Goal: Find specific page/section: Find specific page/section

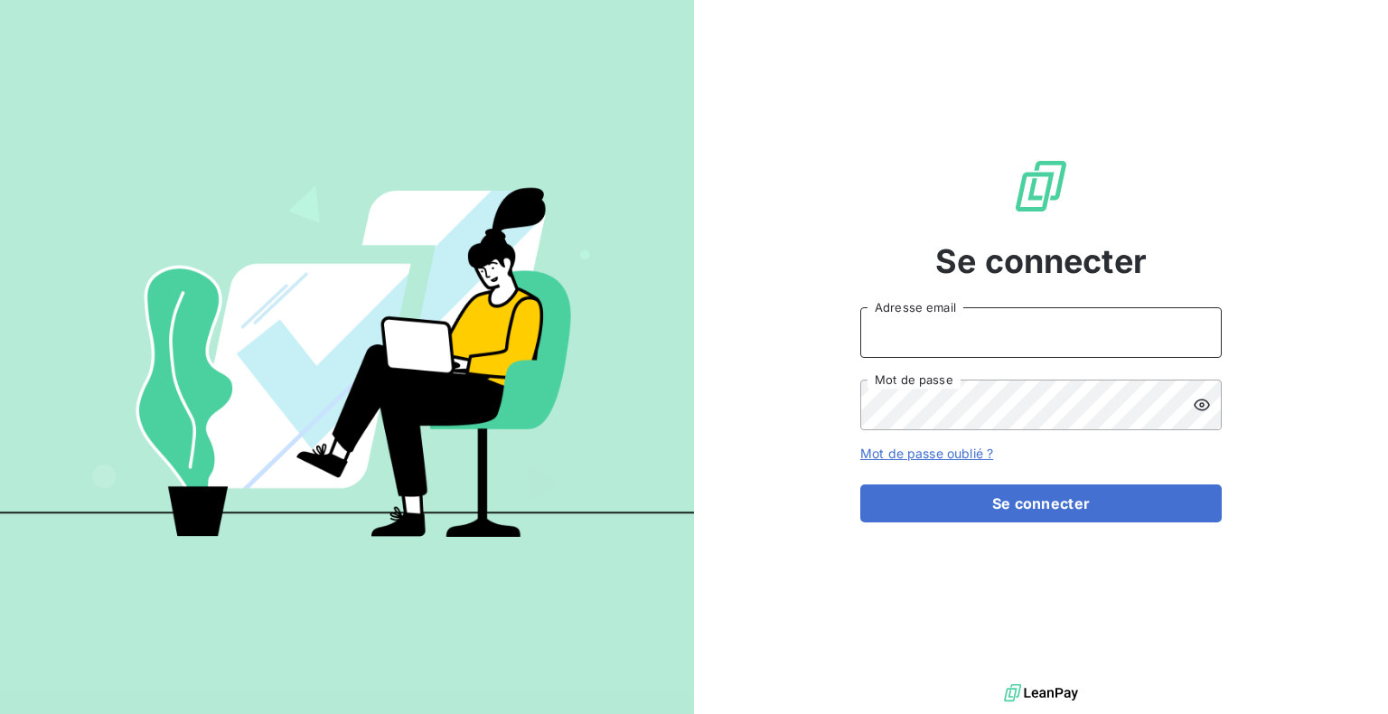
type input "[PERSON_NAME][EMAIL_ADDRESS][DOMAIN_NAME]"
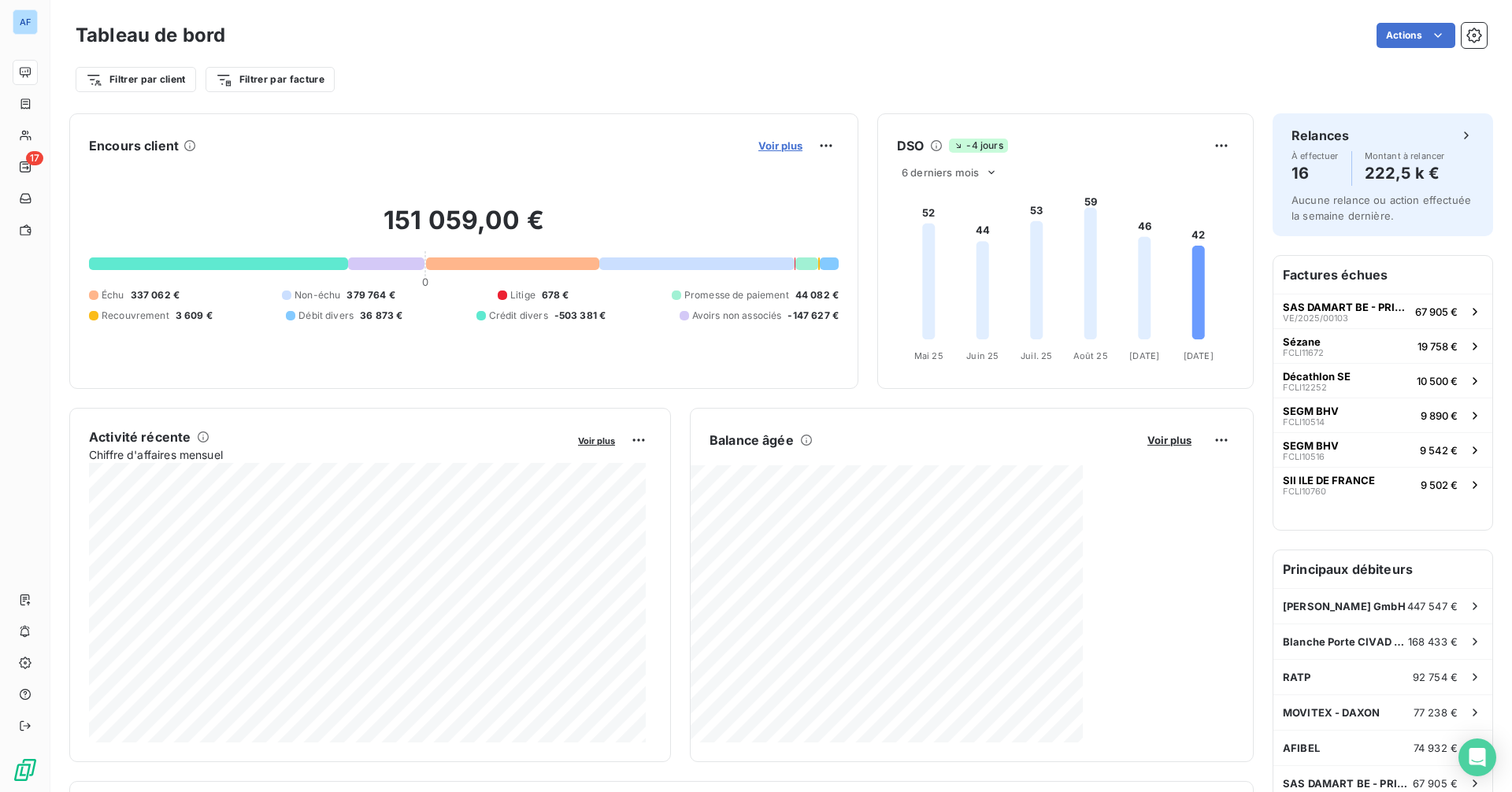
click at [772, 148] on span "Voir plus" at bounding box center [780, 146] width 44 height 12
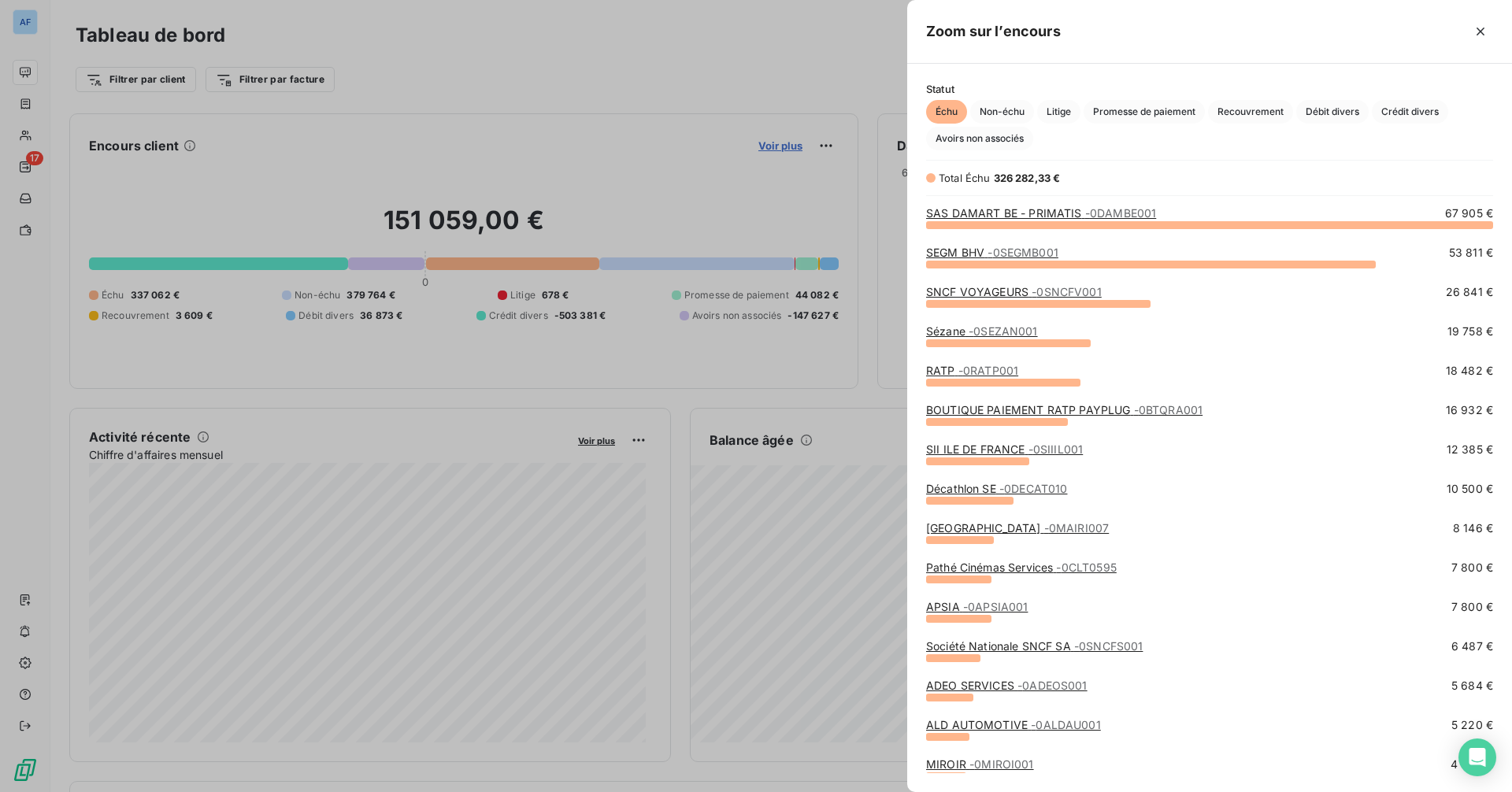
scroll to position [556, 593]
click at [1156, 119] on span "Promesse de paiement" at bounding box center [1144, 112] width 121 height 24
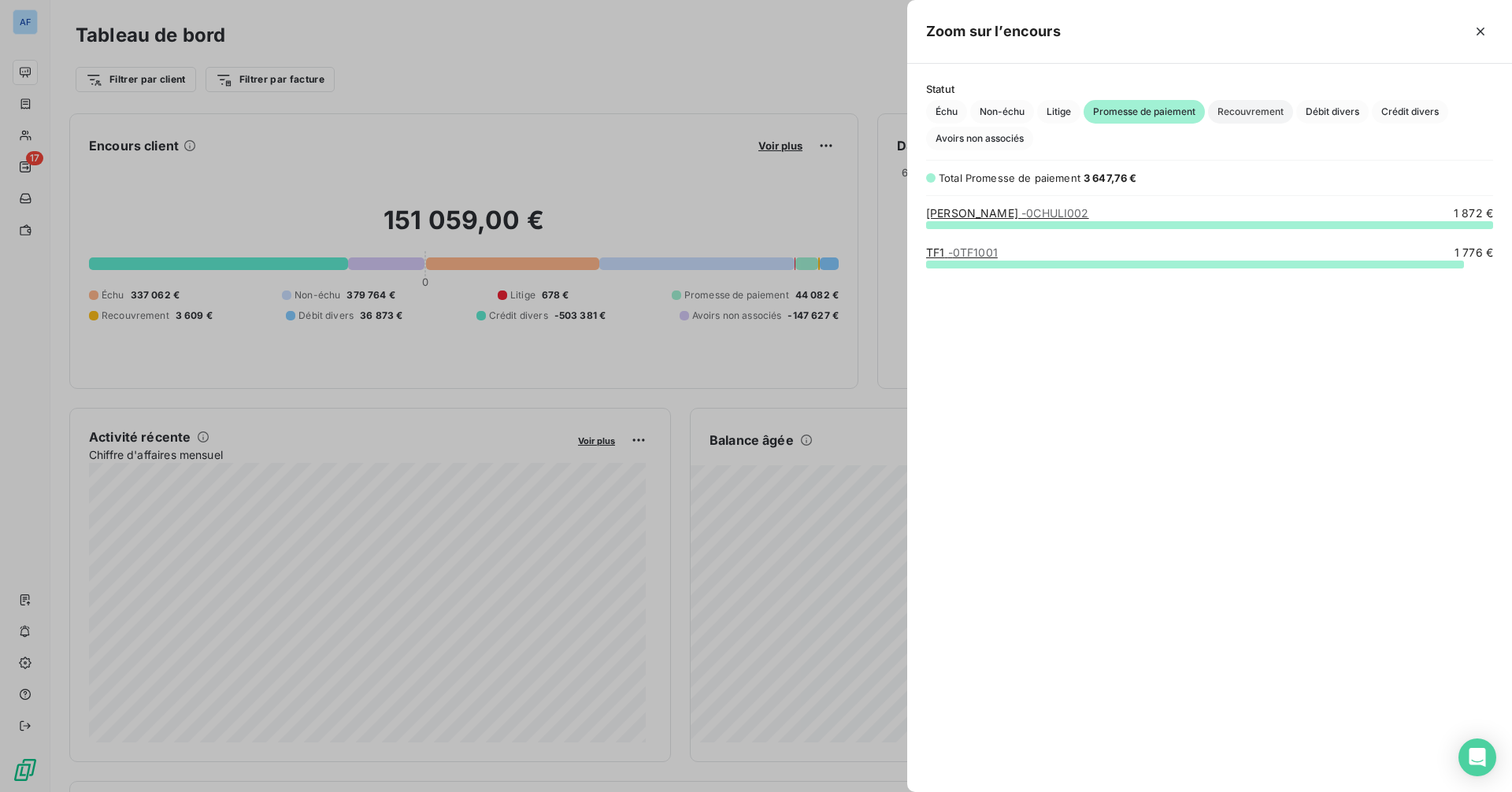
click at [1209, 111] on span "Recouvrement" at bounding box center [1251, 112] width 85 height 24
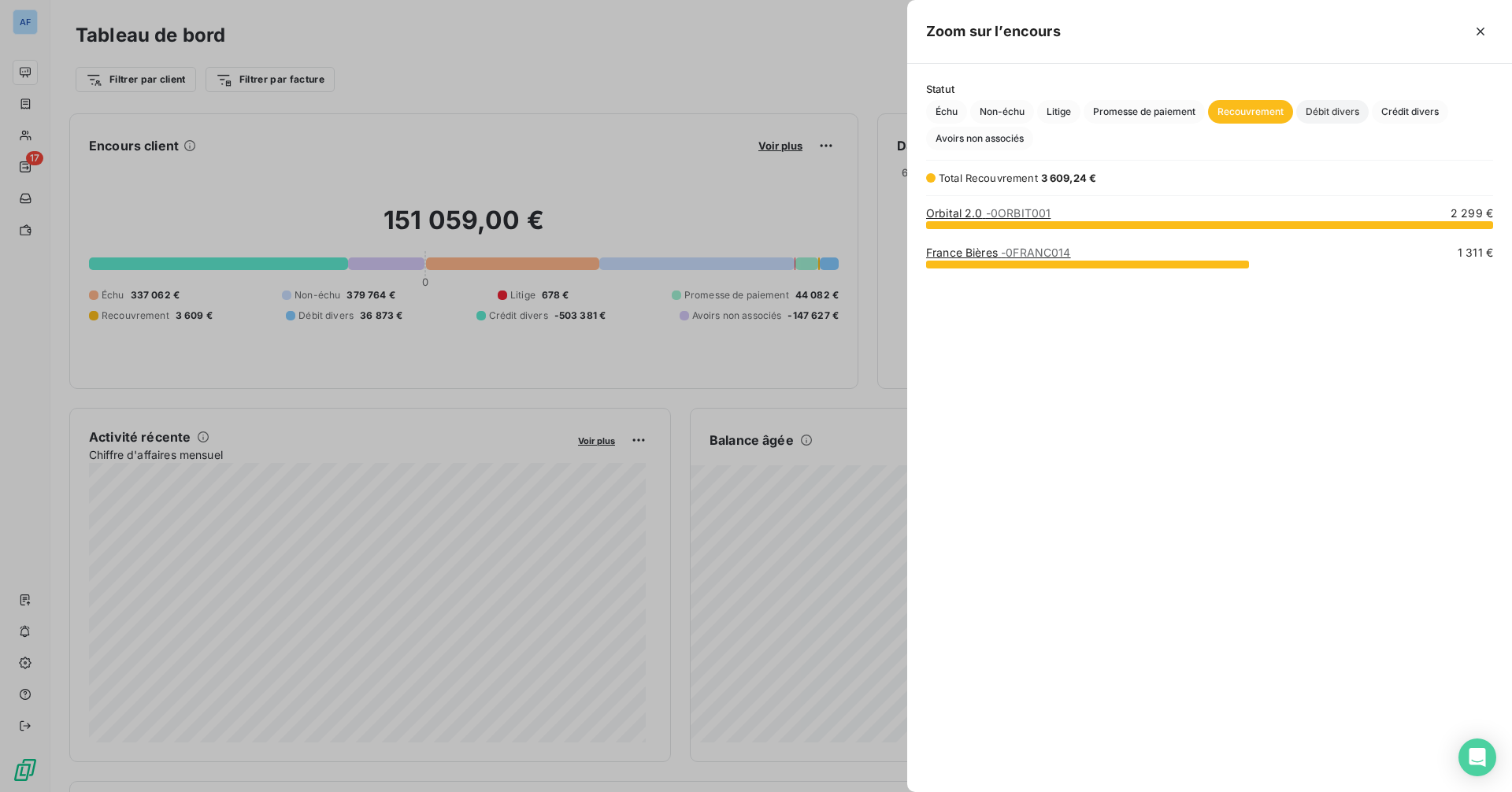
click at [1209, 118] on span "Débit divers" at bounding box center [1332, 112] width 72 height 24
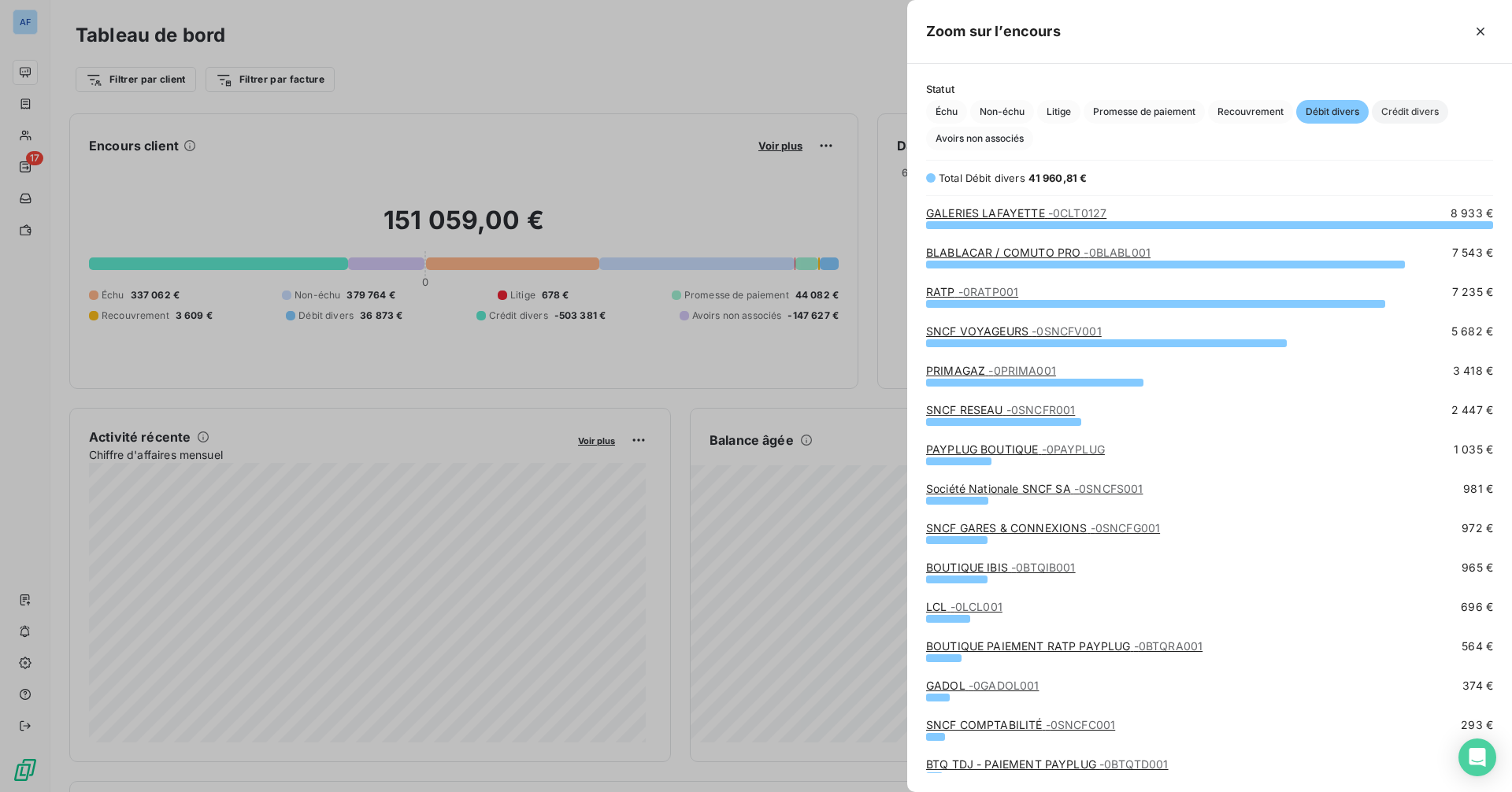
click at [1209, 116] on span "Crédit divers" at bounding box center [1410, 112] width 77 height 24
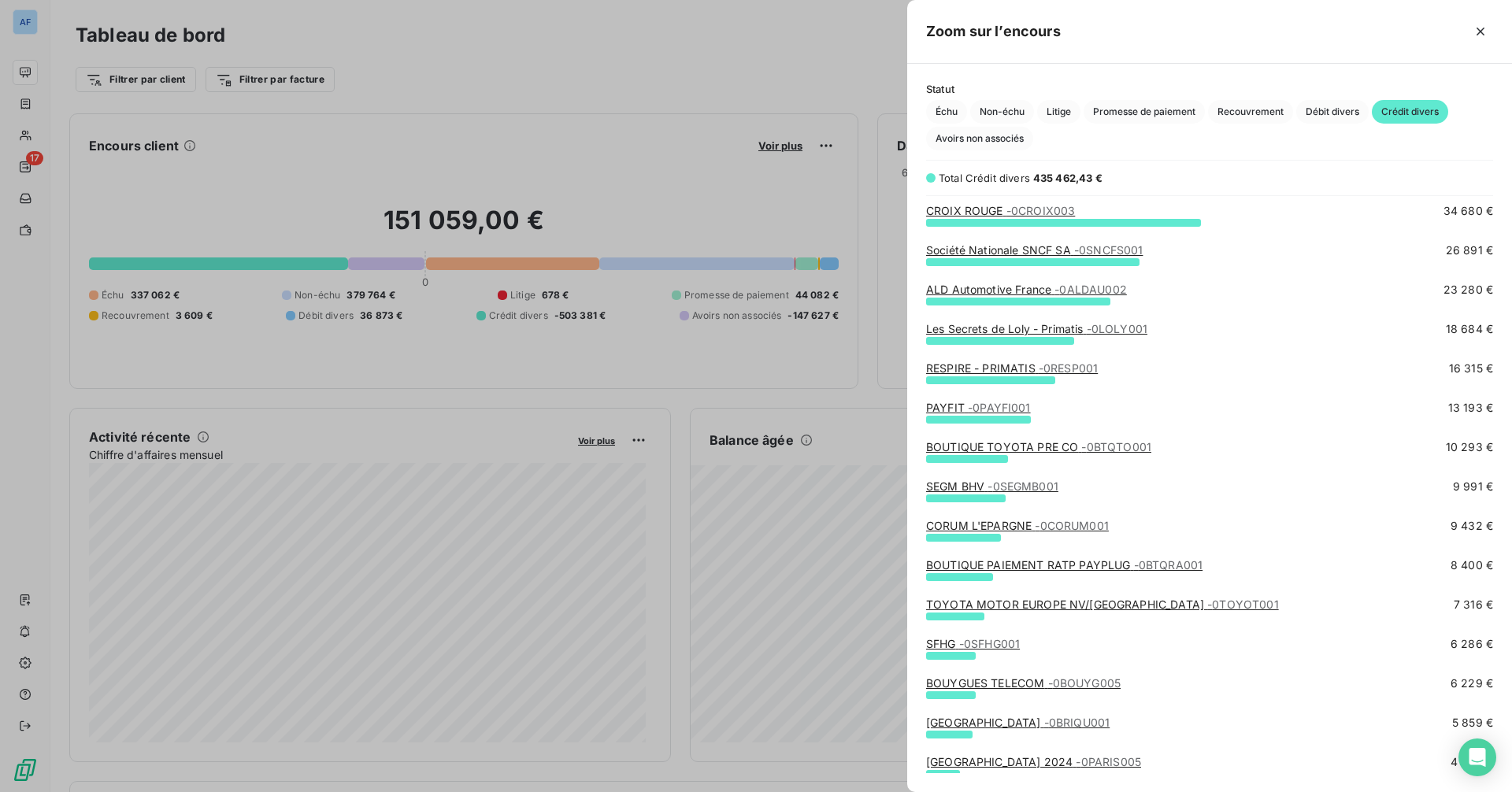
scroll to position [0, 0]
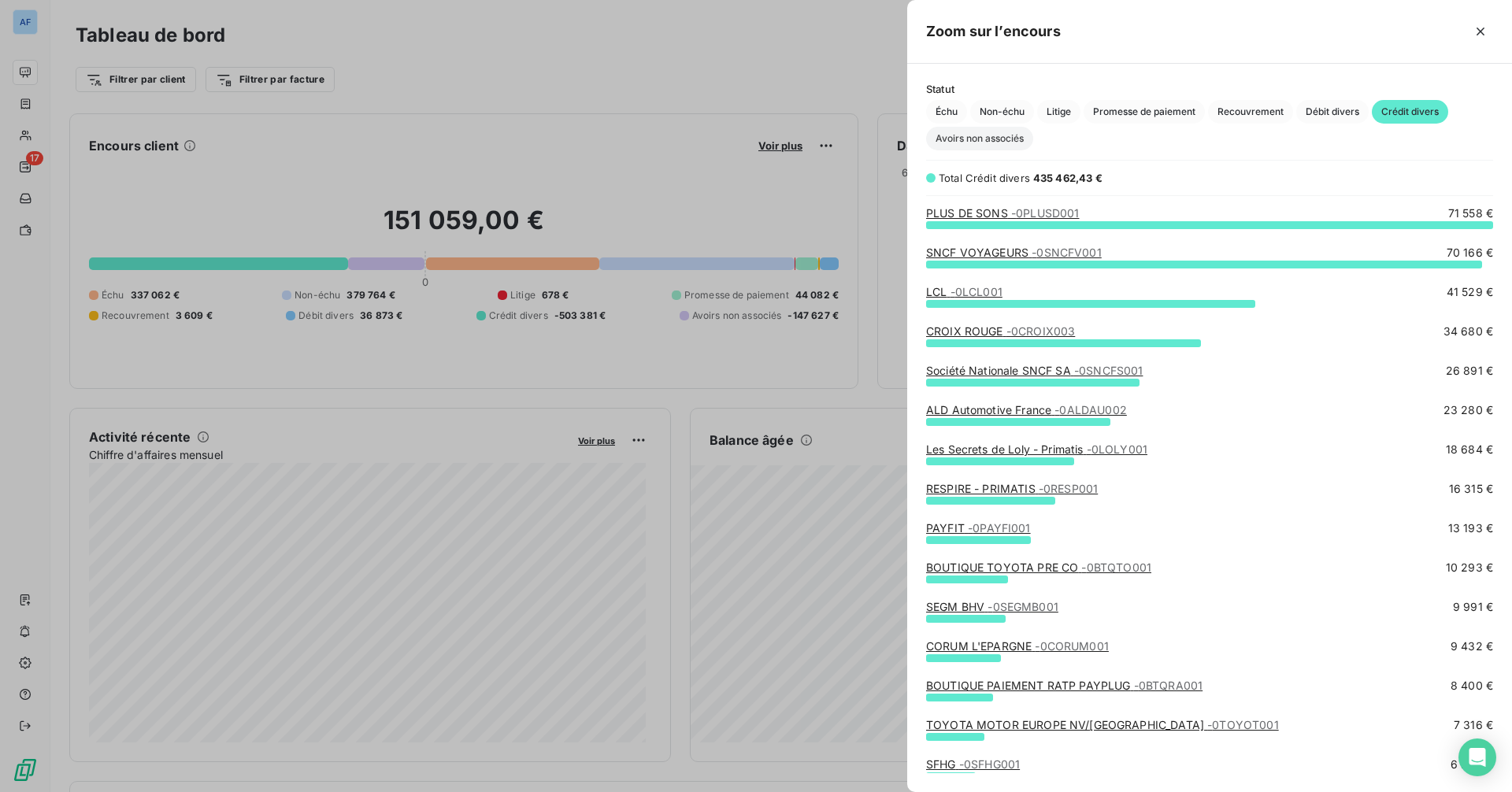
click at [1011, 143] on span "Avoirs non associés" at bounding box center [980, 139] width 107 height 24
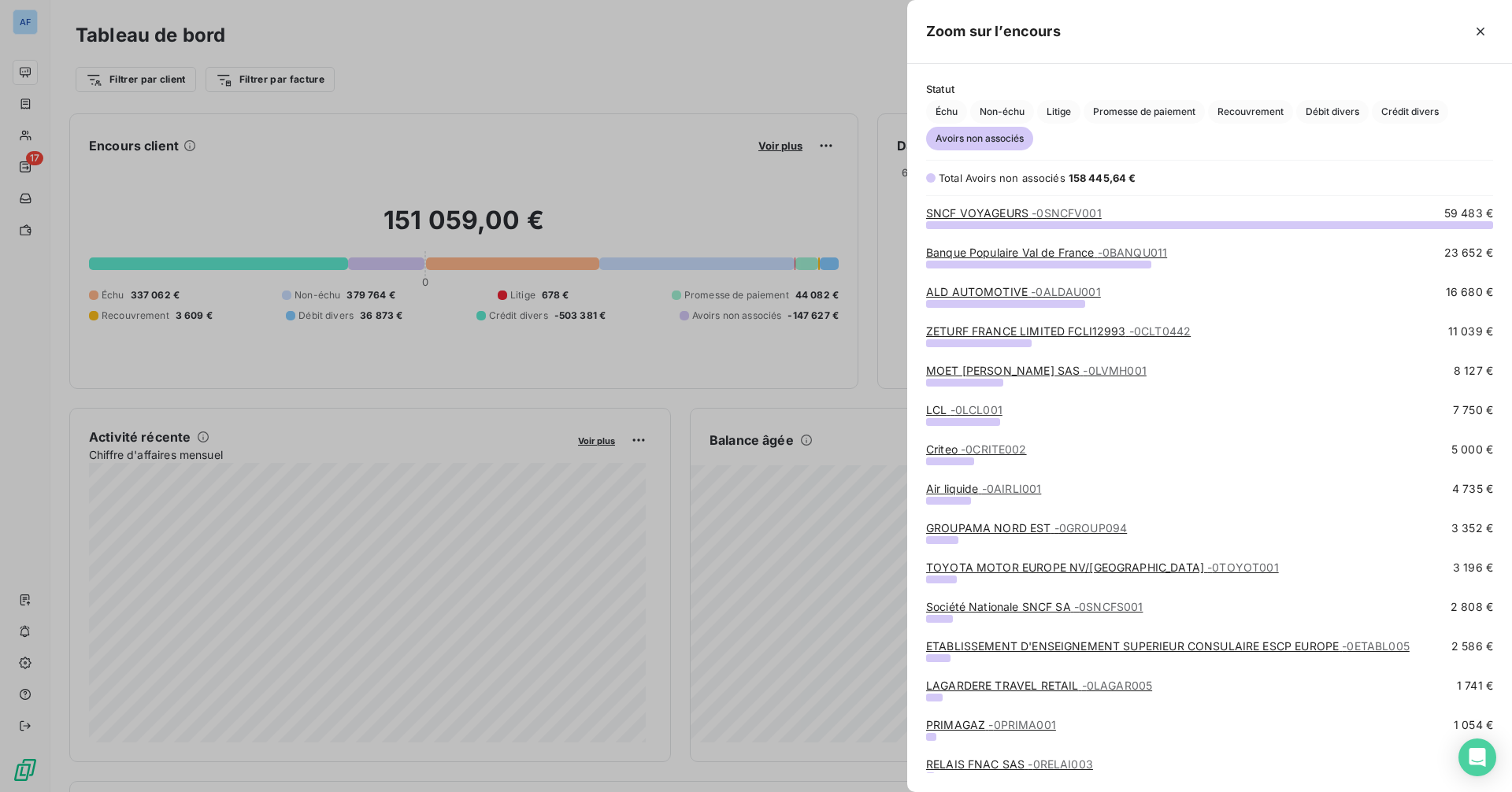
scroll to position [556, 593]
click at [954, 112] on span "Échu" at bounding box center [946, 112] width 41 height 24
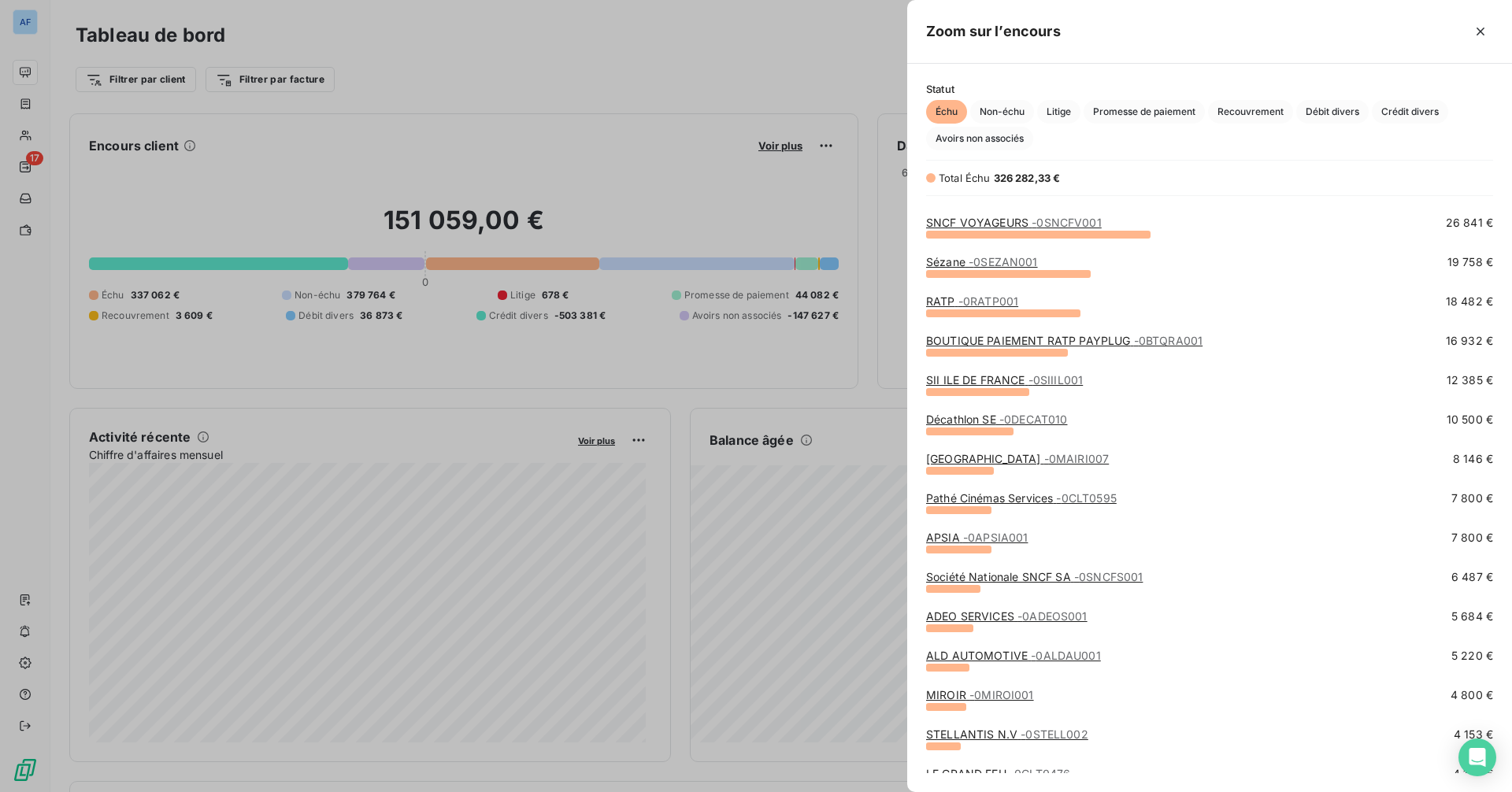
scroll to position [0, 0]
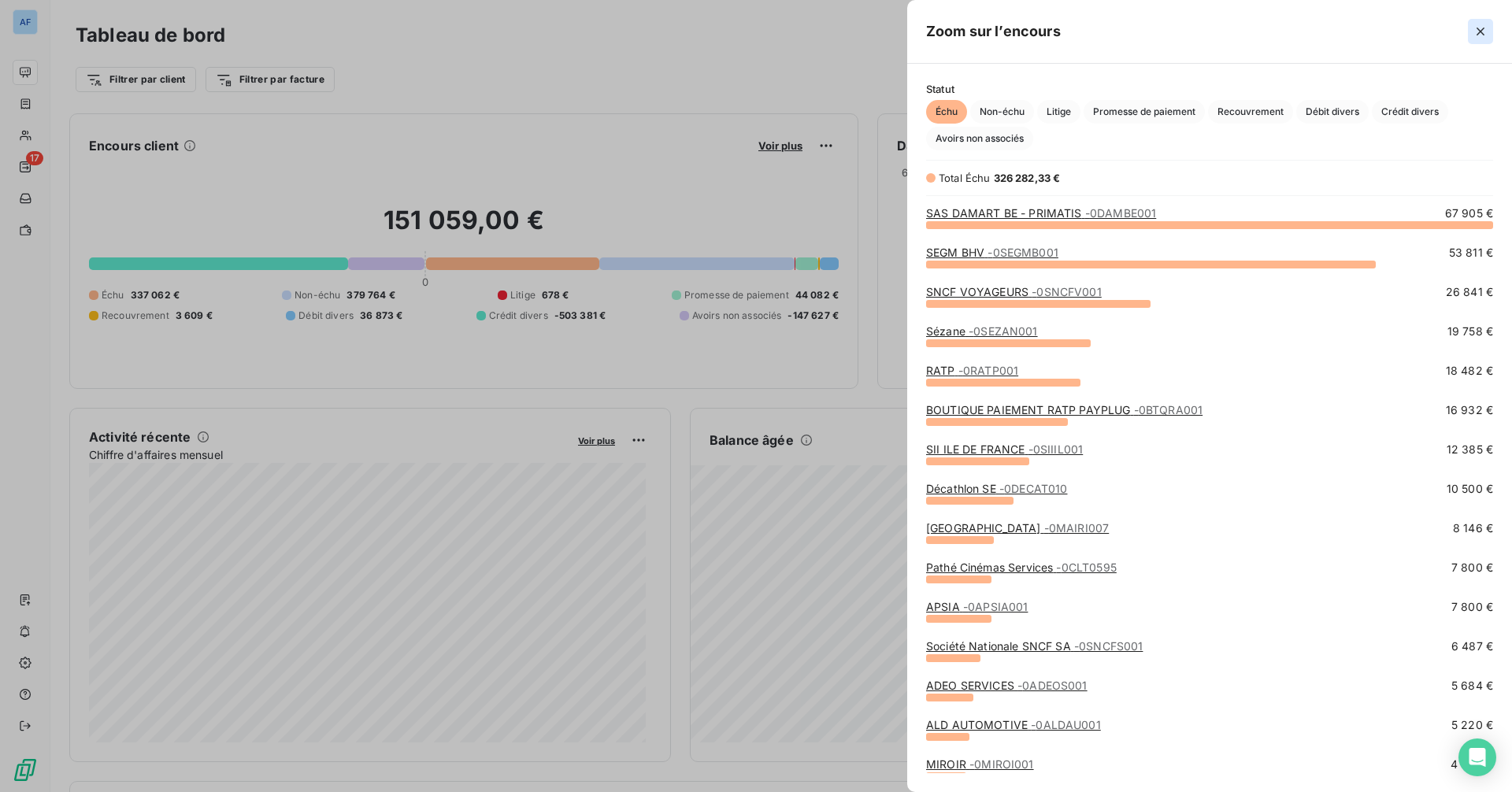
click at [1209, 37] on icon "button" at bounding box center [1481, 31] width 16 height 16
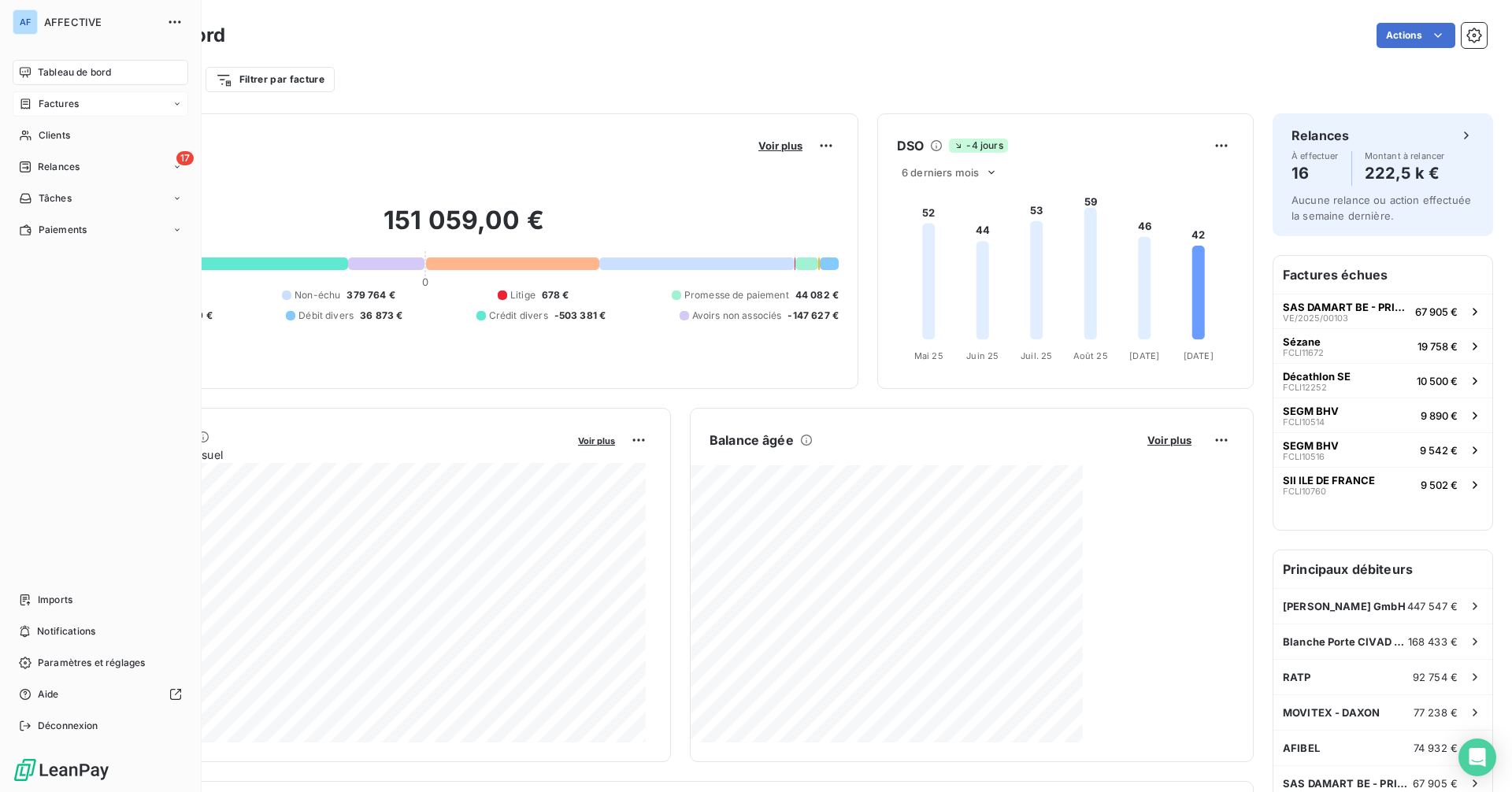
click at [38, 99] on span "Factures" at bounding box center [58, 104] width 40 height 14
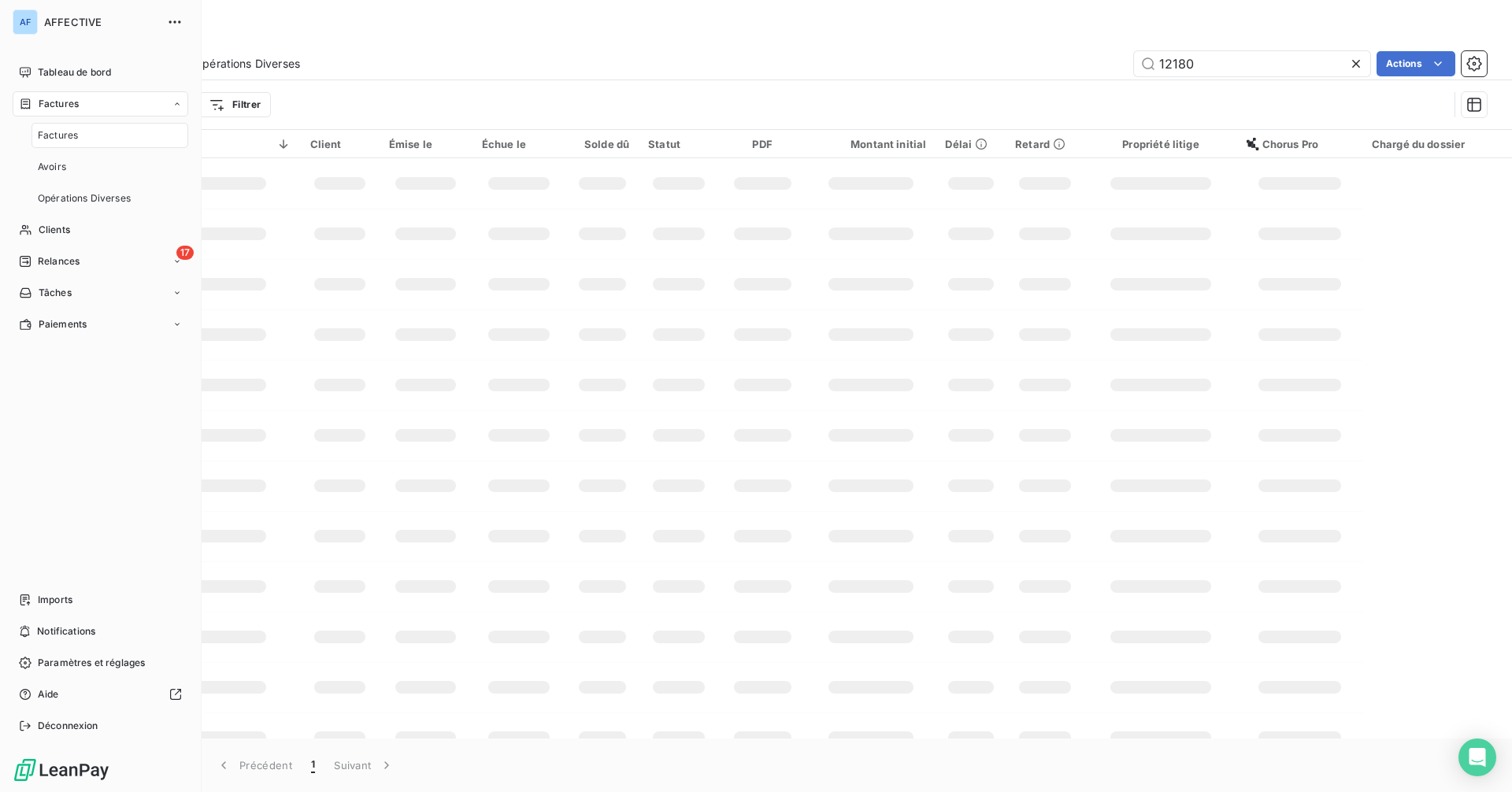
click at [55, 139] on span "Factures" at bounding box center [58, 135] width 40 height 14
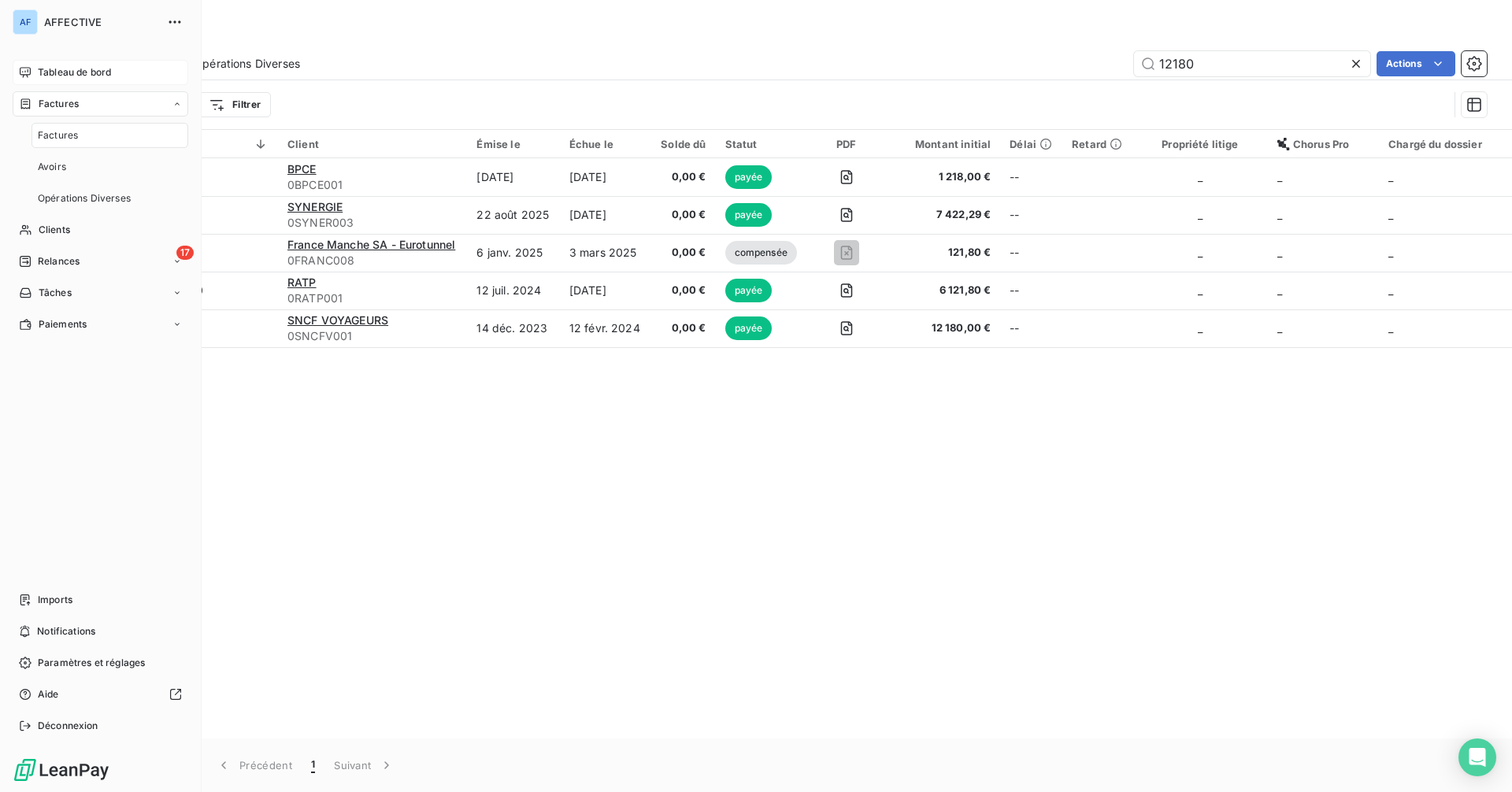
click at [64, 82] on div "Tableau de bord" at bounding box center [100, 72] width 176 height 25
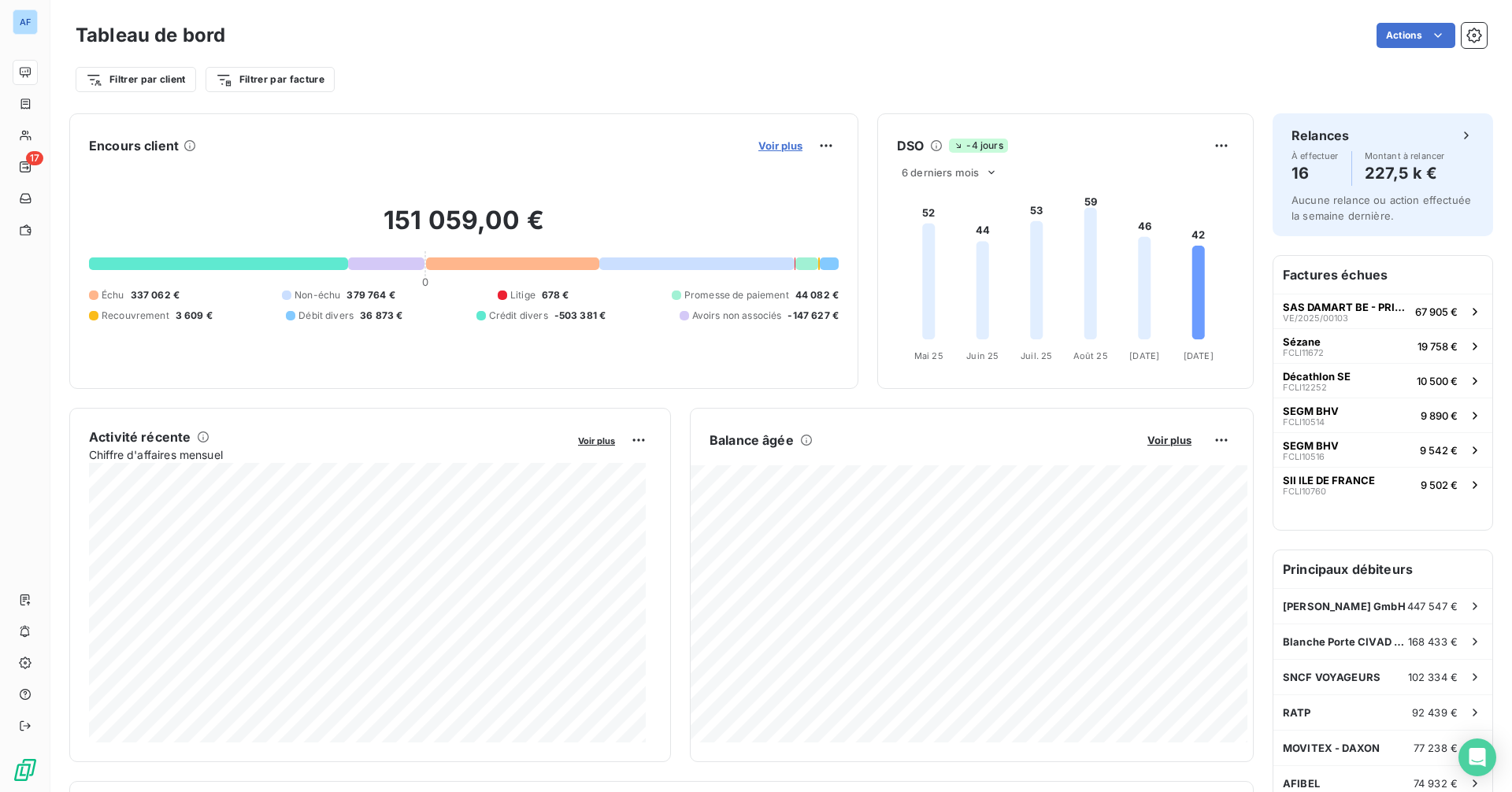
click at [788, 145] on span "Voir plus" at bounding box center [780, 146] width 44 height 12
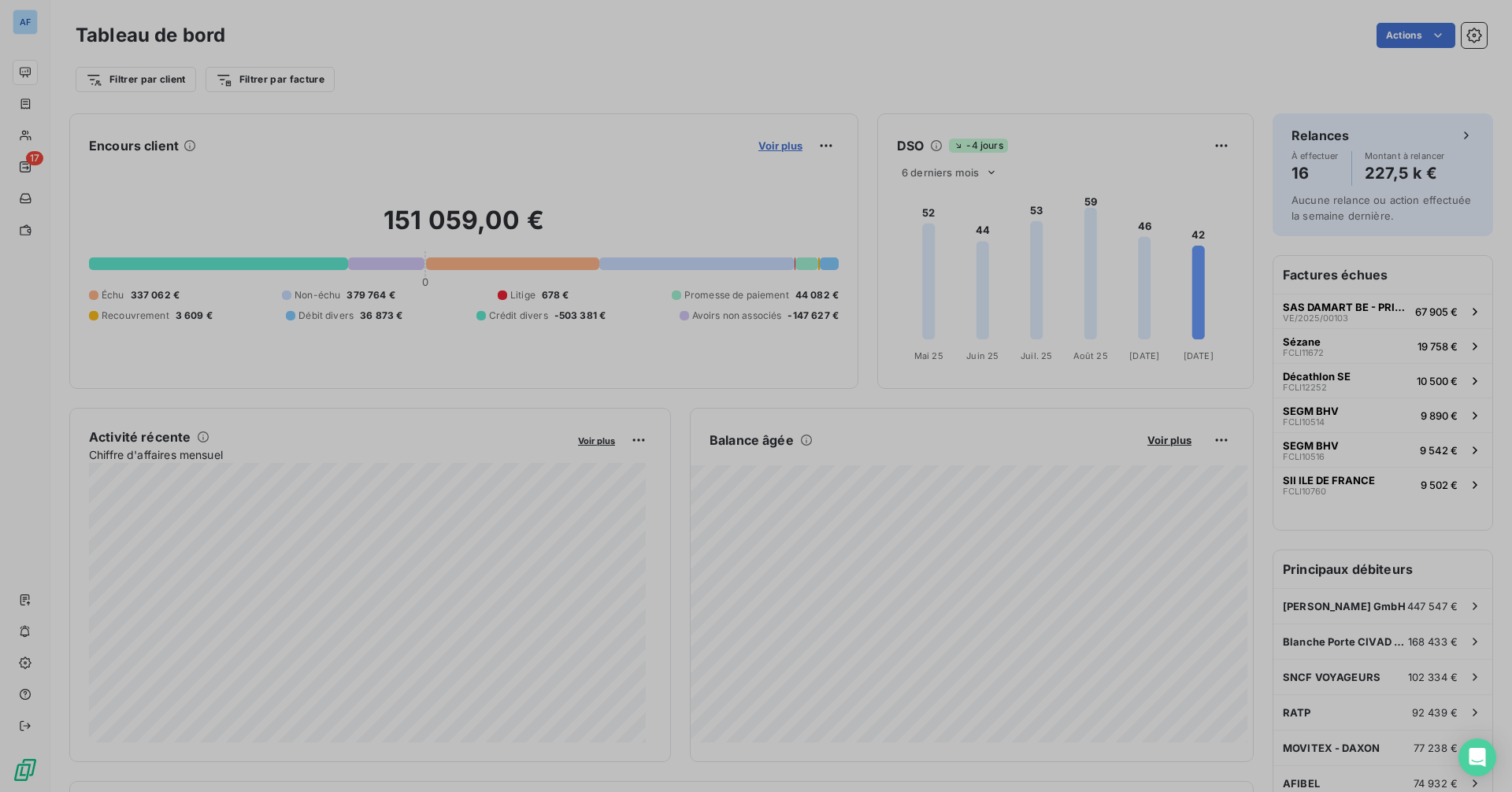
scroll to position [781, 593]
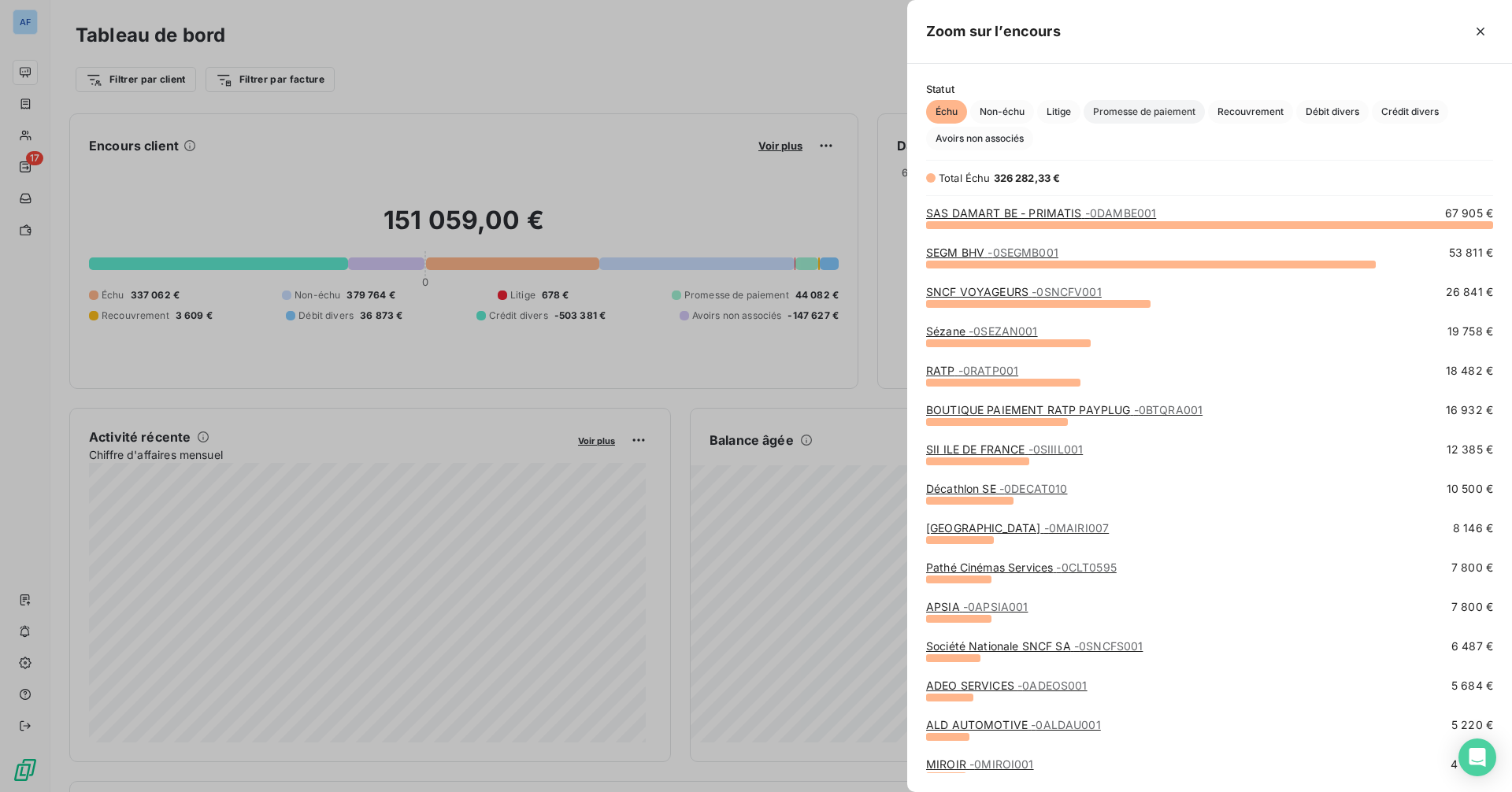
click at [1127, 105] on span "Promesse de paiement" at bounding box center [1144, 112] width 121 height 24
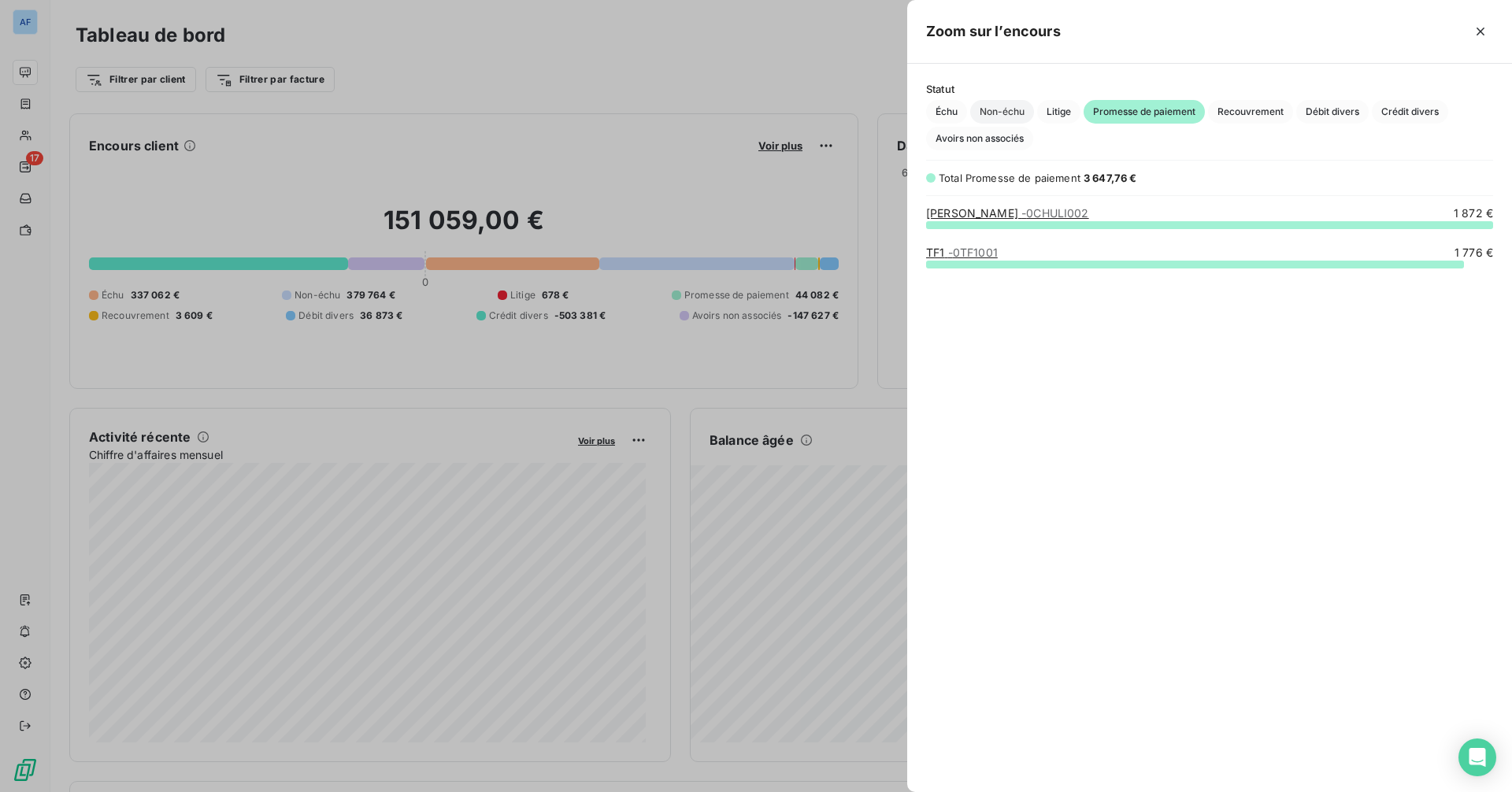
click at [992, 116] on span "Non-échu" at bounding box center [1001, 112] width 64 height 24
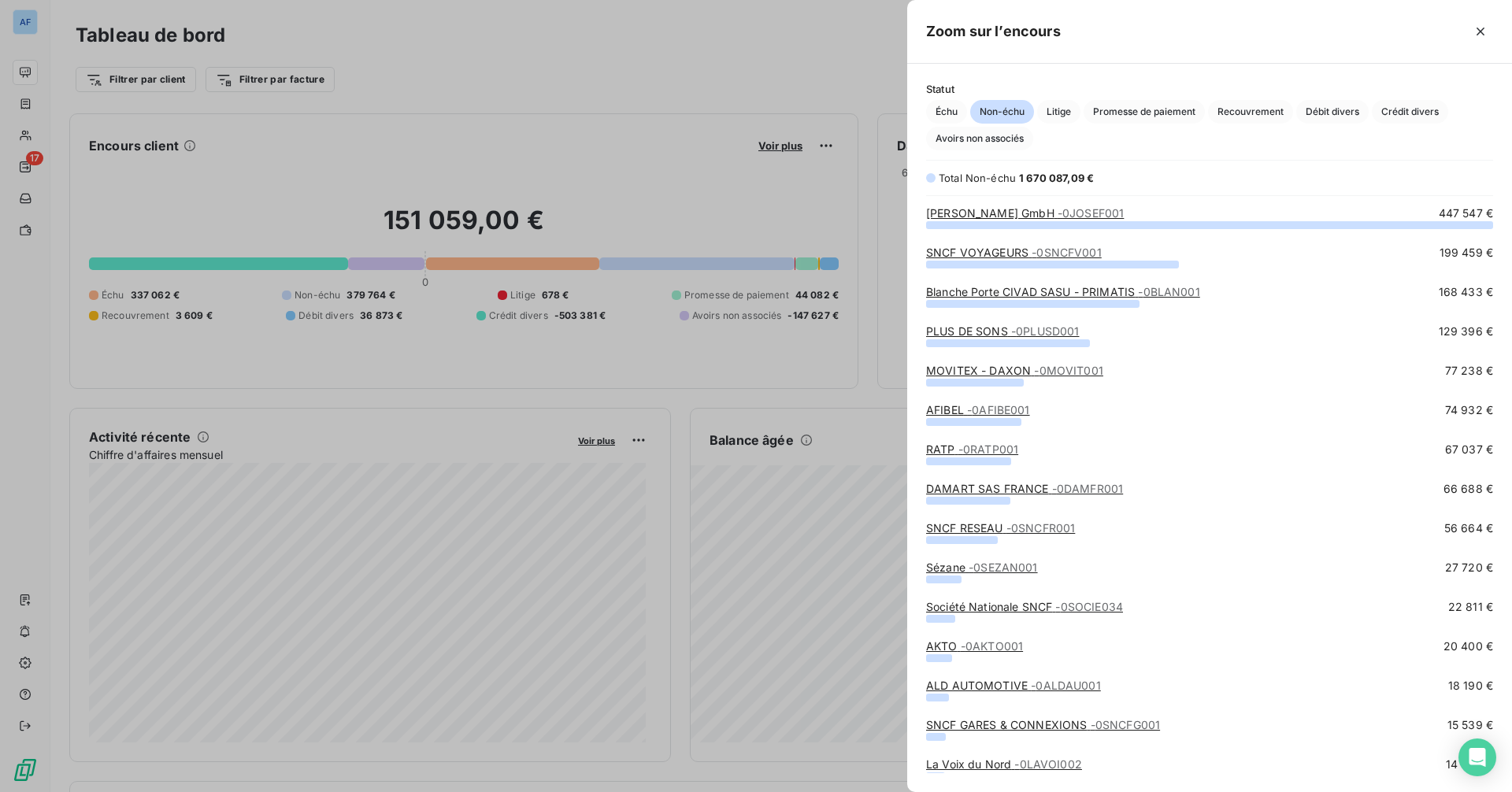
scroll to position [556, 593]
click at [1071, 213] on span "- 0JOSEF001" at bounding box center [1091, 213] width 67 height 13
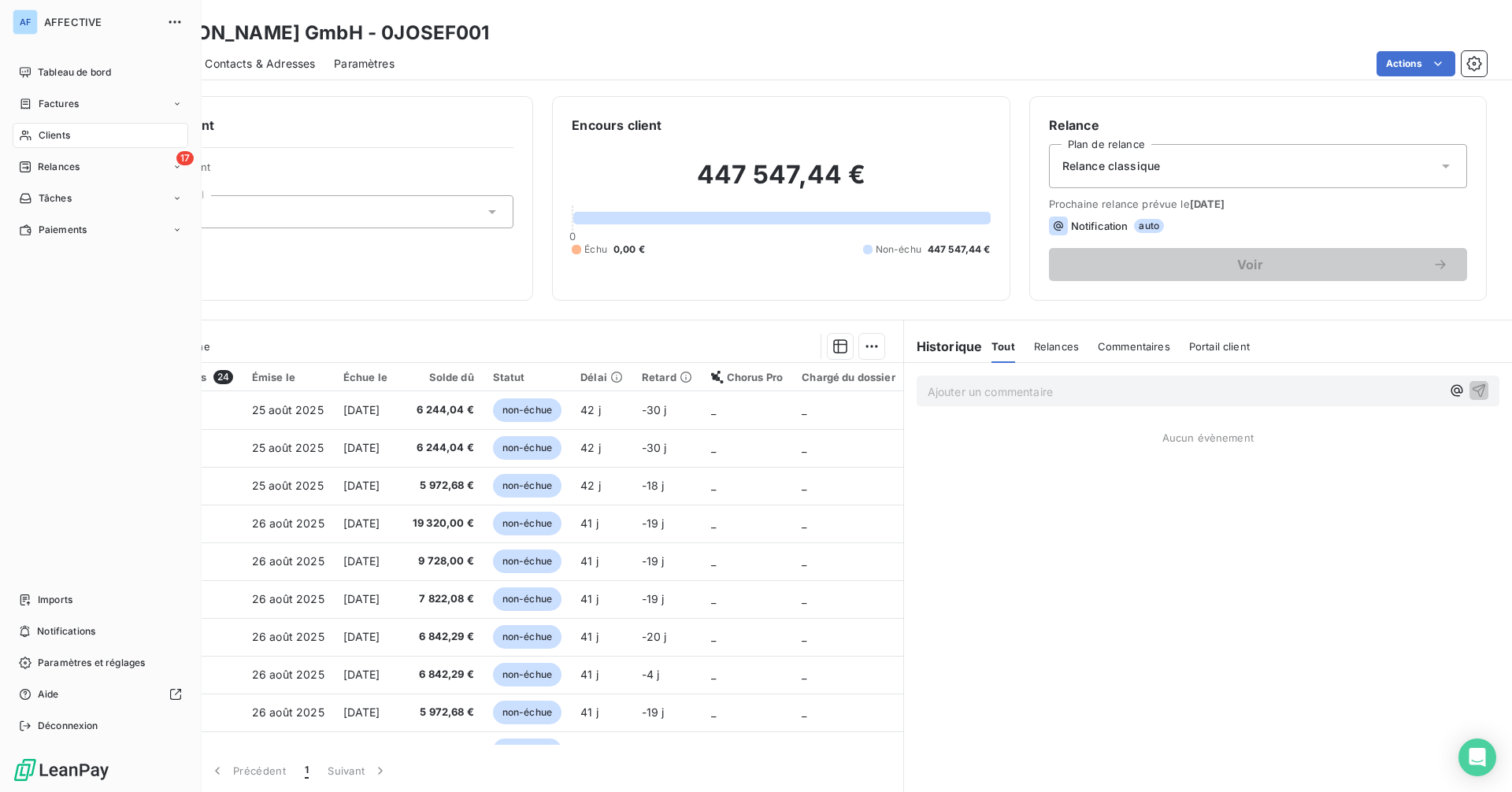
click at [37, 68] on span "Tableau de bord" at bounding box center [74, 72] width 73 height 14
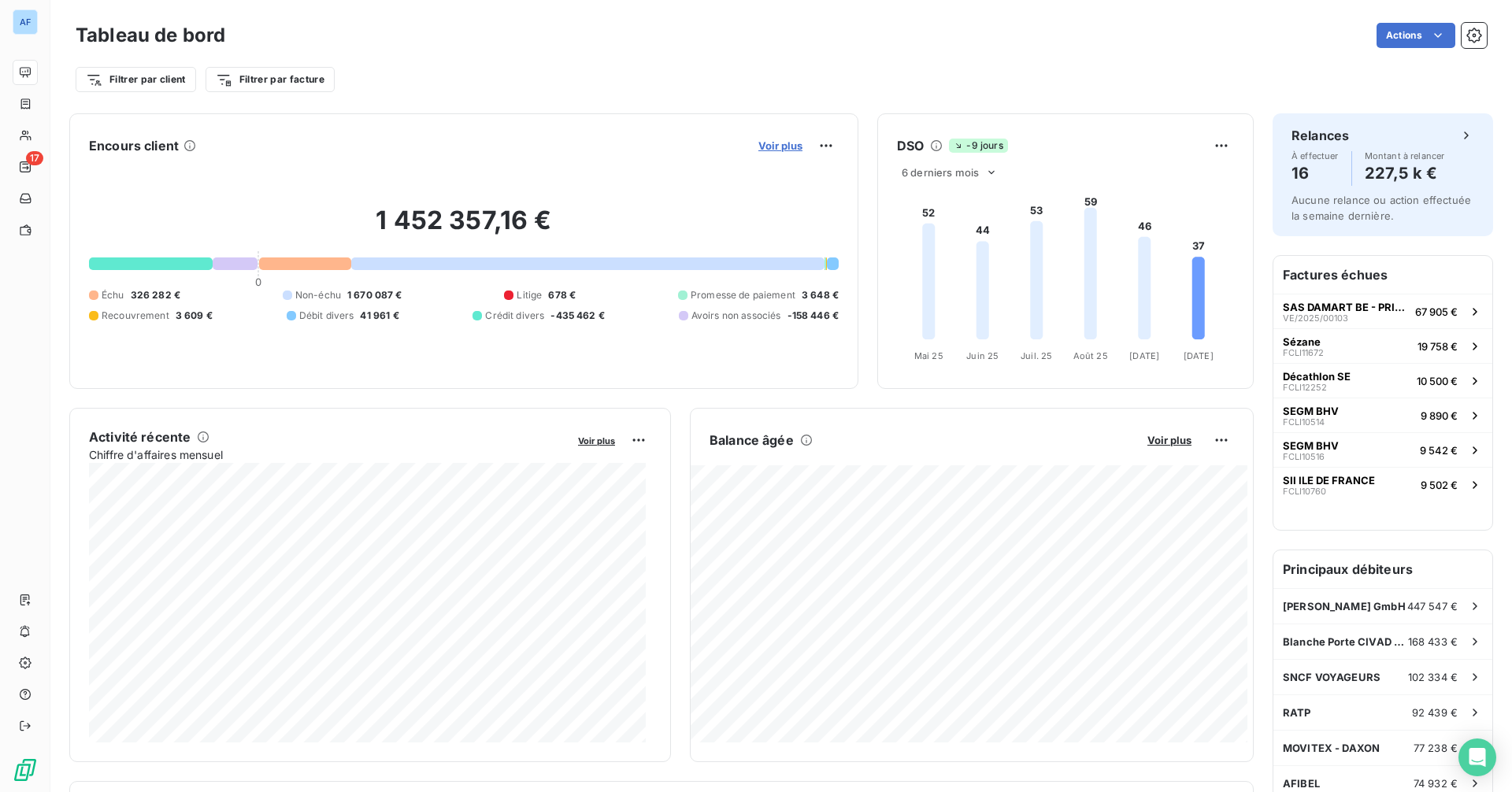
click at [774, 145] on span "Voir plus" at bounding box center [780, 146] width 44 height 12
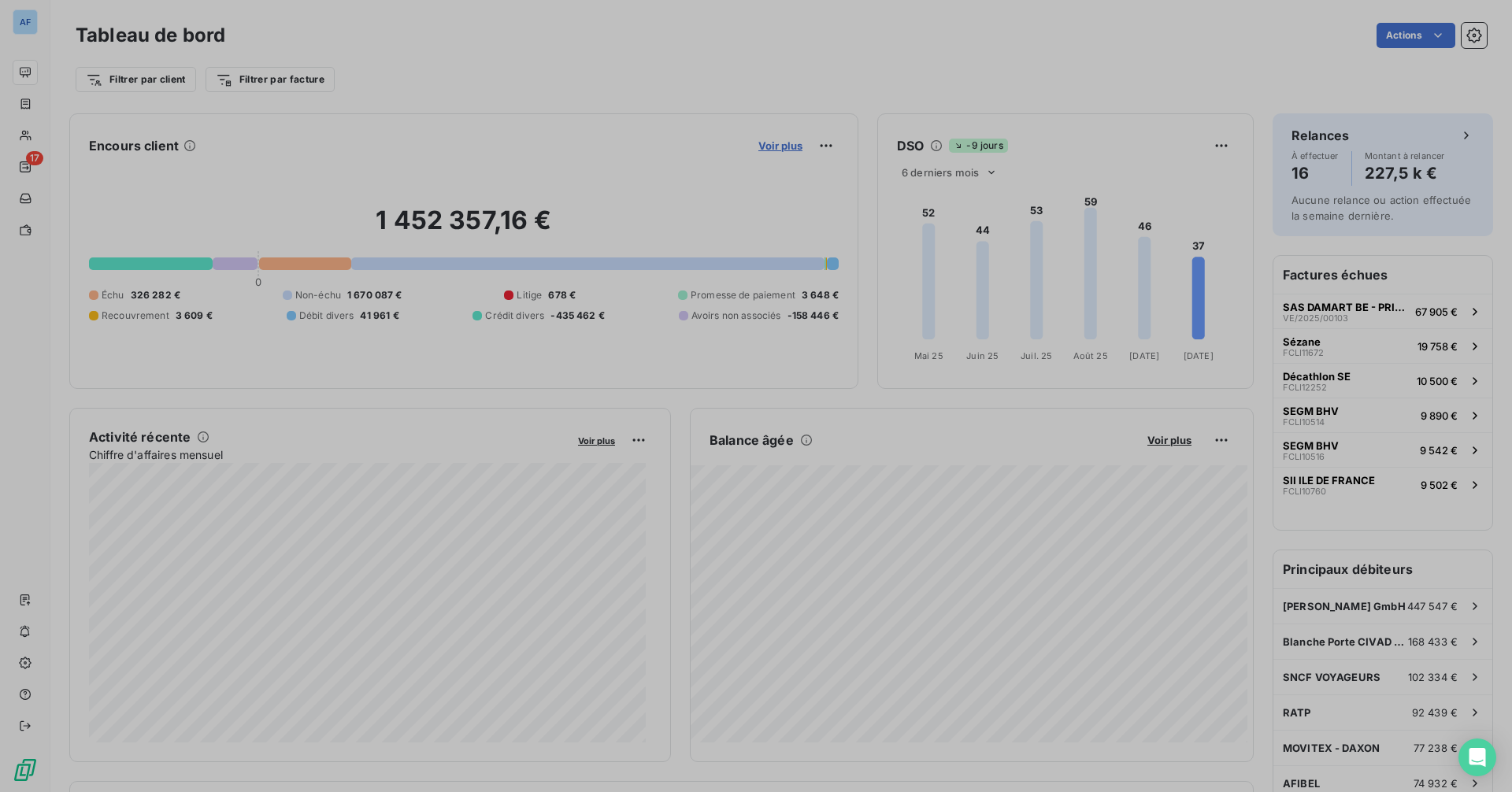
scroll to position [12, 12]
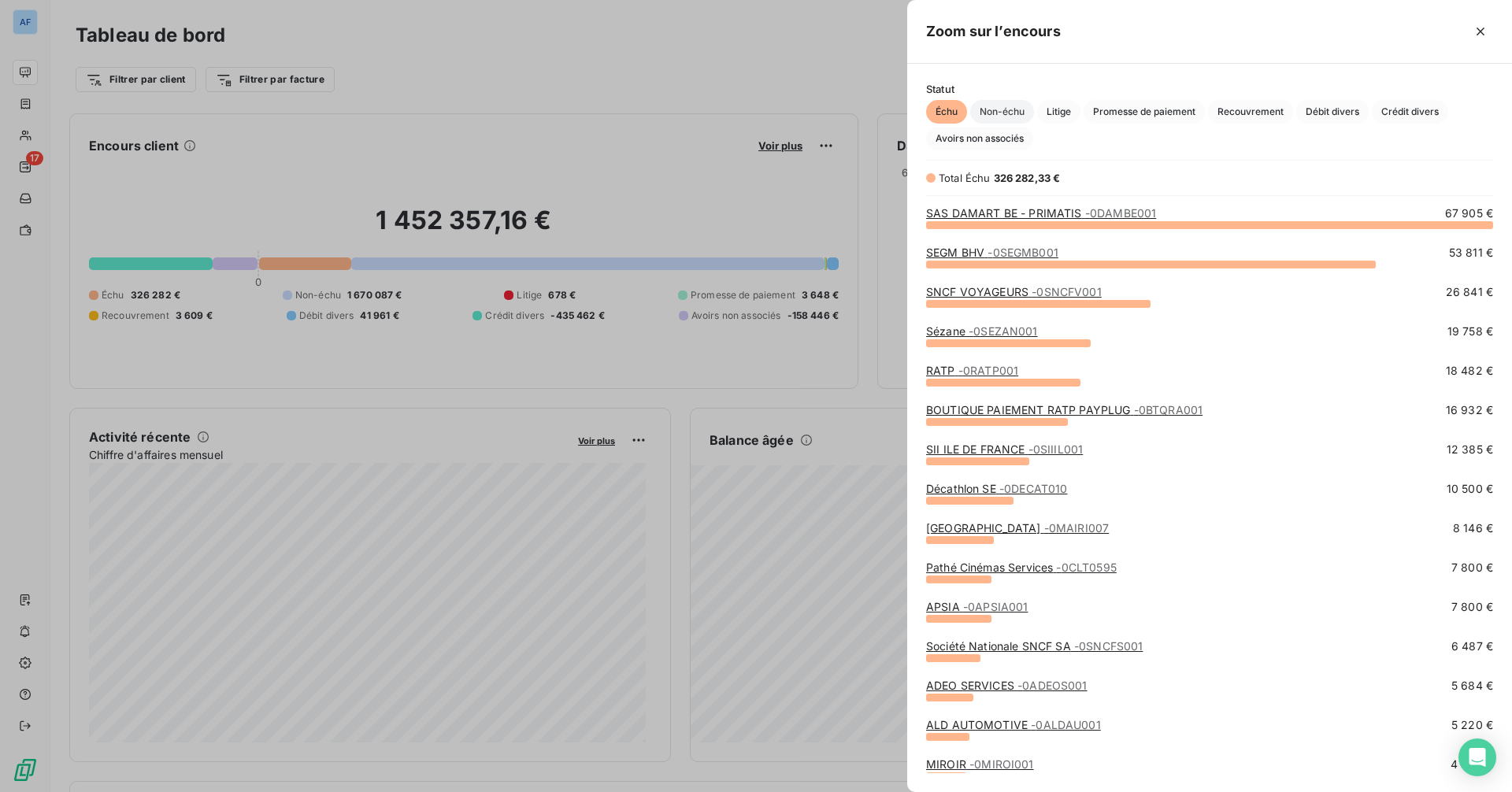
click at [1000, 116] on span "Non-échu" at bounding box center [1001, 112] width 64 height 24
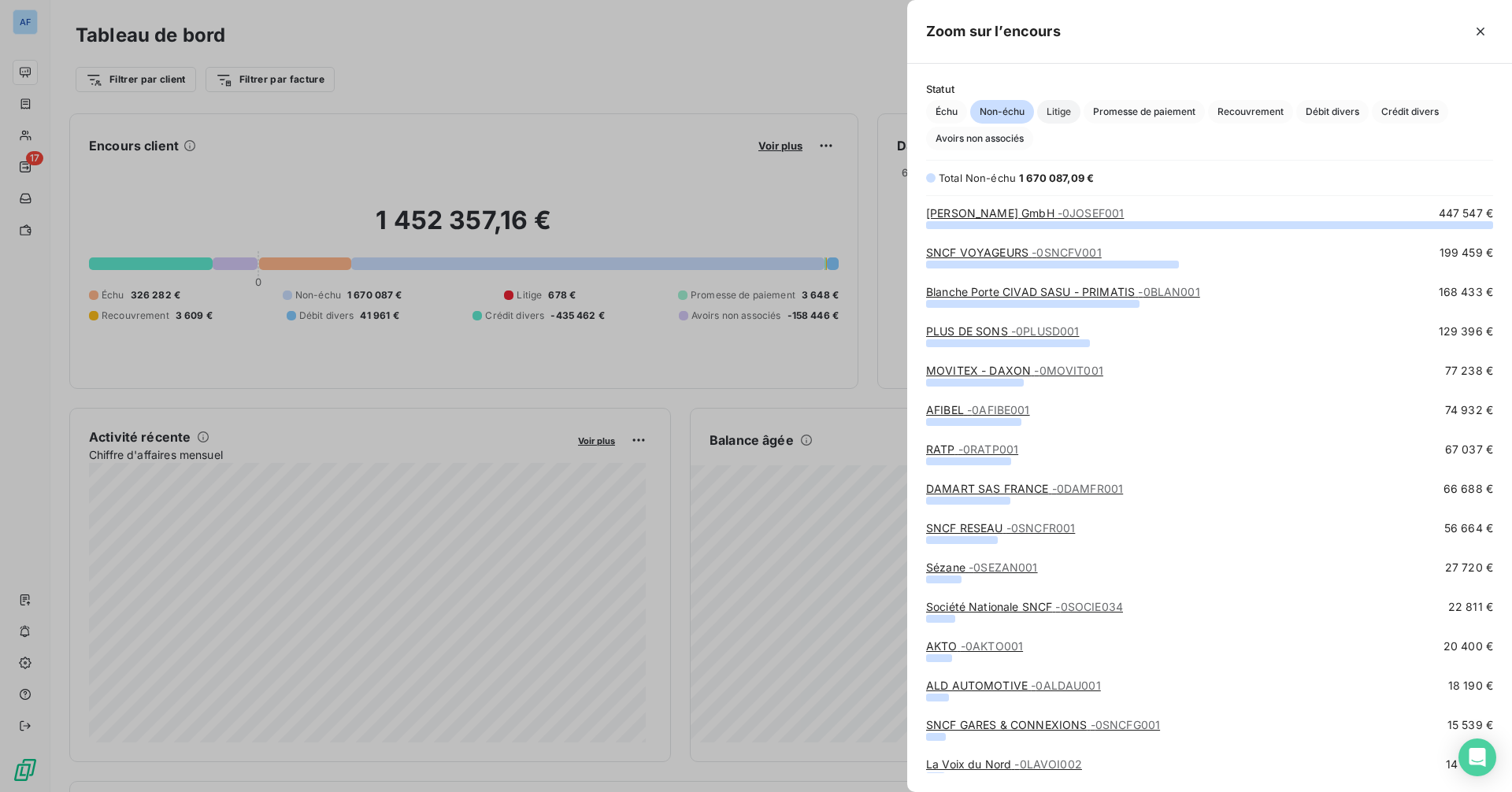
click at [1049, 112] on span "Litige" at bounding box center [1059, 112] width 44 height 24
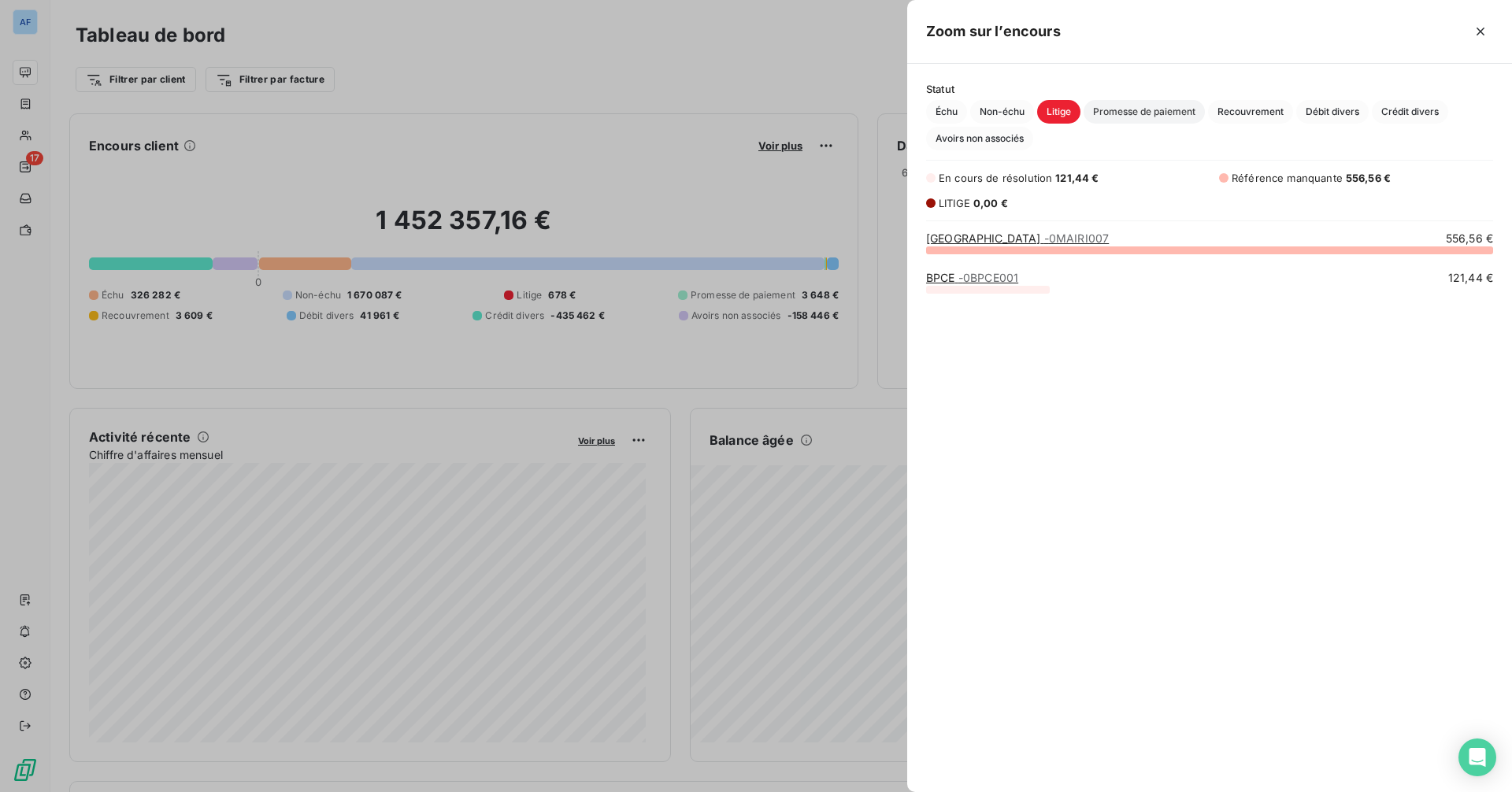
scroll to position [531, 593]
click at [1117, 111] on span "Promesse de paiement" at bounding box center [1144, 112] width 121 height 24
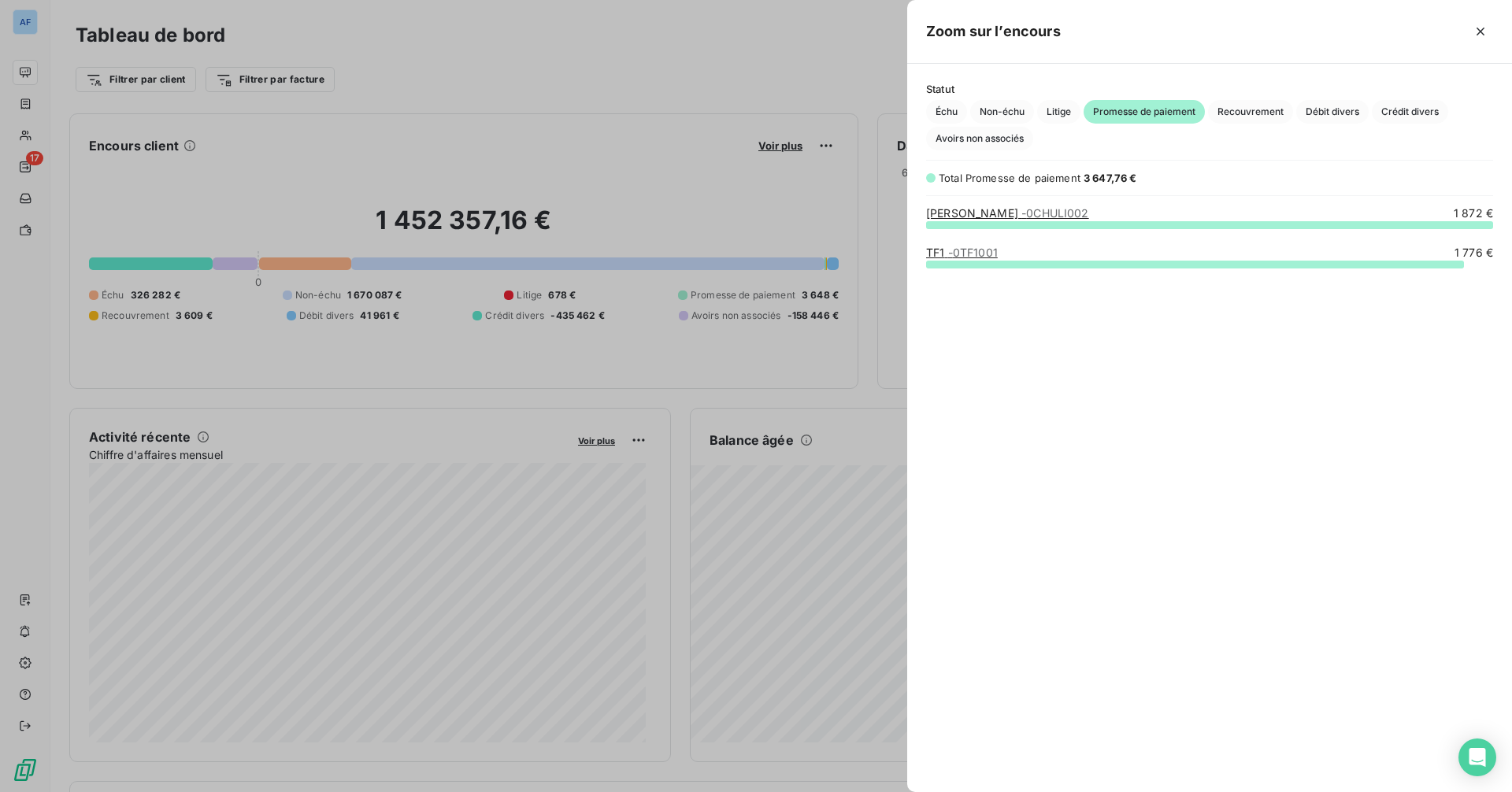
scroll to position [556, 593]
click at [1027, 214] on span "- 0CHULI002" at bounding box center [1055, 213] width 68 height 13
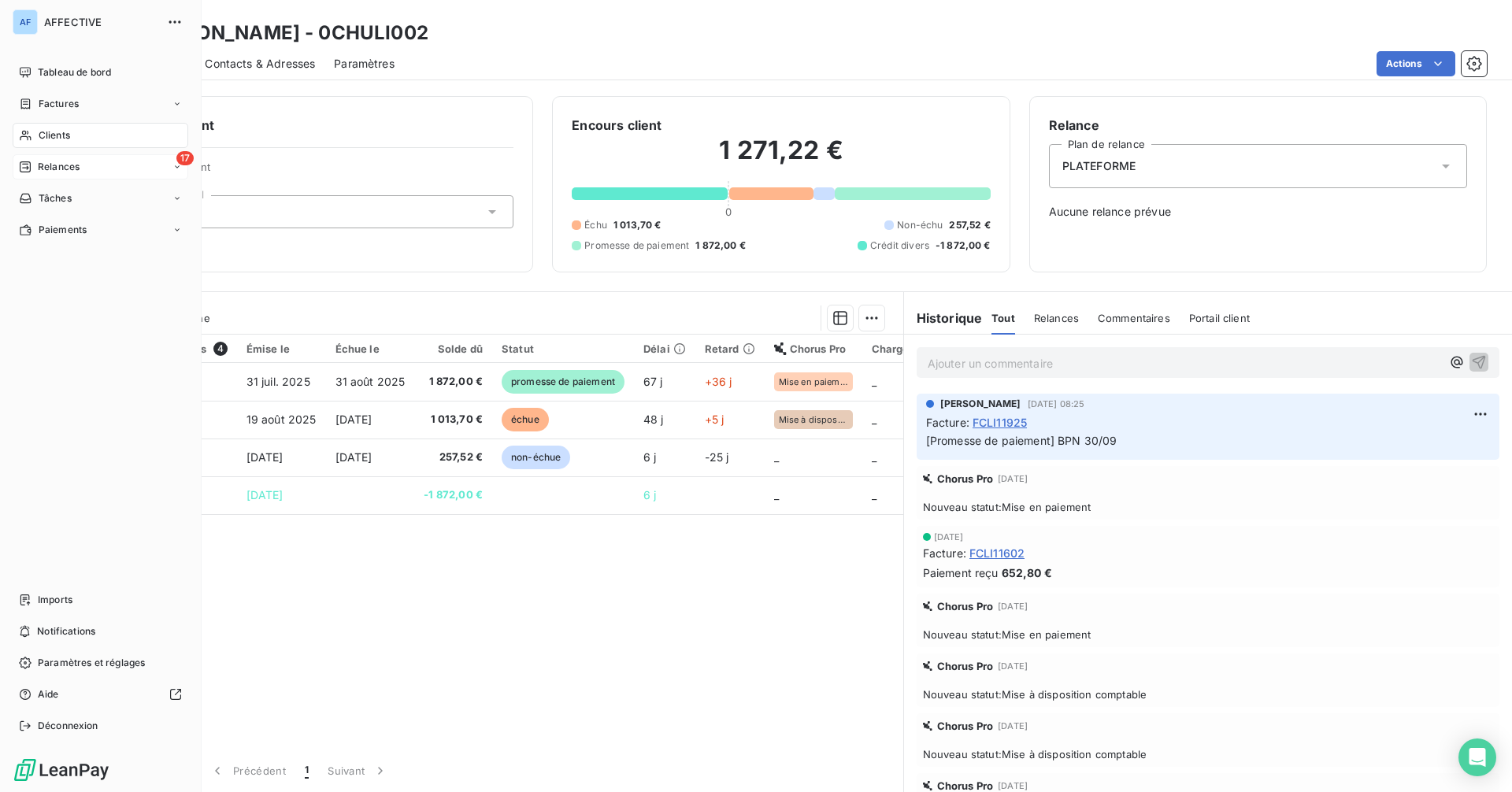
click at [60, 162] on span "Relances" at bounding box center [58, 166] width 42 height 14
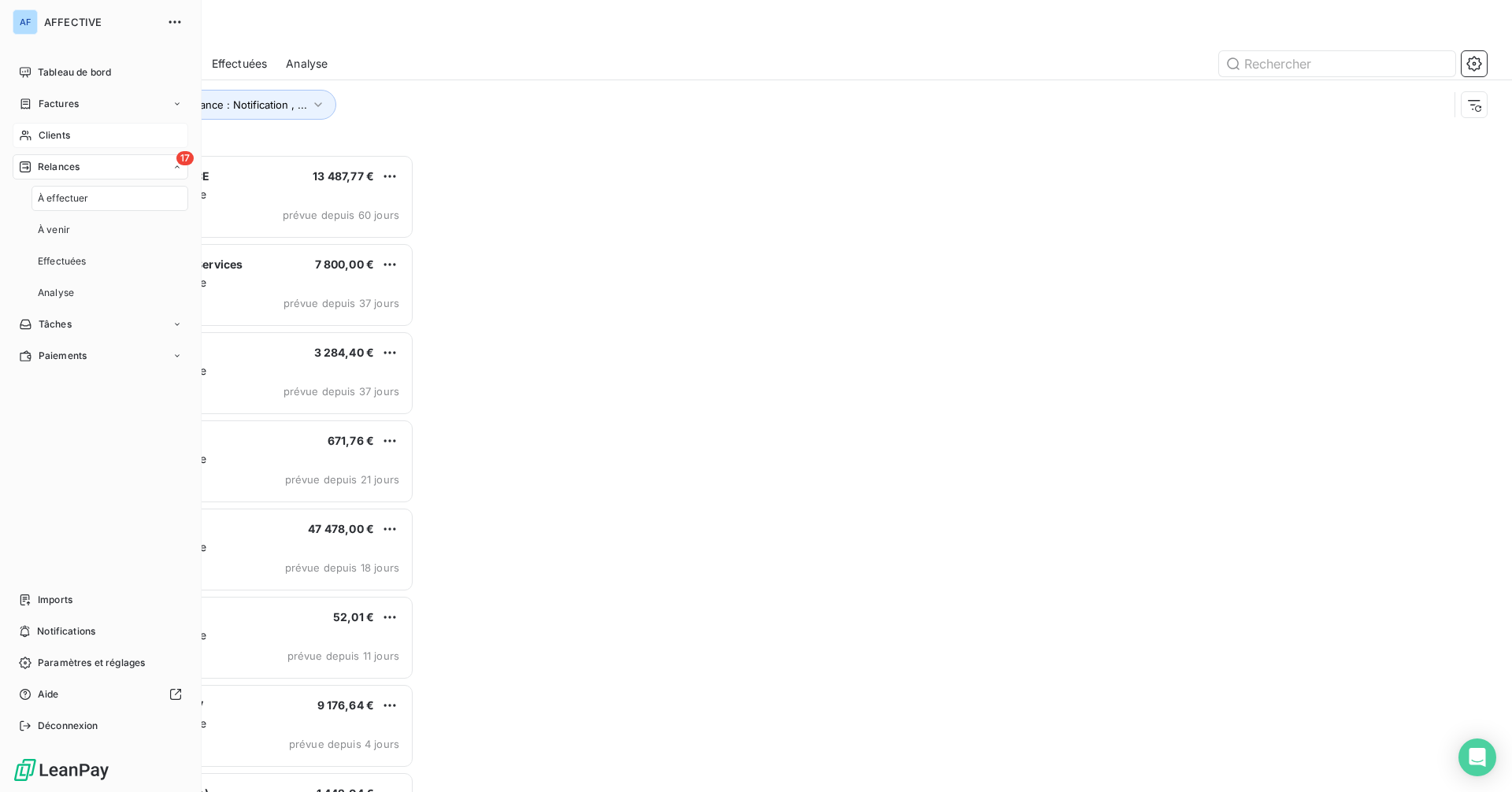
scroll to position [626, 327]
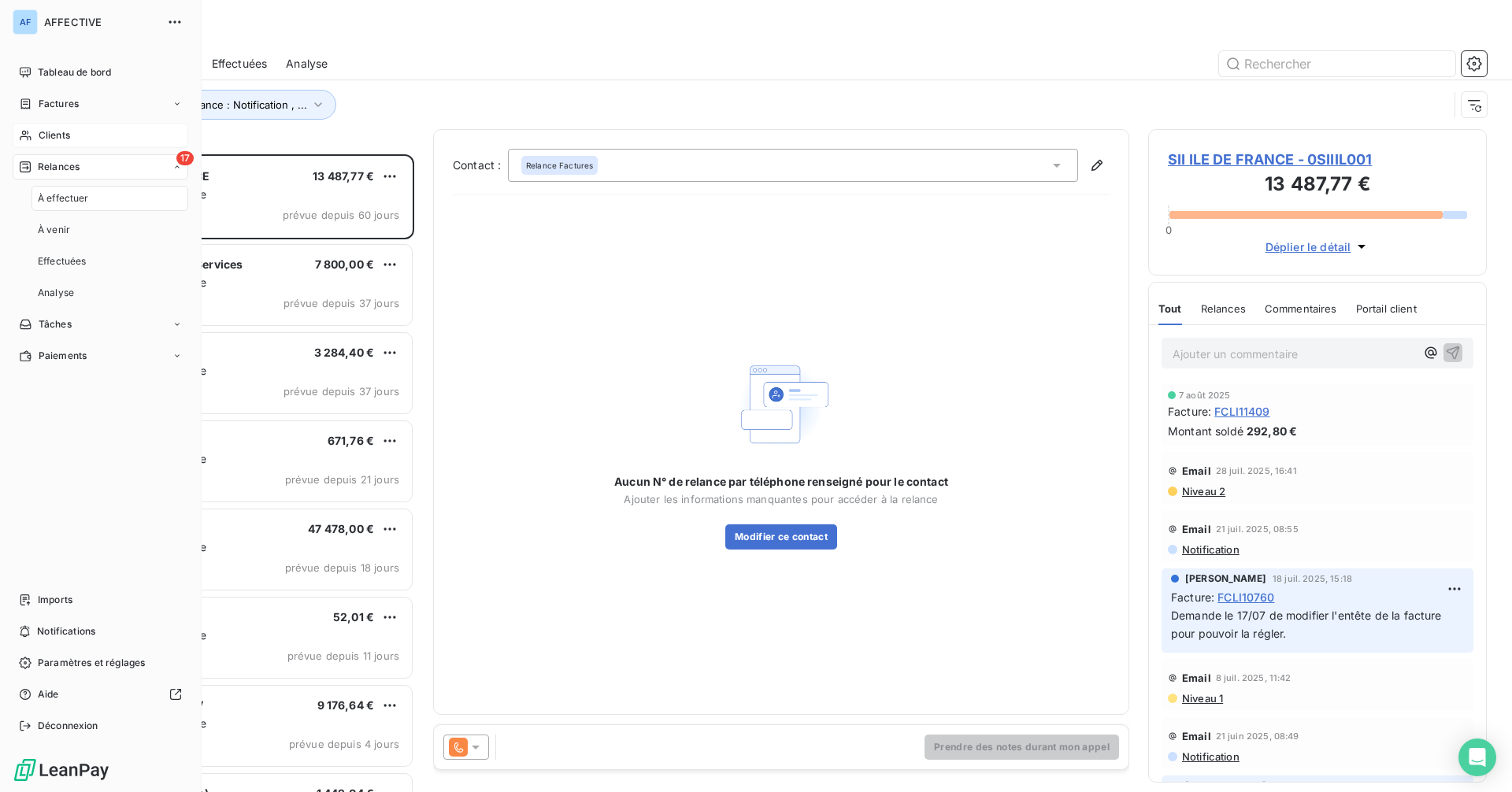
click at [71, 139] on div "Clients" at bounding box center [100, 135] width 176 height 25
click at [70, 104] on span "Factures" at bounding box center [58, 104] width 40 height 14
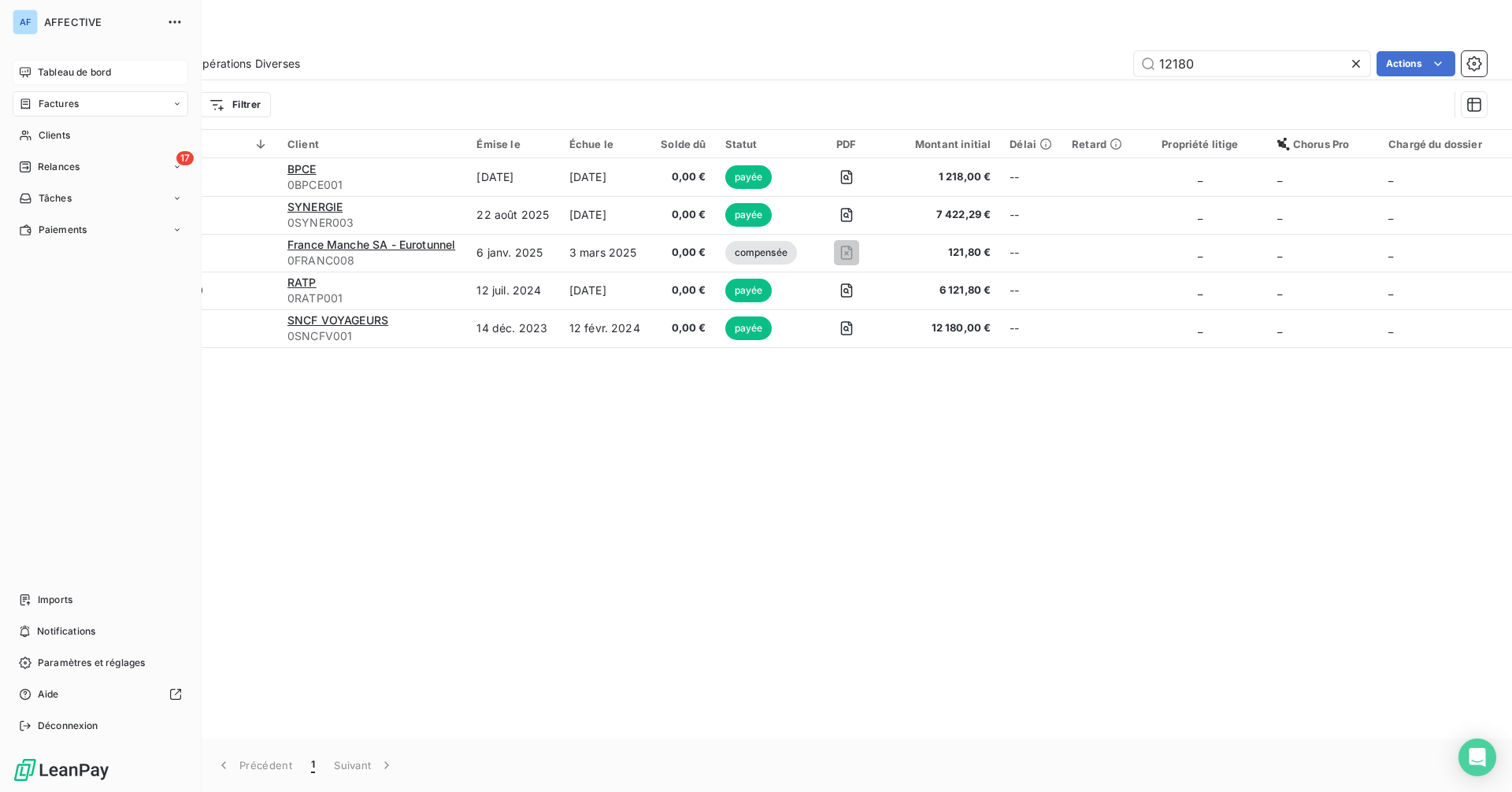
click at [31, 73] on div "Tableau de bord" at bounding box center [100, 72] width 176 height 25
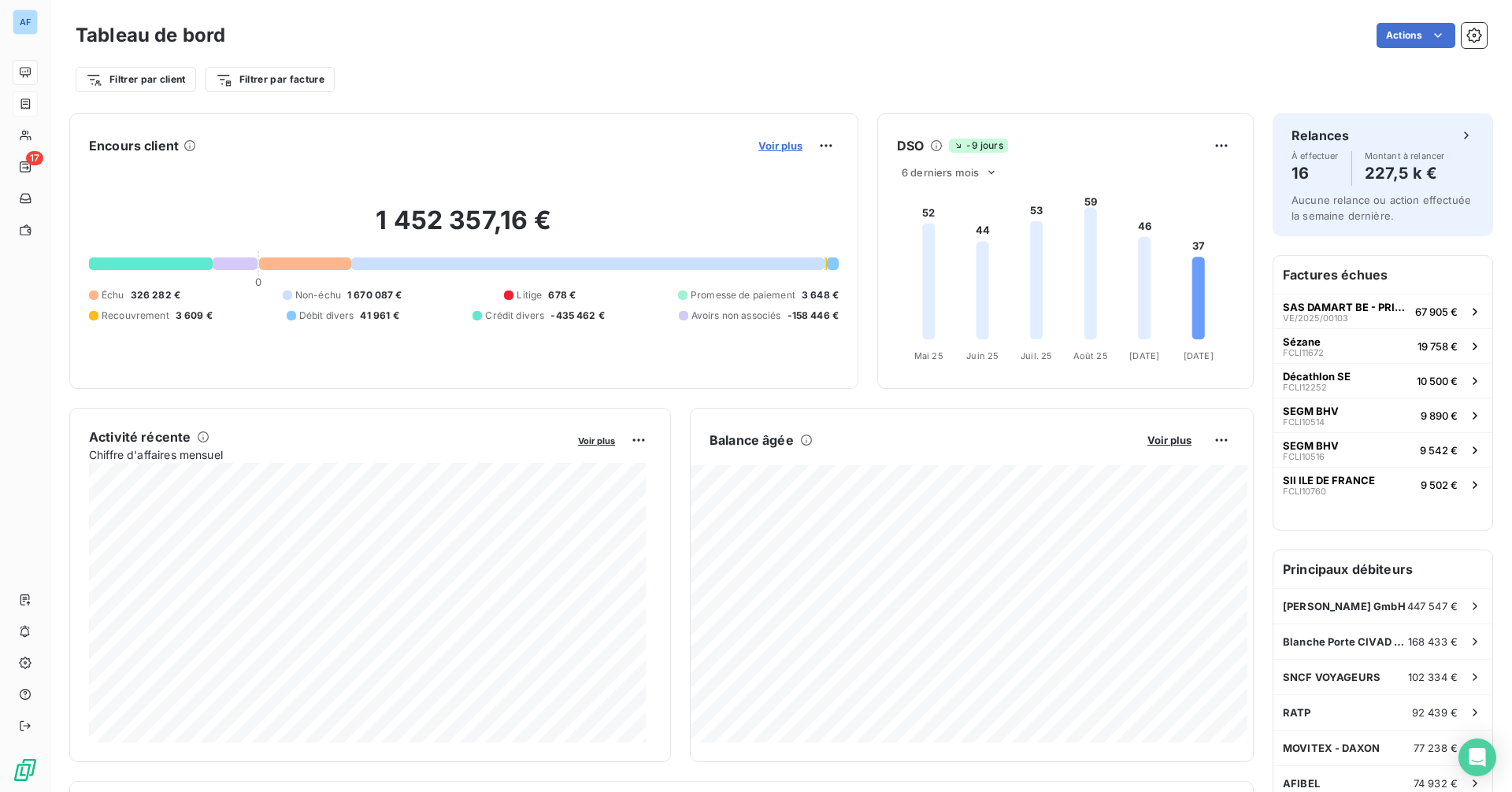
click at [760, 147] on span "Voir plus" at bounding box center [780, 146] width 44 height 12
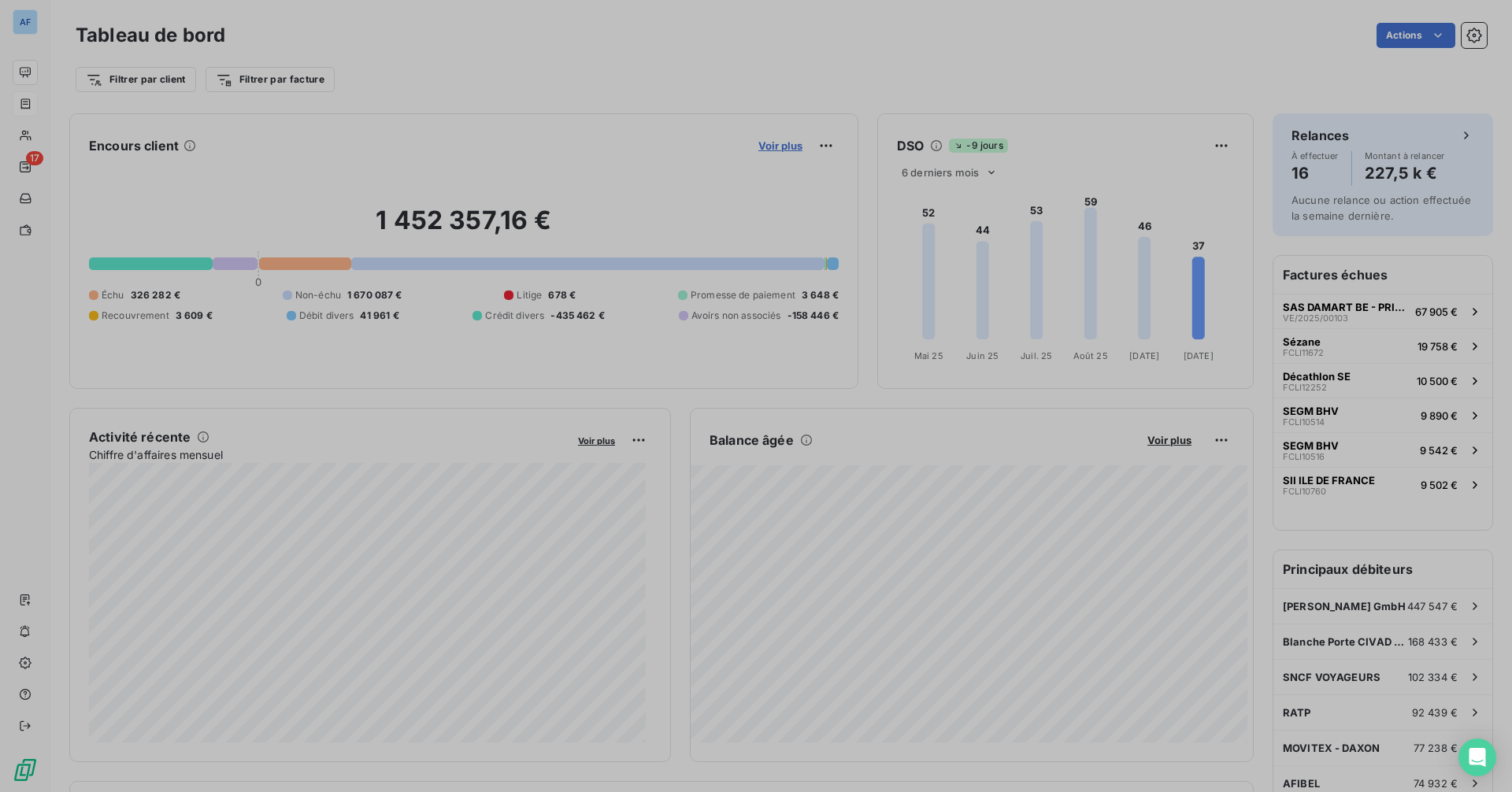
scroll to position [12, 12]
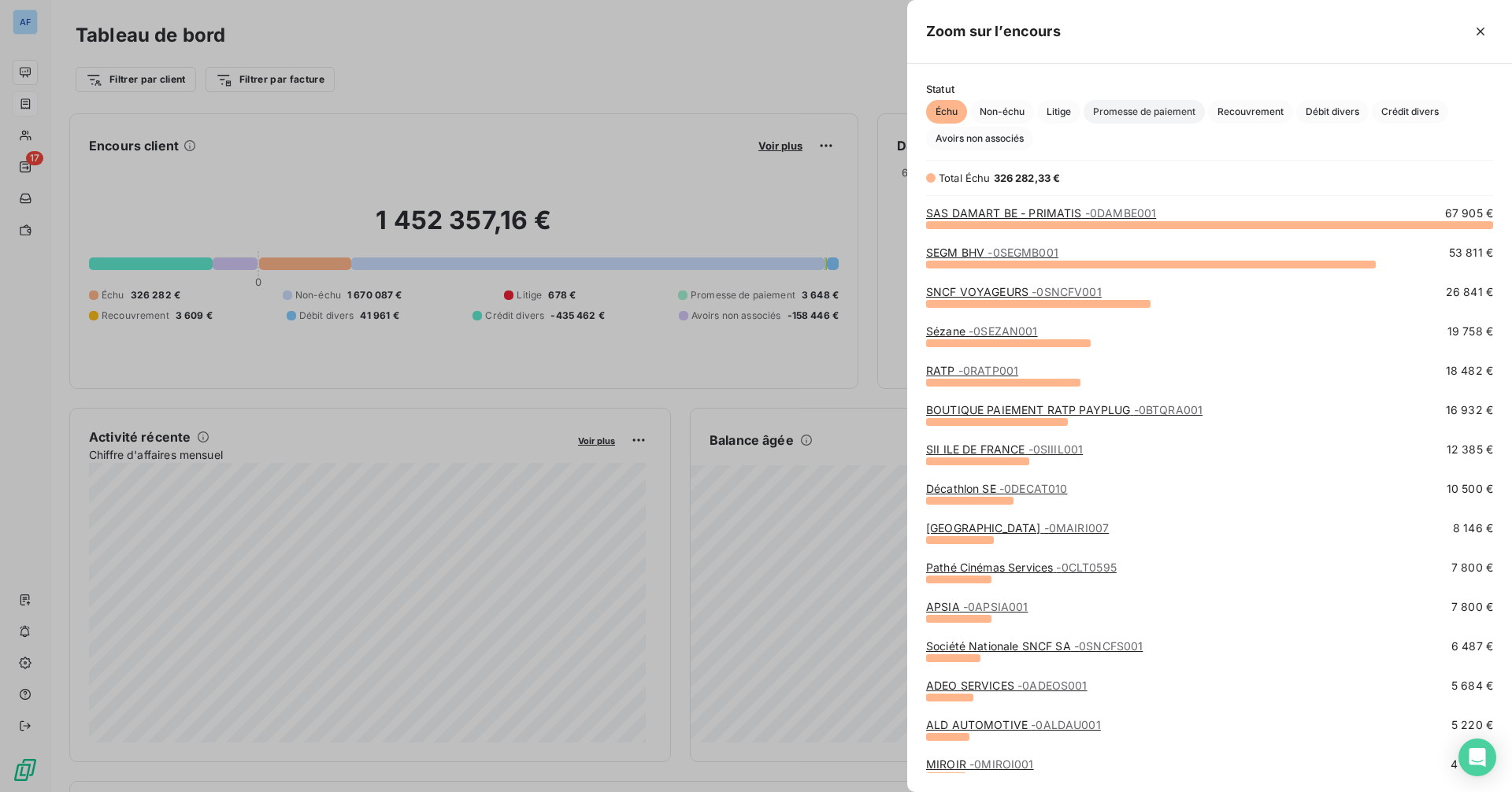
click at [1119, 118] on span "Promesse de paiement" at bounding box center [1144, 112] width 121 height 24
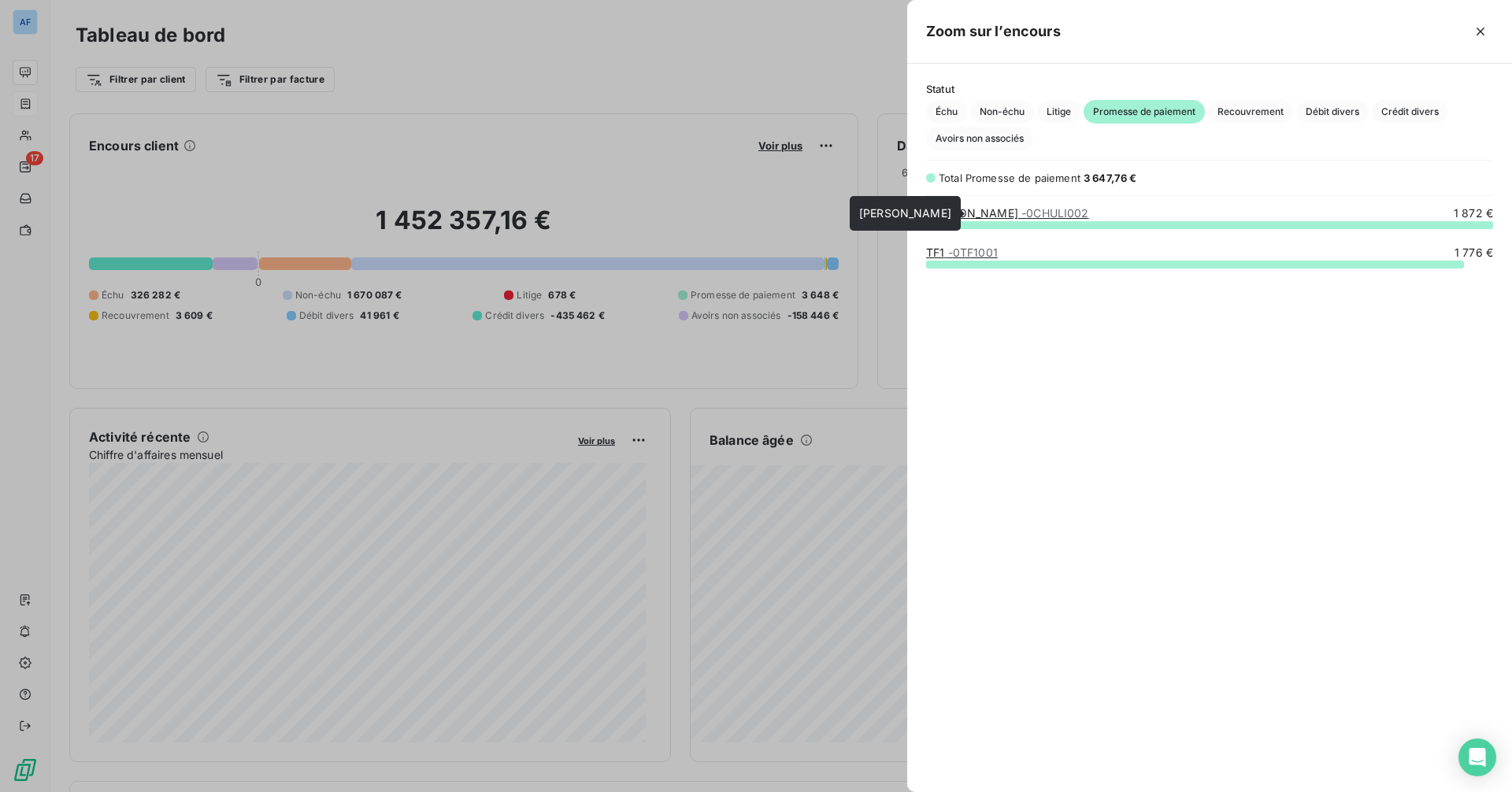
click at [1035, 216] on span "- 0CHULI002" at bounding box center [1055, 213] width 68 height 13
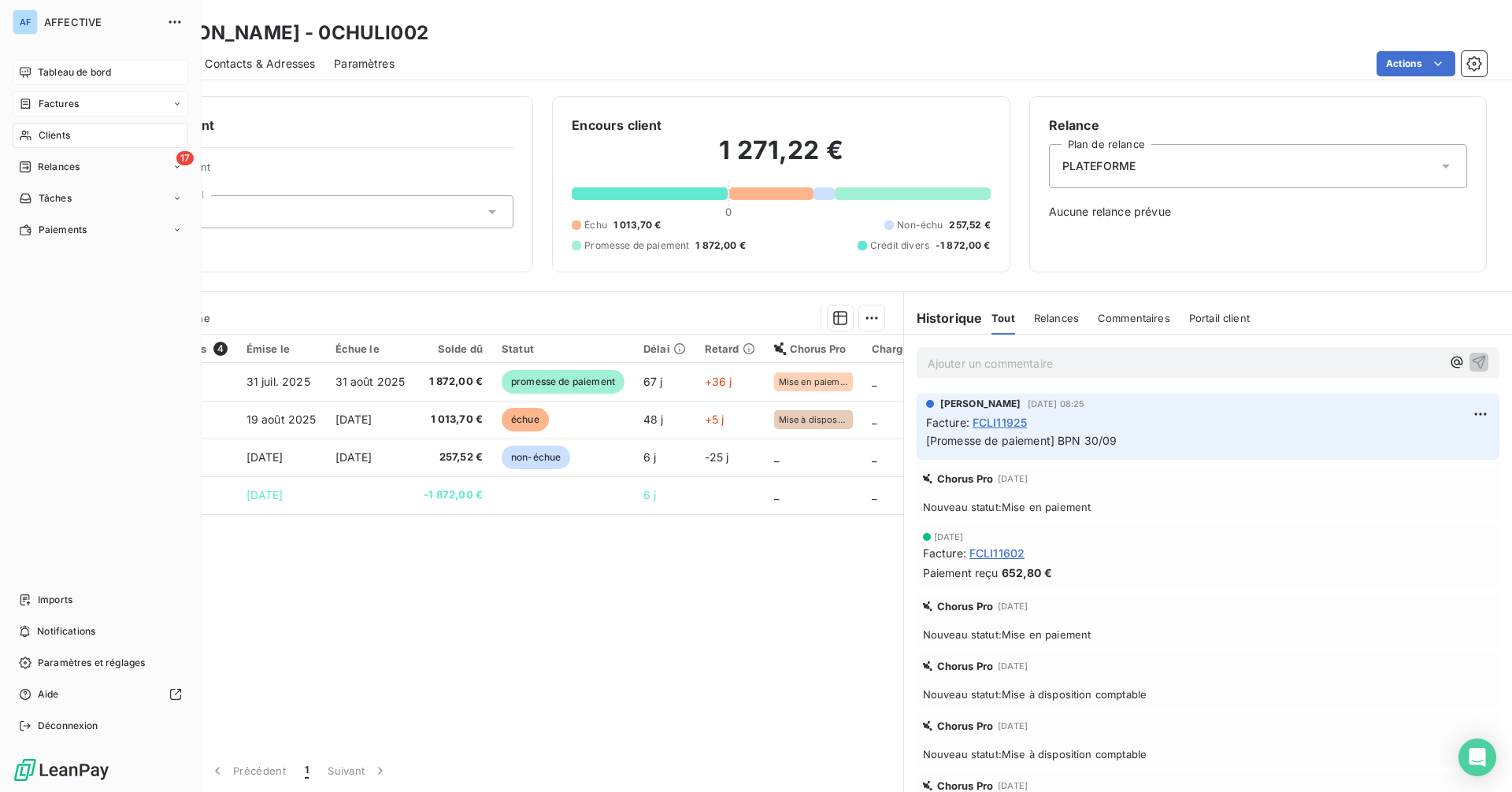
click at [55, 67] on span "Tableau de bord" at bounding box center [74, 72] width 73 height 14
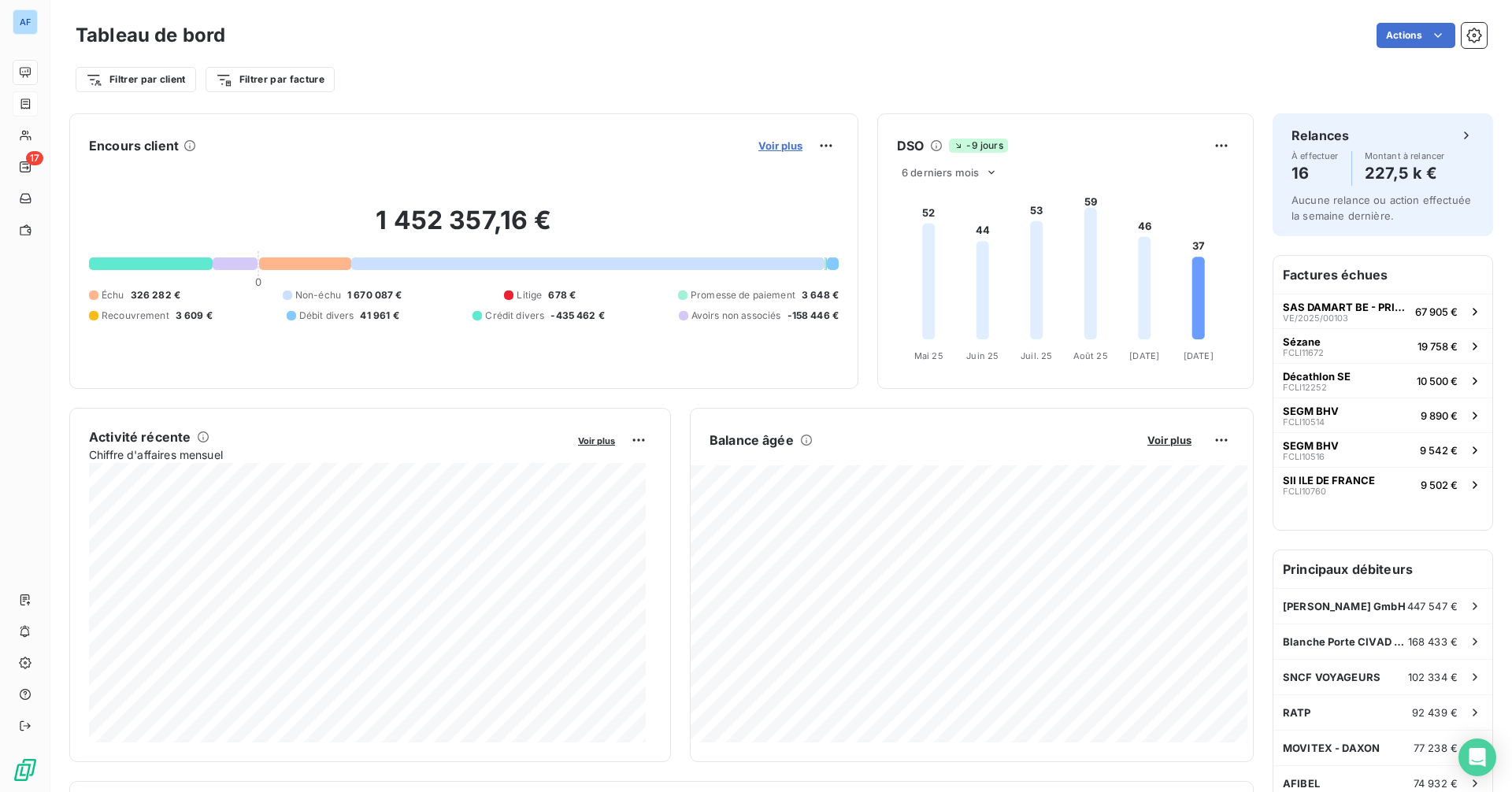
click at [772, 145] on span "Voir plus" at bounding box center [780, 146] width 44 height 12
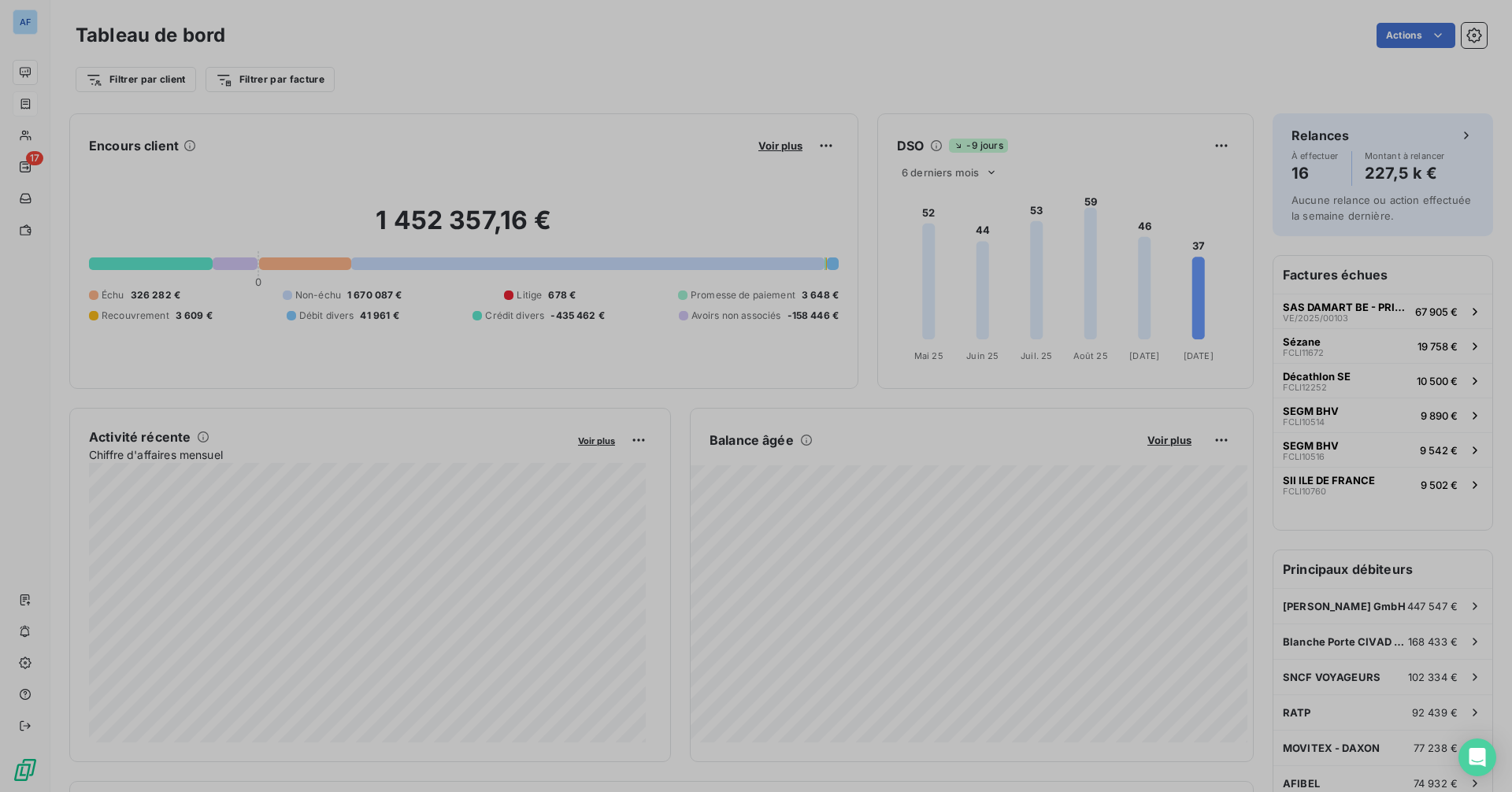
scroll to position [781, 593]
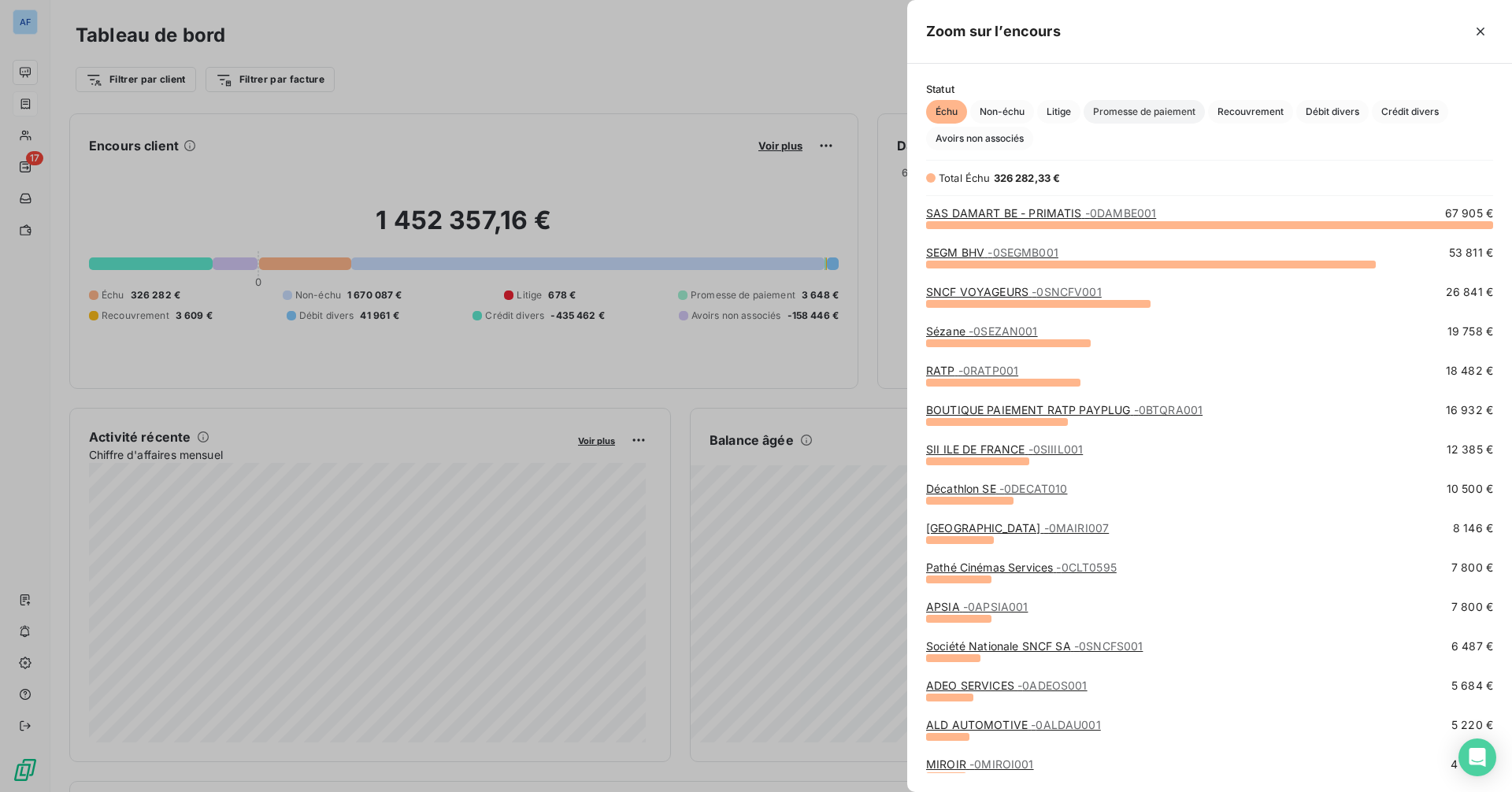
click at [1161, 115] on span "Promesse de paiement" at bounding box center [1144, 112] width 121 height 24
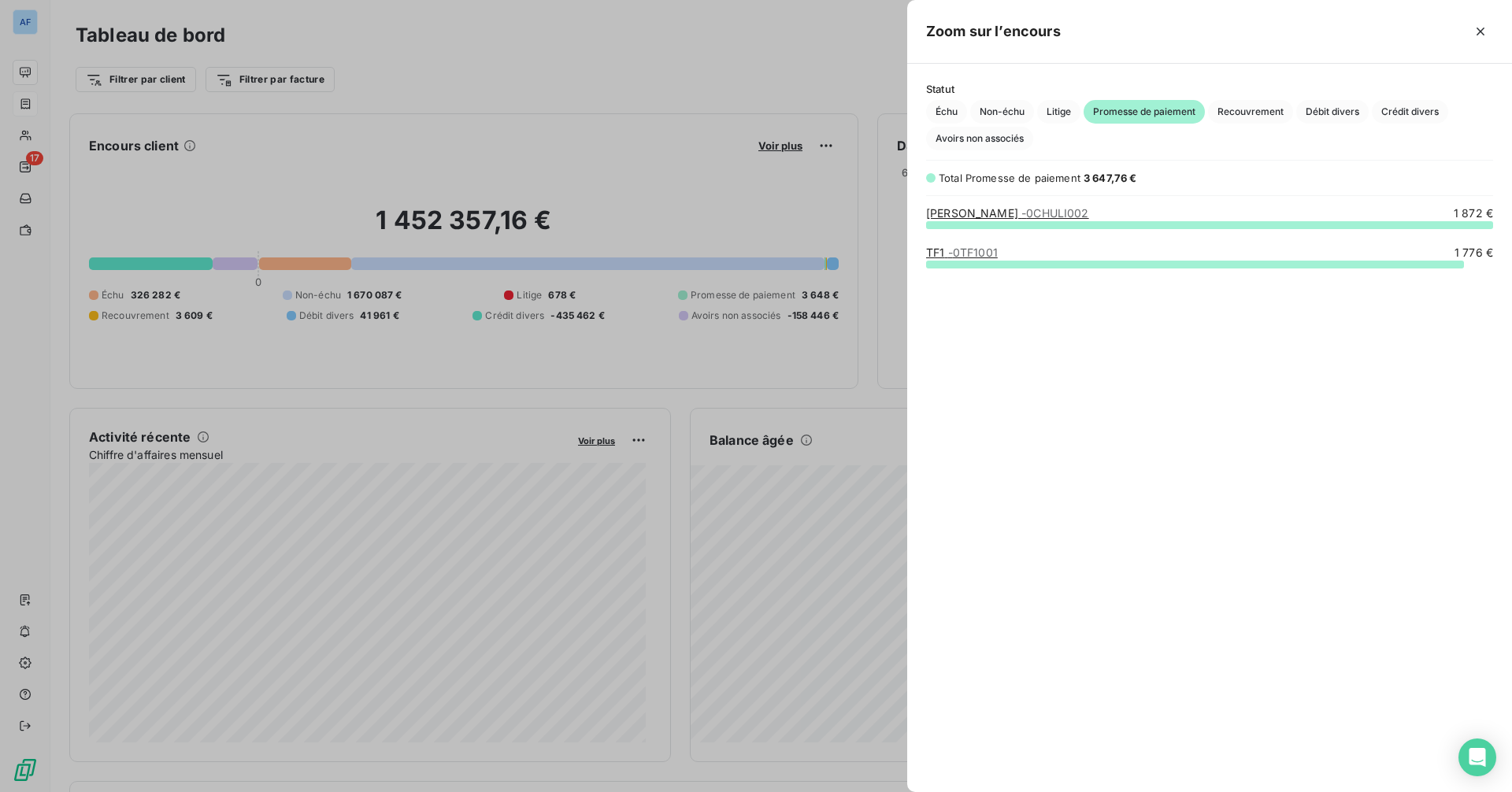
click at [970, 247] on span "- 0TF1001" at bounding box center [973, 252] width 50 height 13
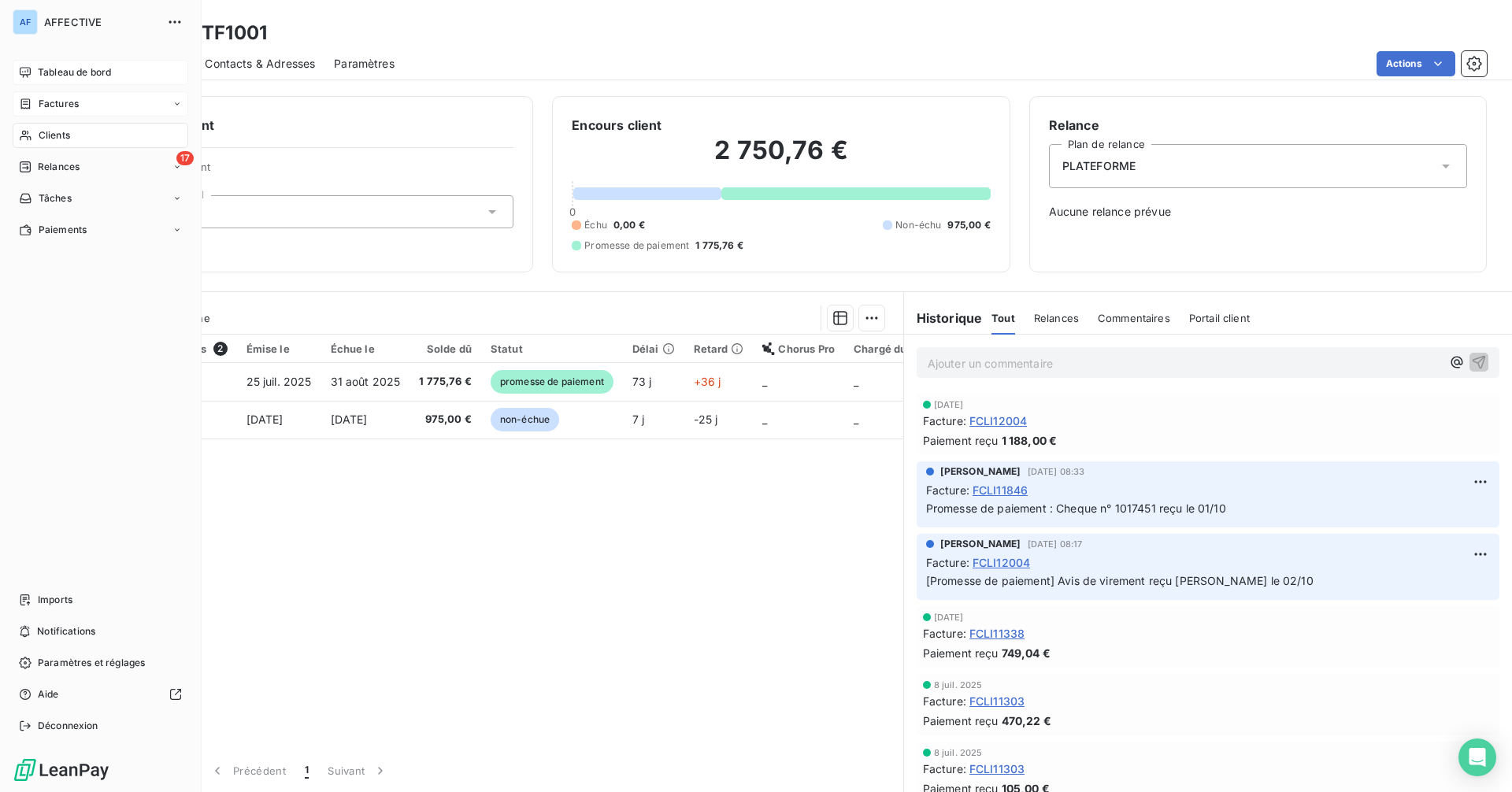
click at [39, 81] on div "Tableau de bord" at bounding box center [100, 72] width 176 height 25
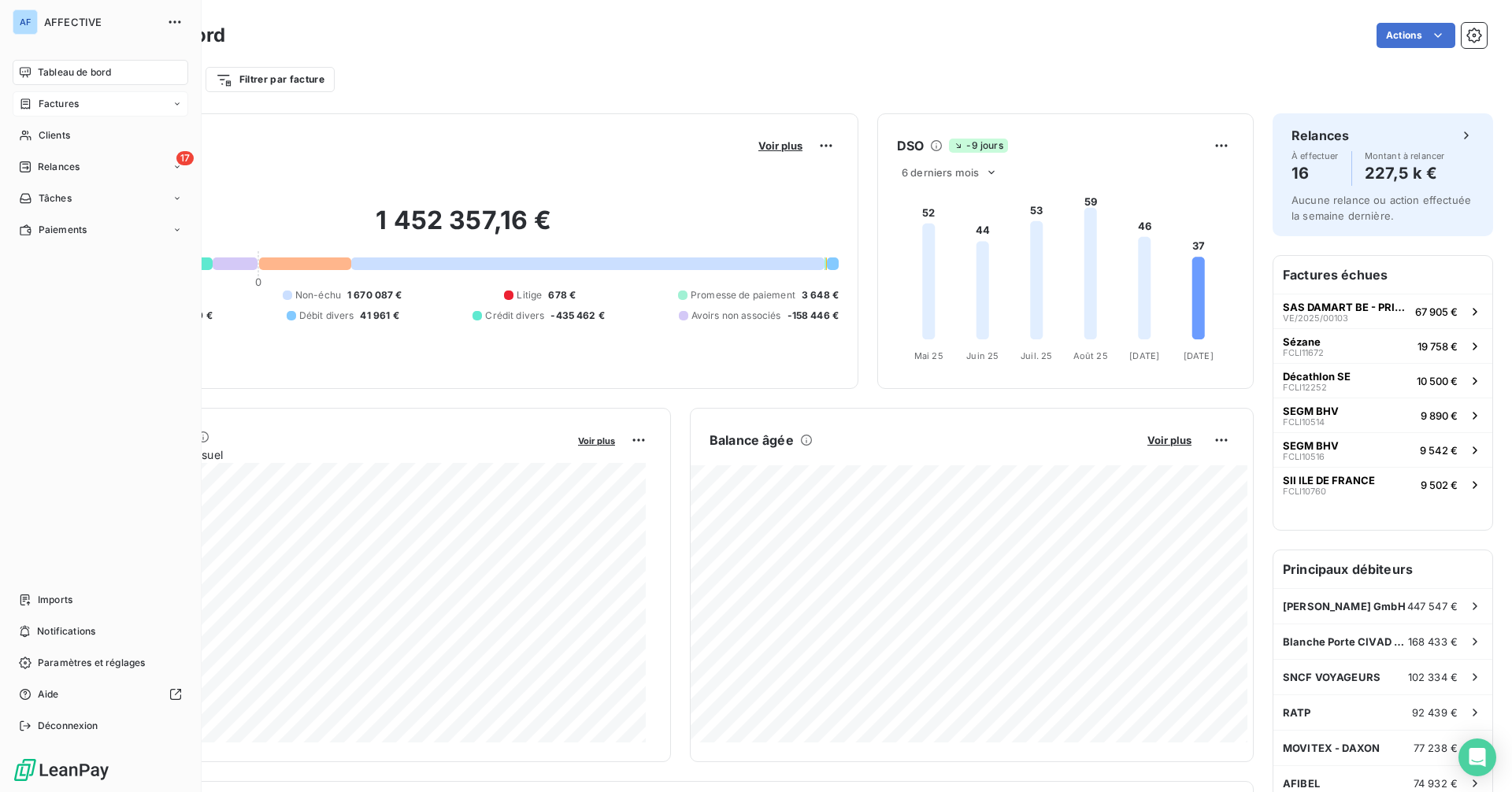
click at [38, 103] on span "Factures" at bounding box center [58, 104] width 40 height 14
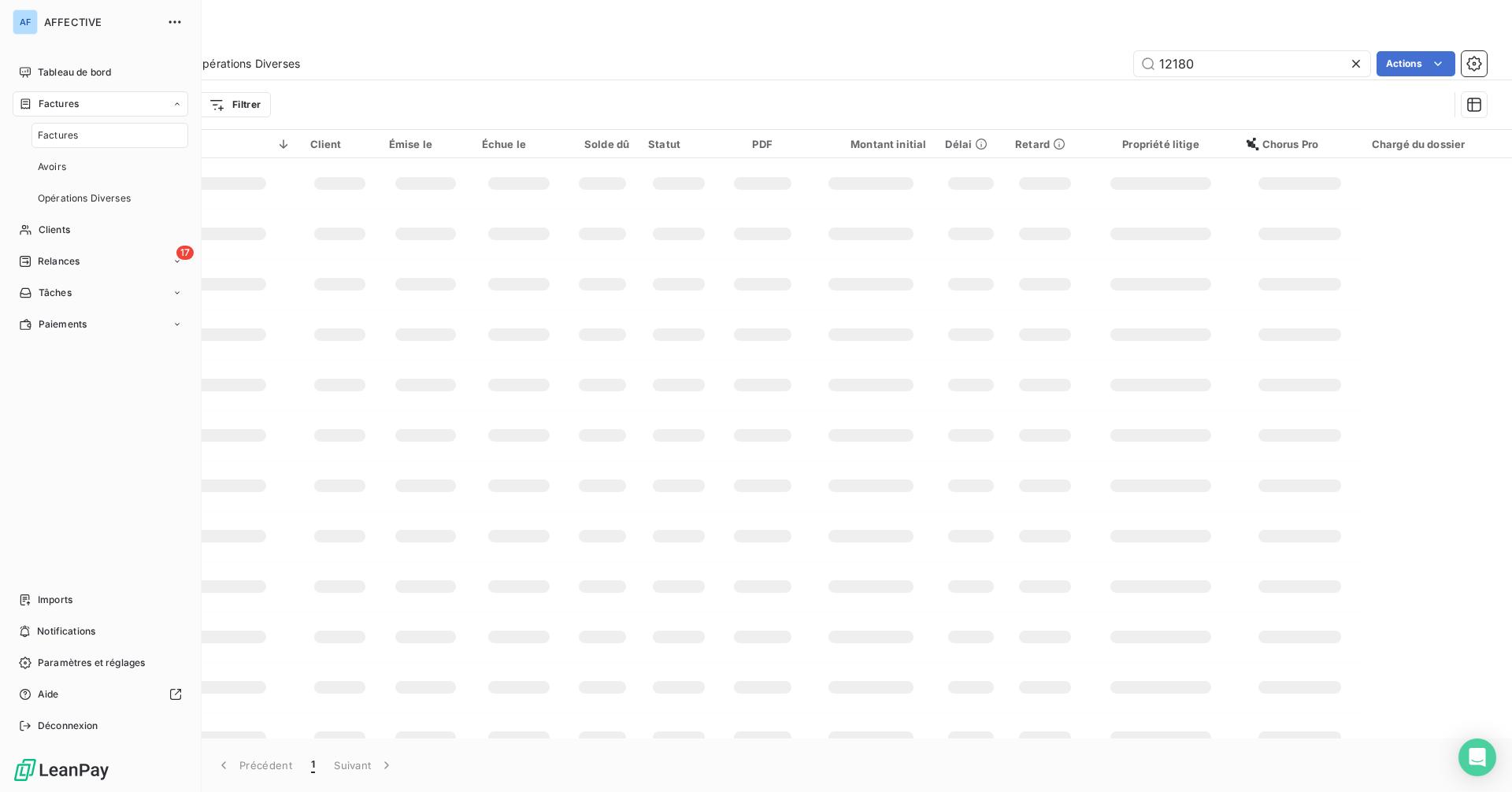
click at [54, 132] on span "Factures" at bounding box center [58, 135] width 40 height 14
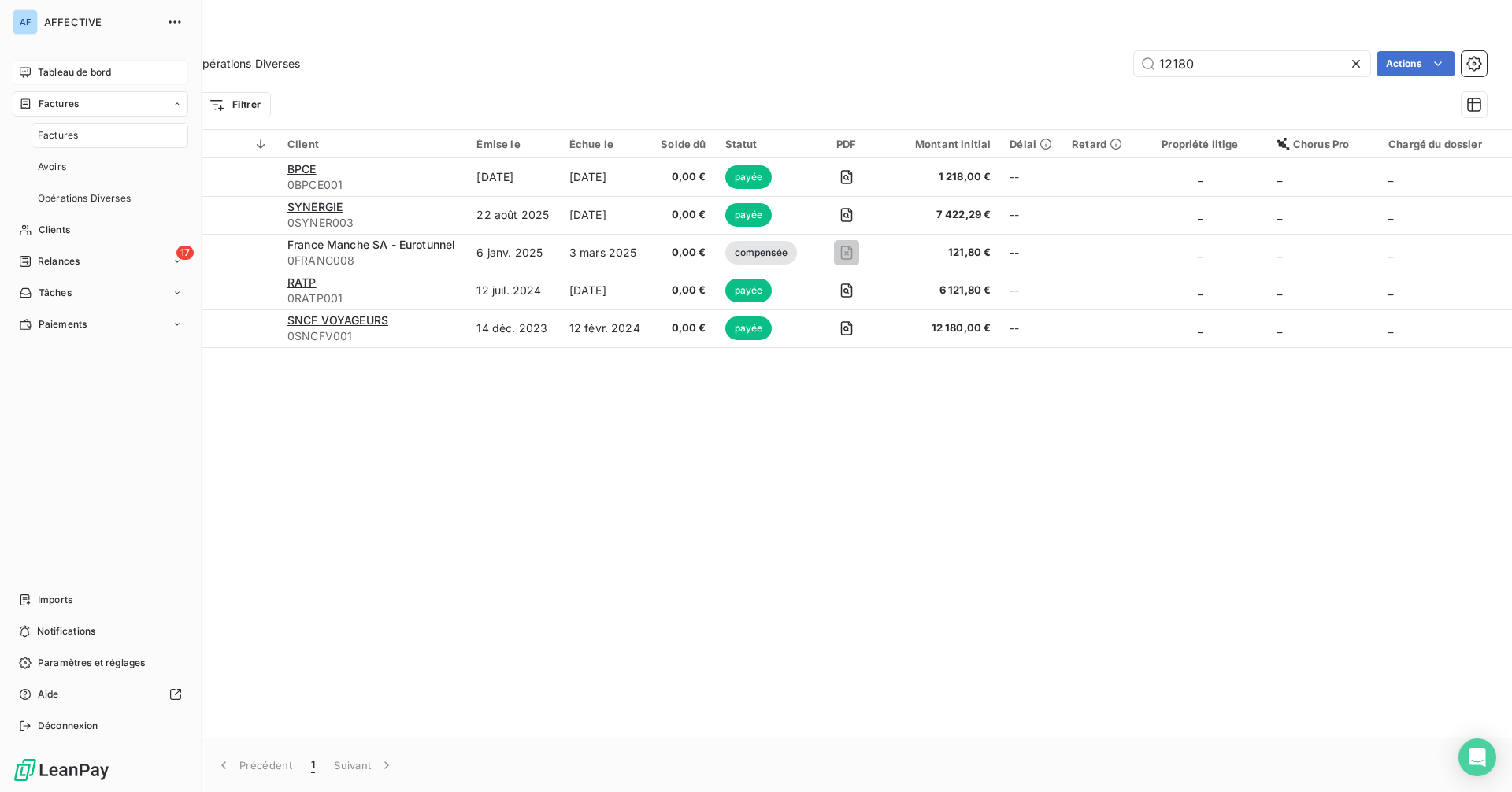
click at [86, 72] on span "Tableau de bord" at bounding box center [74, 72] width 73 height 14
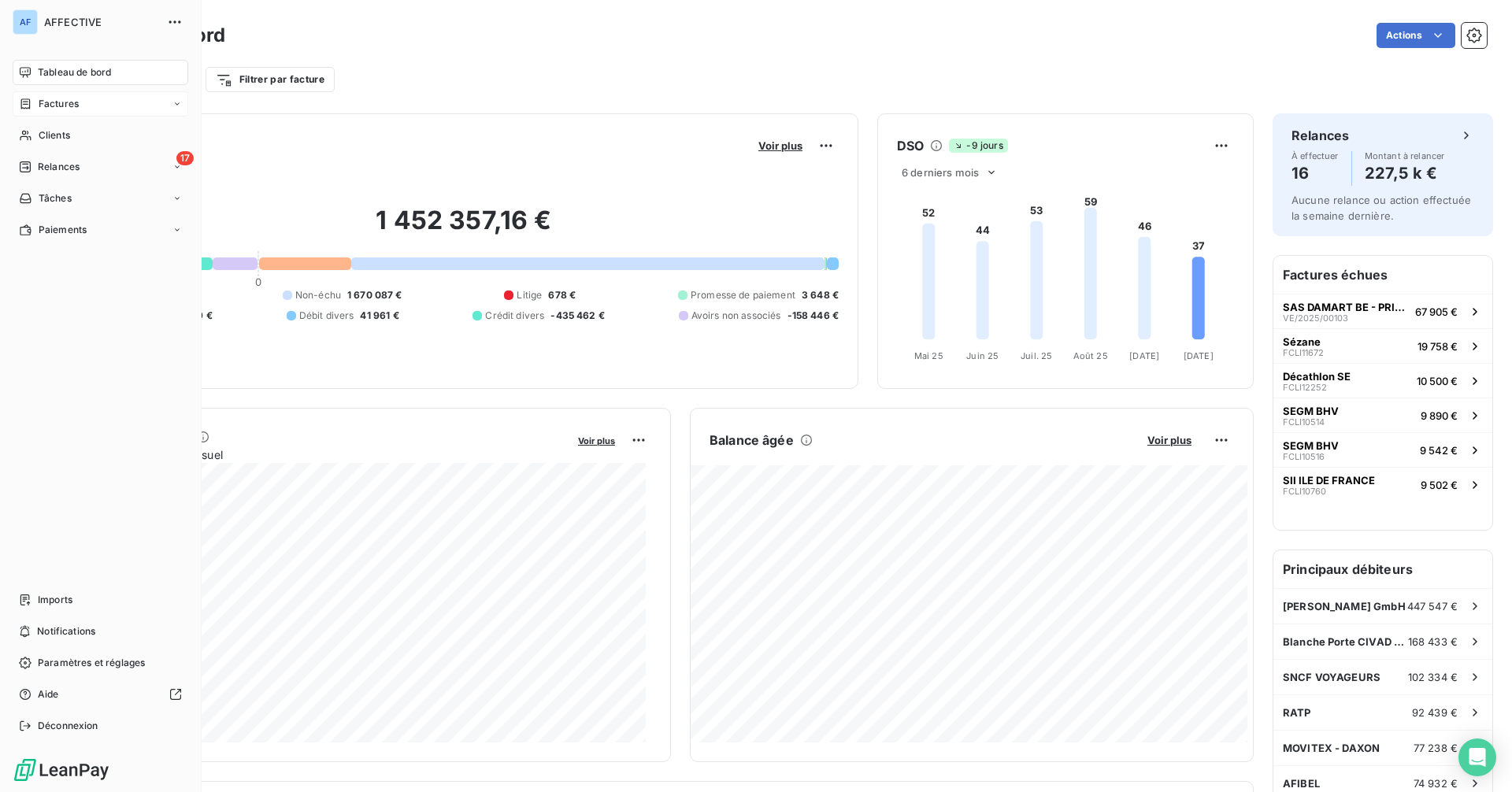
click at [38, 106] on span "Factures" at bounding box center [58, 104] width 40 height 14
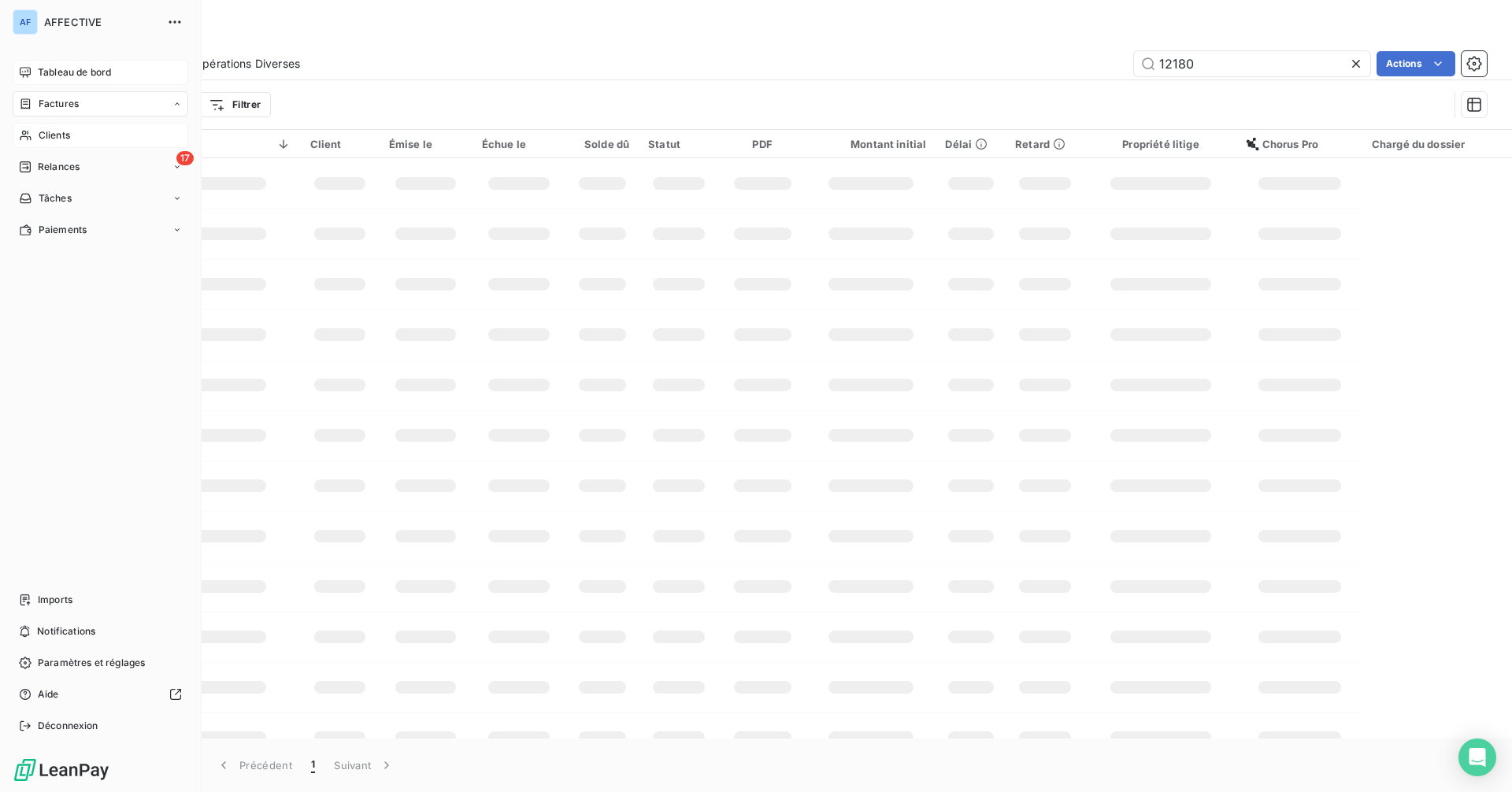
click at [51, 139] on span "Clients" at bounding box center [54, 135] width 31 height 14
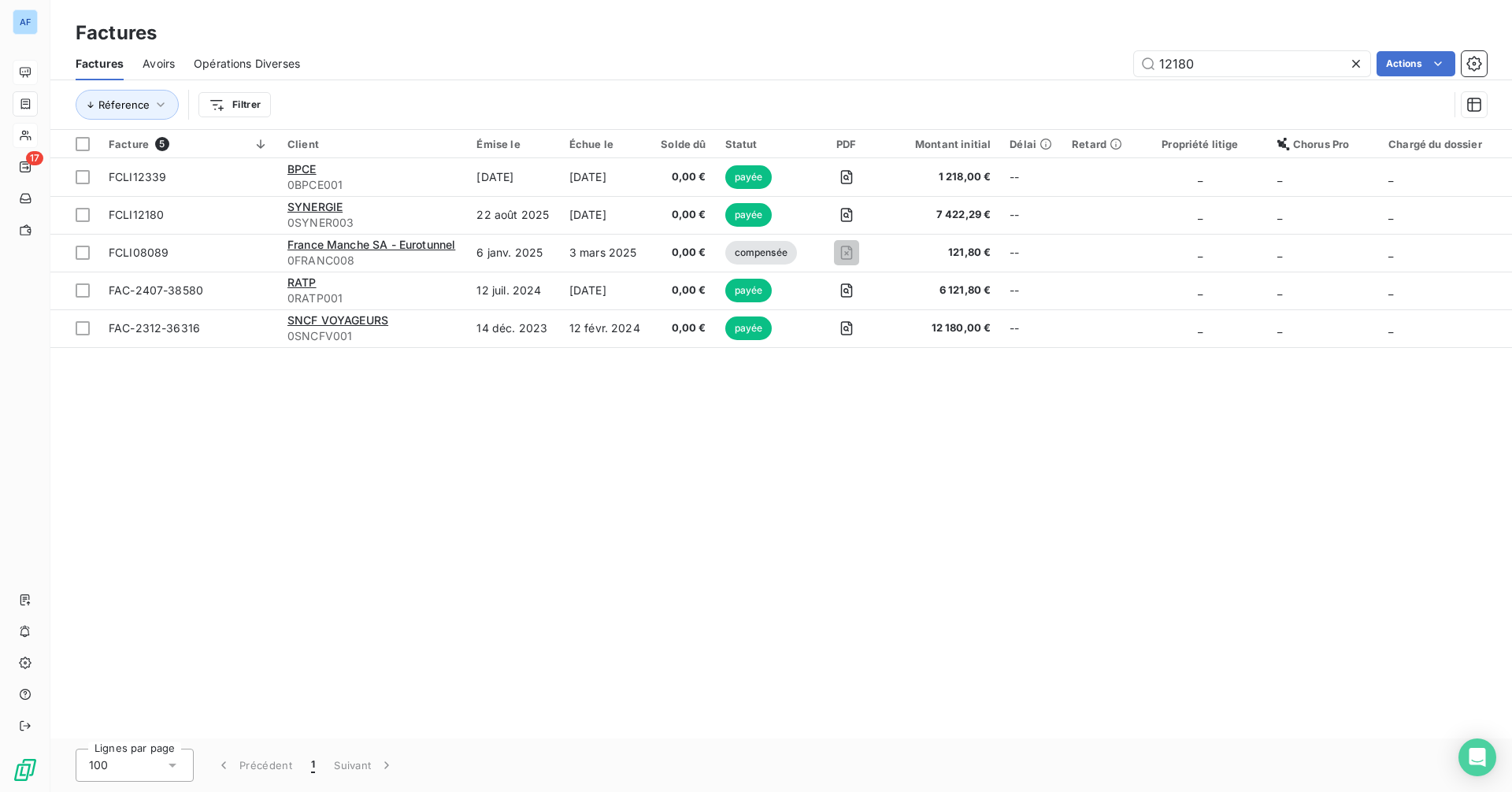
click at [1209, 64] on icon at bounding box center [1356, 64] width 8 height 8
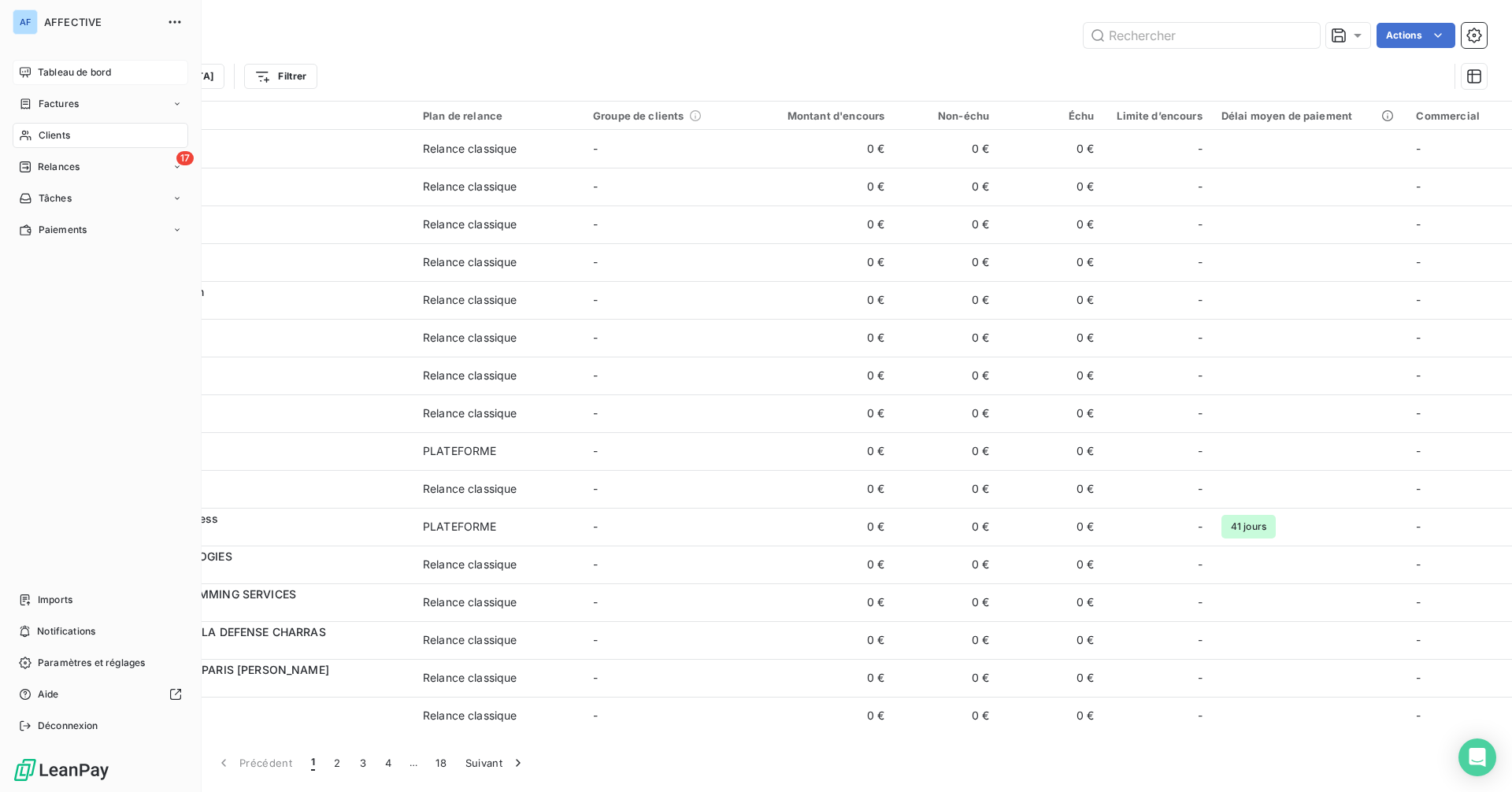
click at [35, 73] on div "Tableau de bord" at bounding box center [100, 72] width 176 height 25
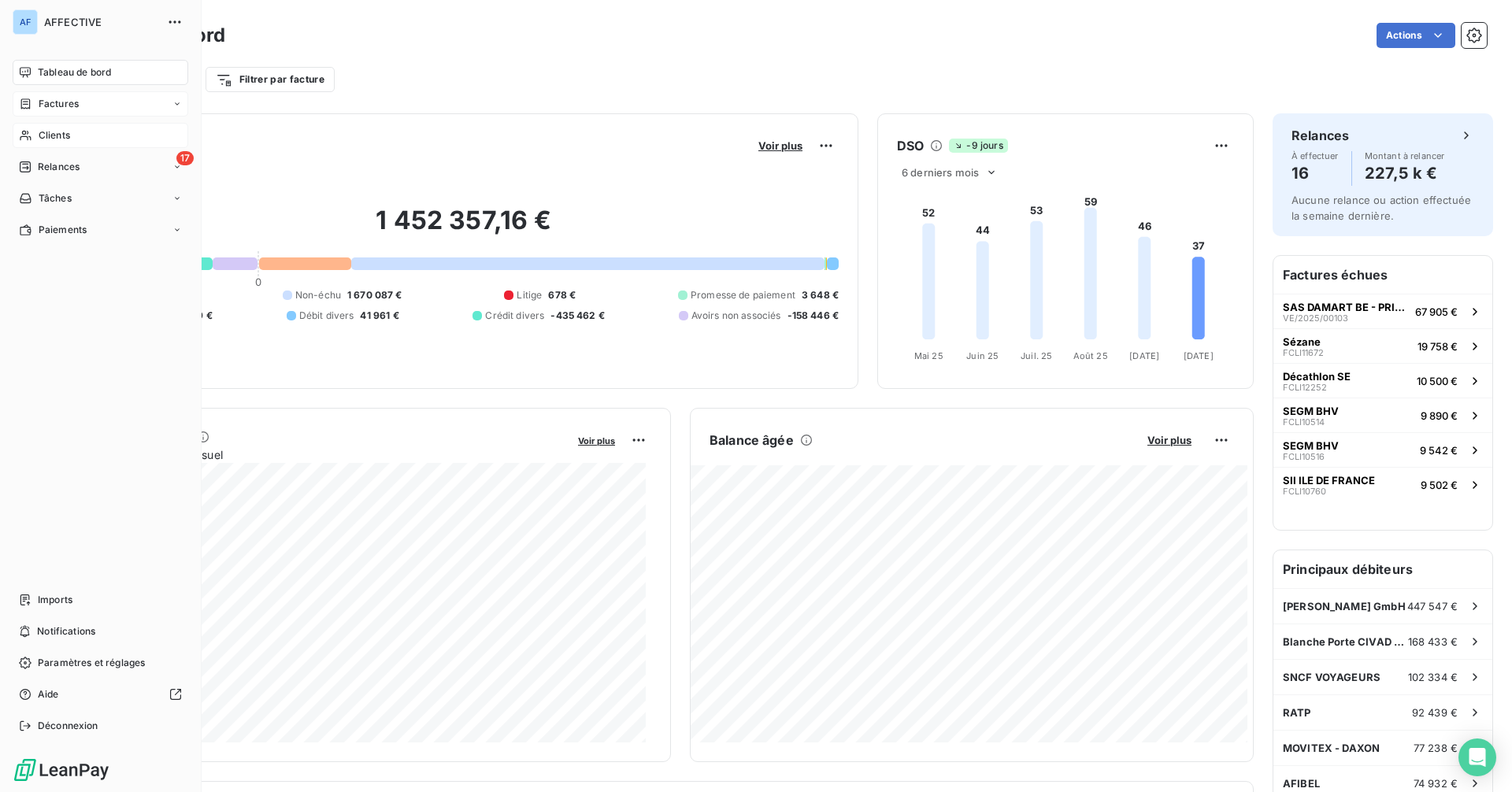
click at [40, 105] on span "Factures" at bounding box center [58, 104] width 40 height 14
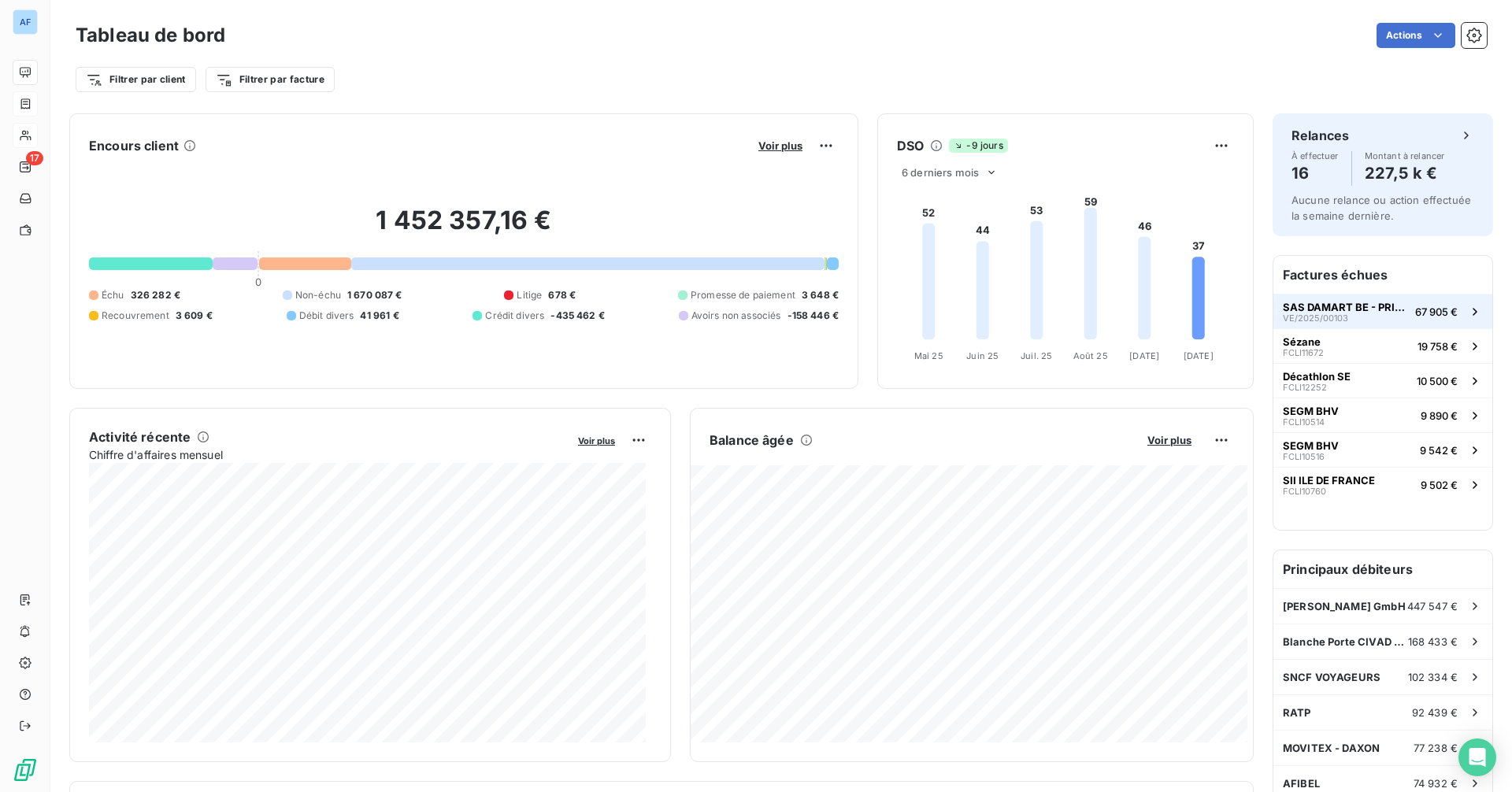
click at [1209, 308] on span "SAS DAMART BE - PRIMATIS" at bounding box center [1346, 307] width 126 height 12
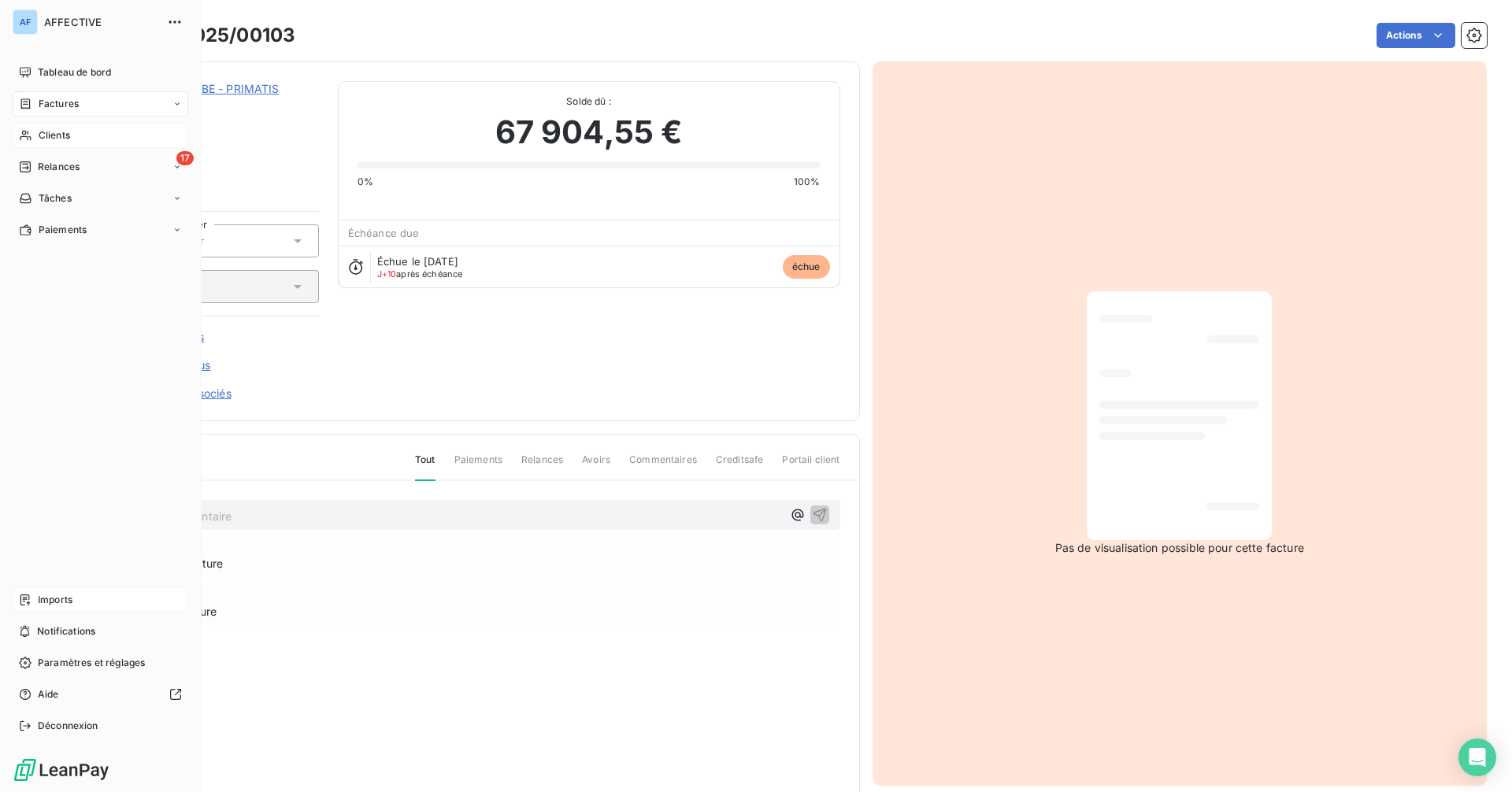
click at [45, 606] on span "Imports" at bounding box center [55, 600] width 35 height 14
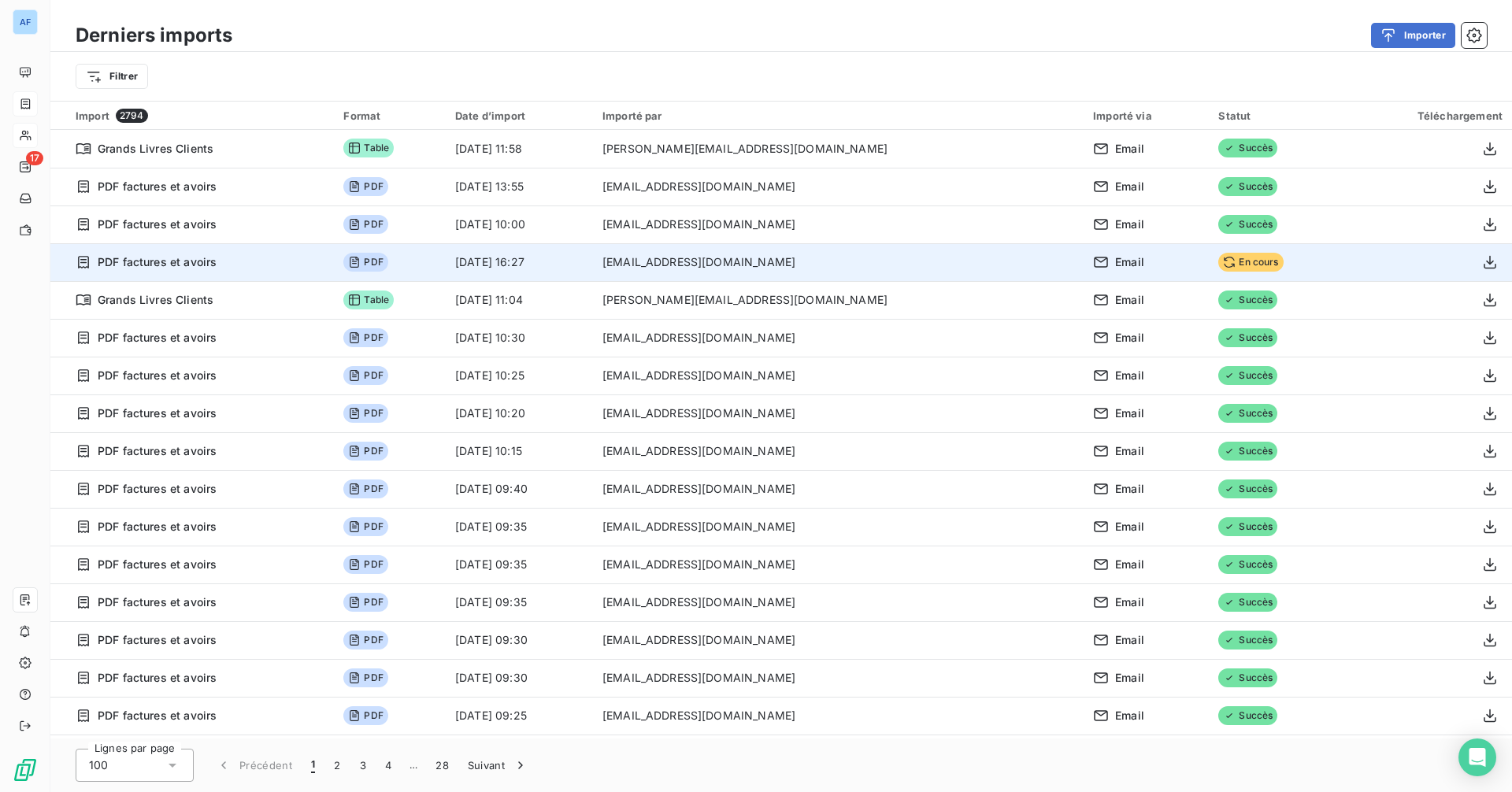
click at [593, 274] on td "[DATE] 16:27" at bounding box center [519, 261] width 147 height 37
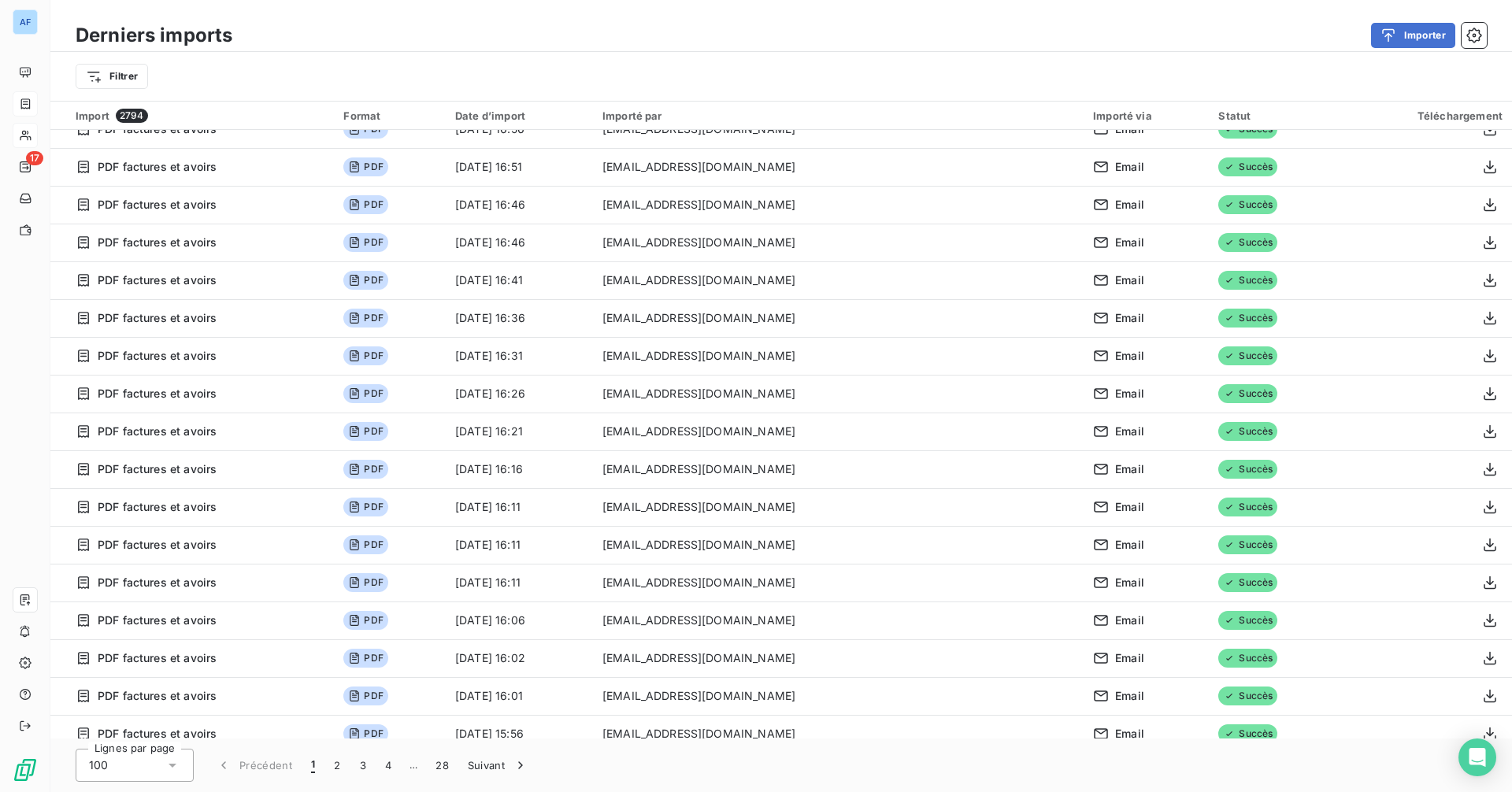
scroll to position [1418, 0]
click at [1209, 112] on div "Statut" at bounding box center [1276, 116] width 116 height 12
click at [1209, 116] on div "Téléchargement" at bounding box center [1428, 116] width 149 height 12
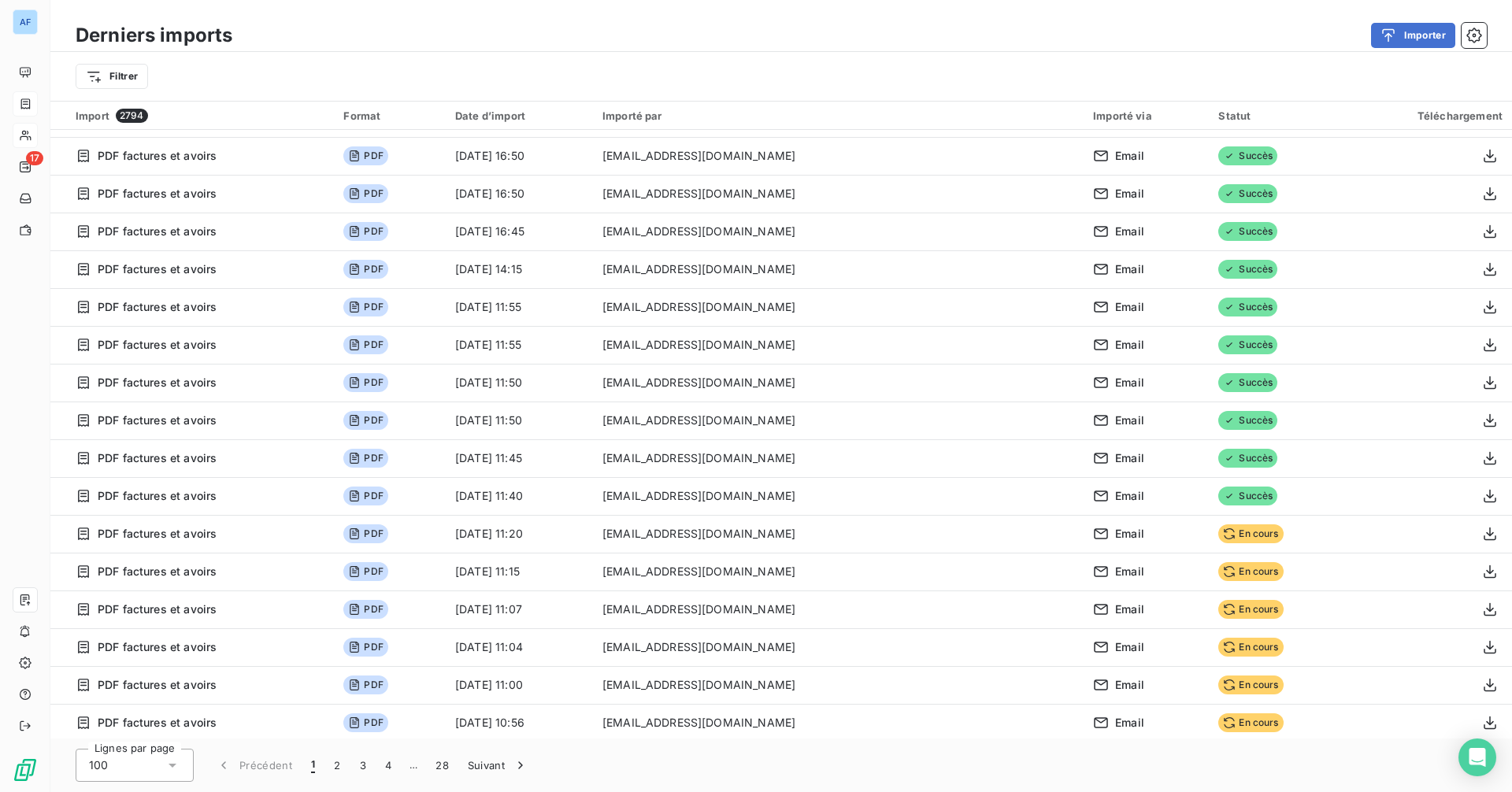
scroll to position [2835, 0]
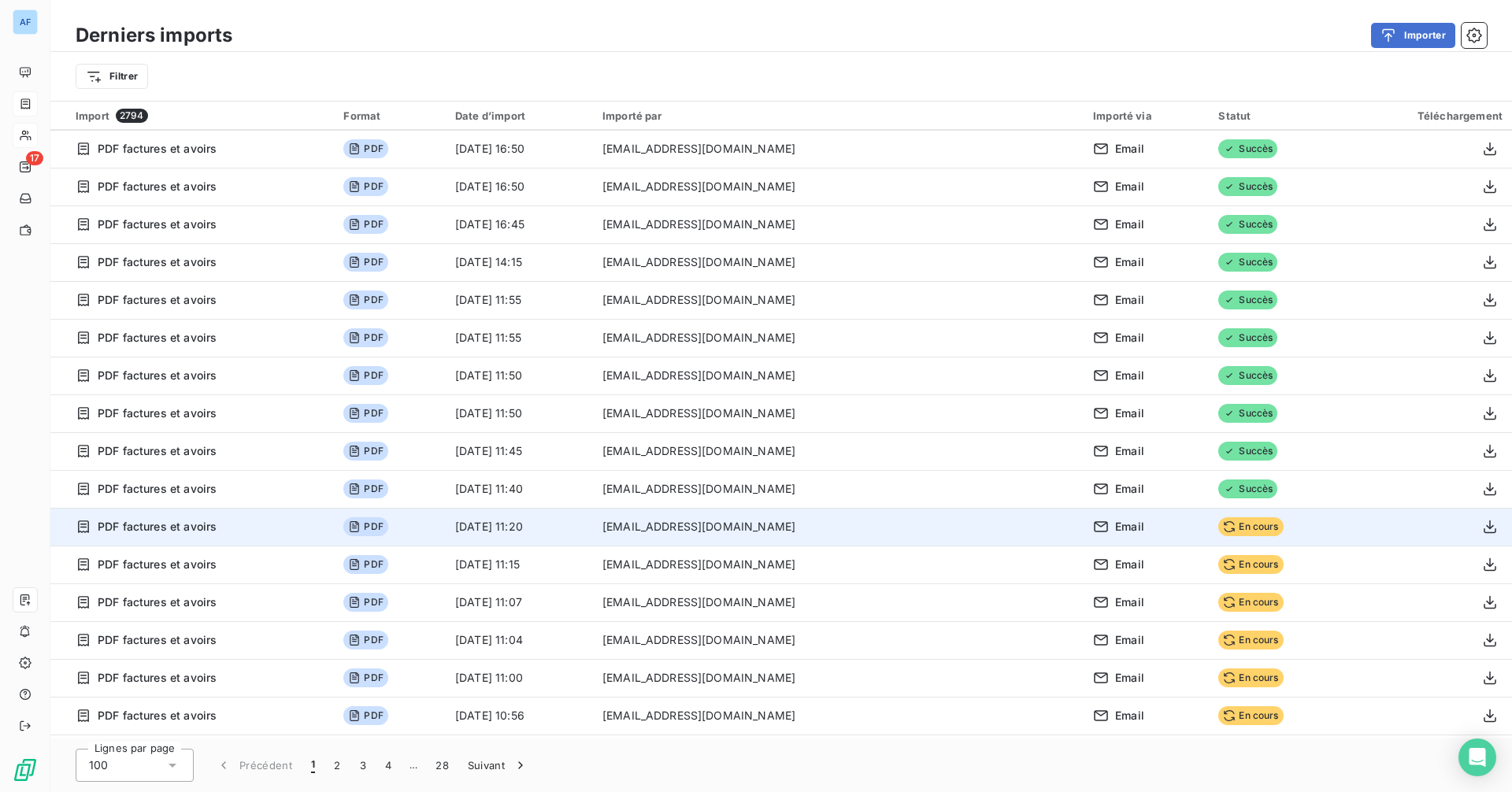
click at [1093, 528] on div "Email" at bounding box center [1146, 527] width 106 height 16
click at [1209, 527] on icon "button" at bounding box center [1490, 526] width 12 height 13
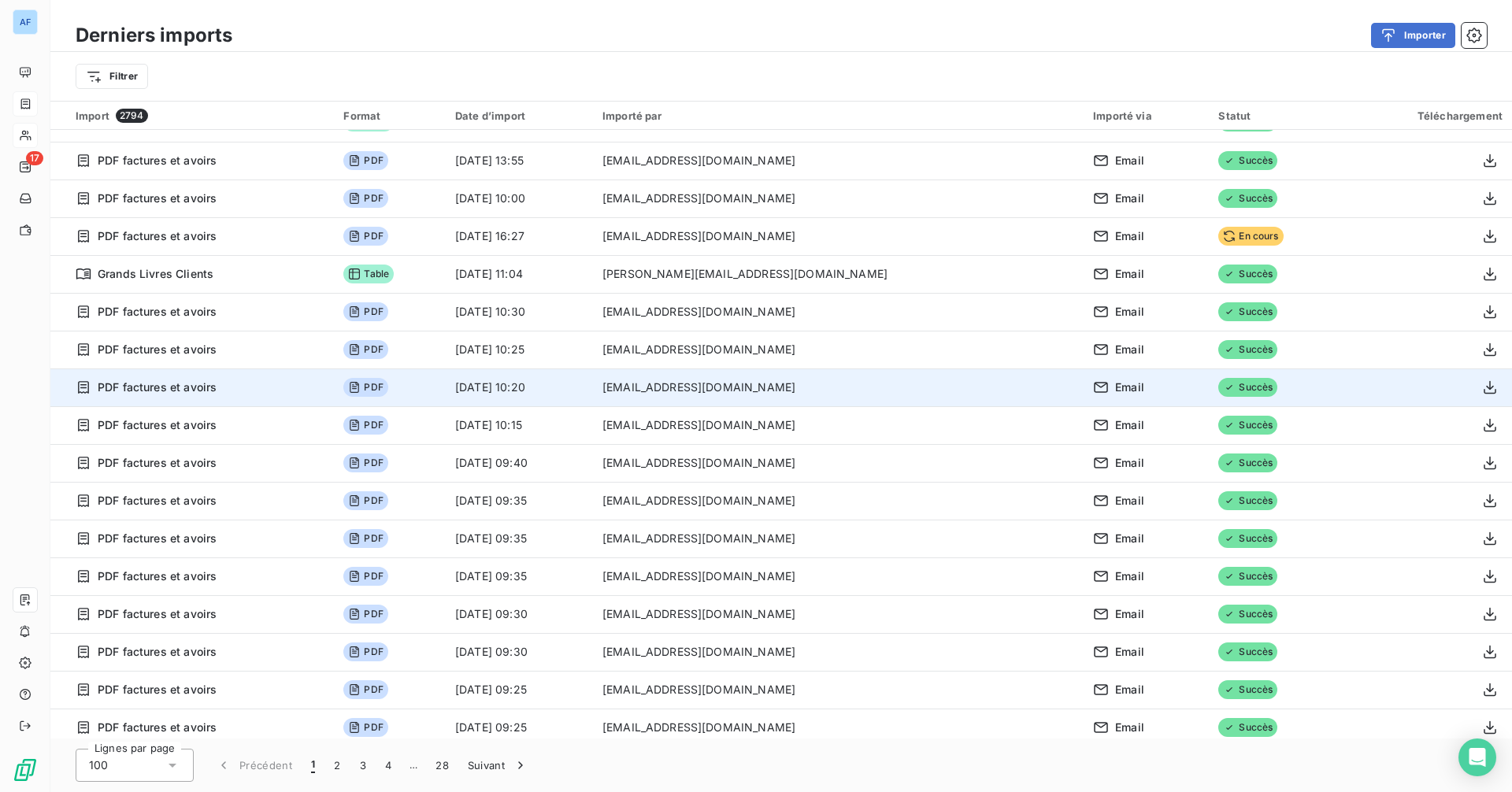
scroll to position [0, 0]
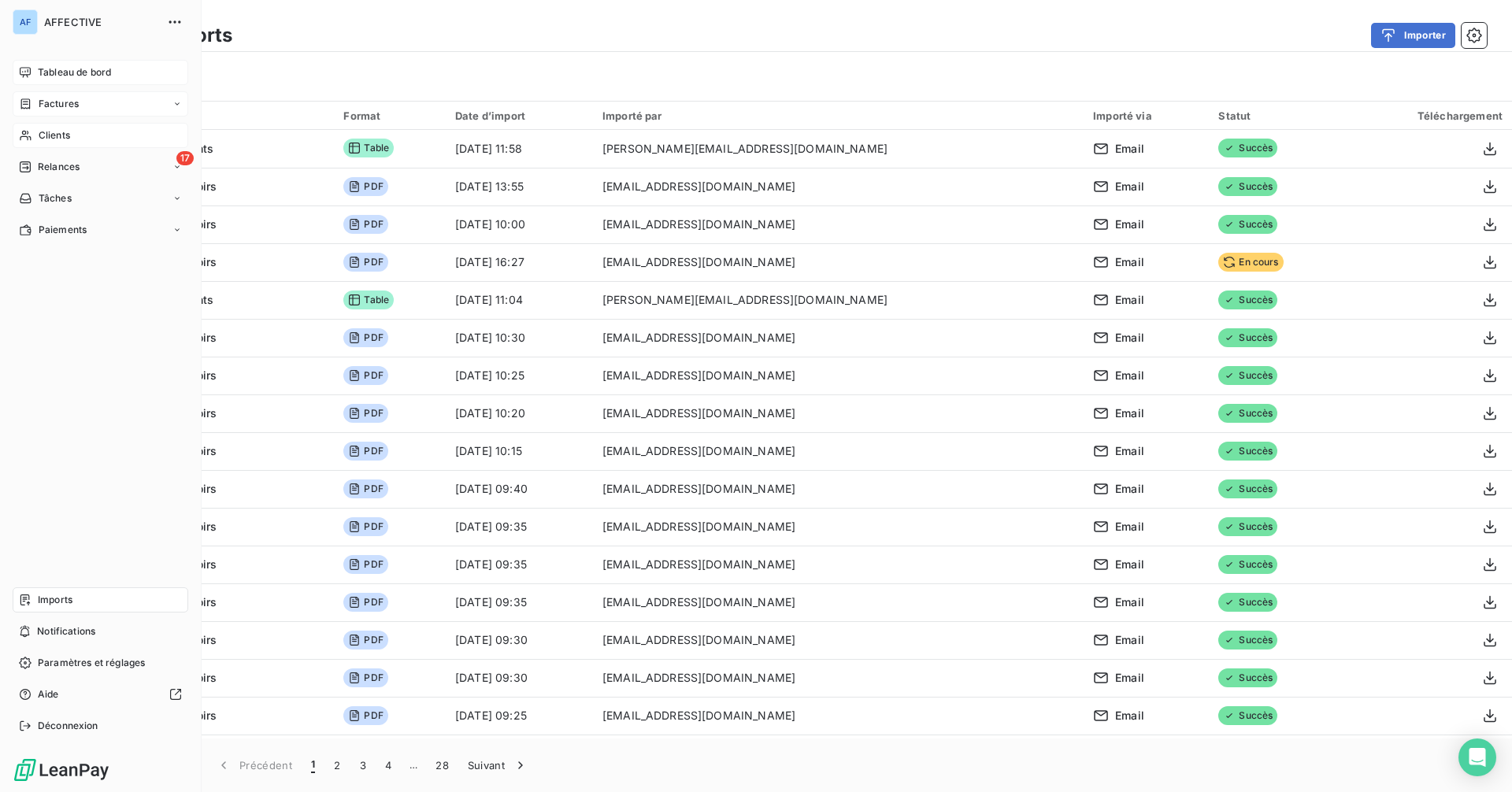
click at [41, 65] on span "Tableau de bord" at bounding box center [74, 72] width 73 height 14
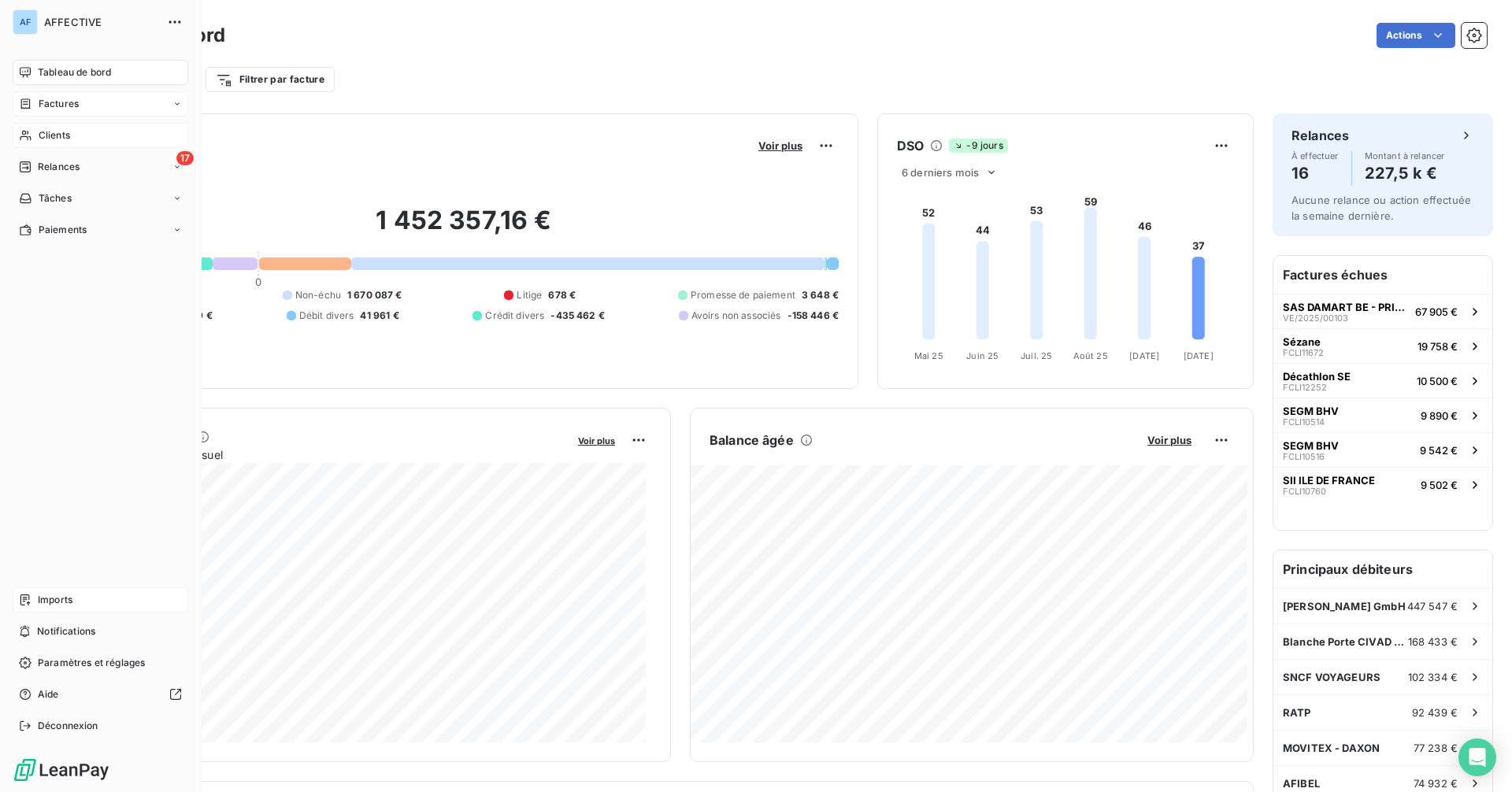
click at [51, 100] on span "Factures" at bounding box center [58, 104] width 40 height 14
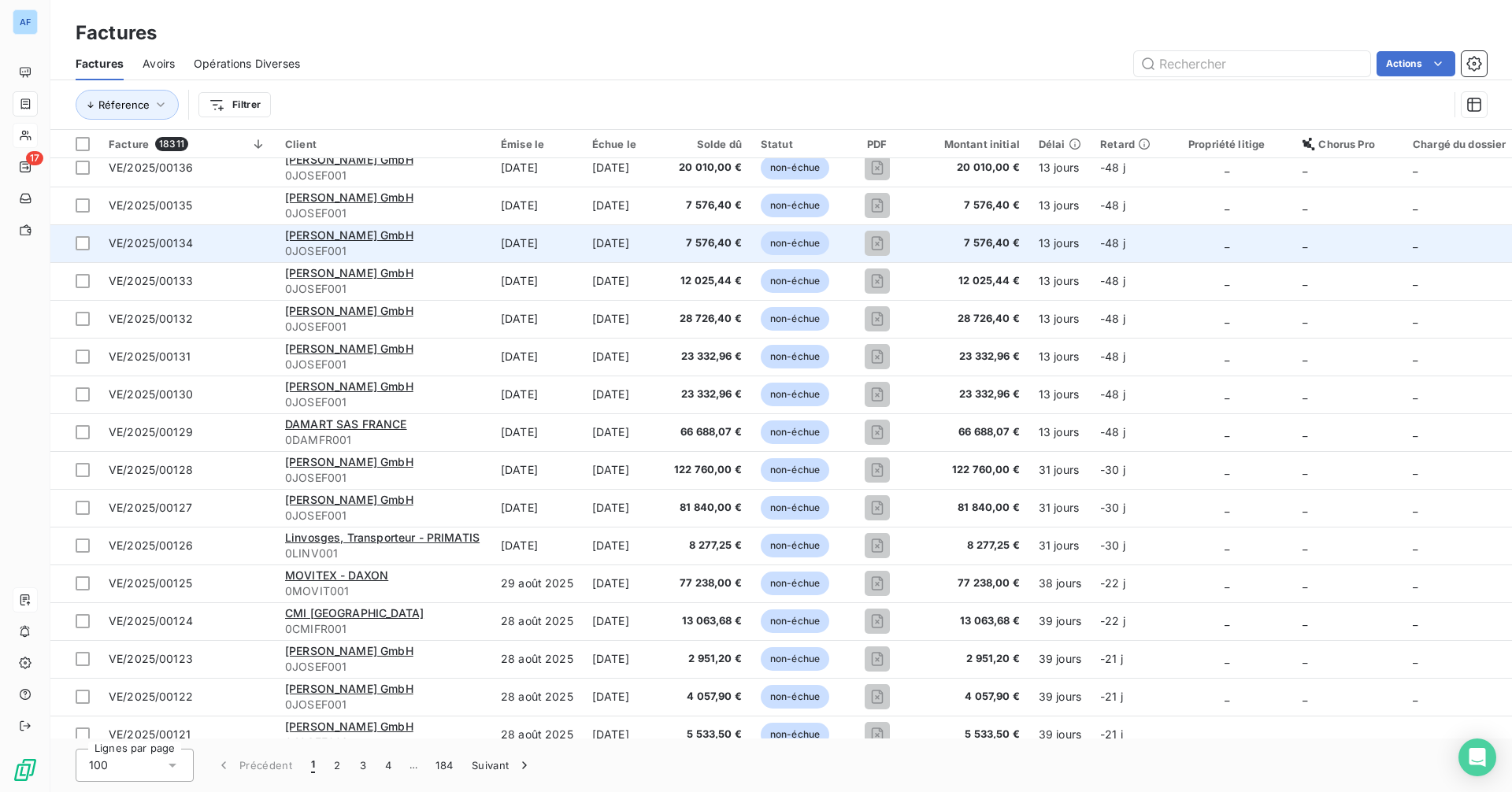
scroll to position [315, 0]
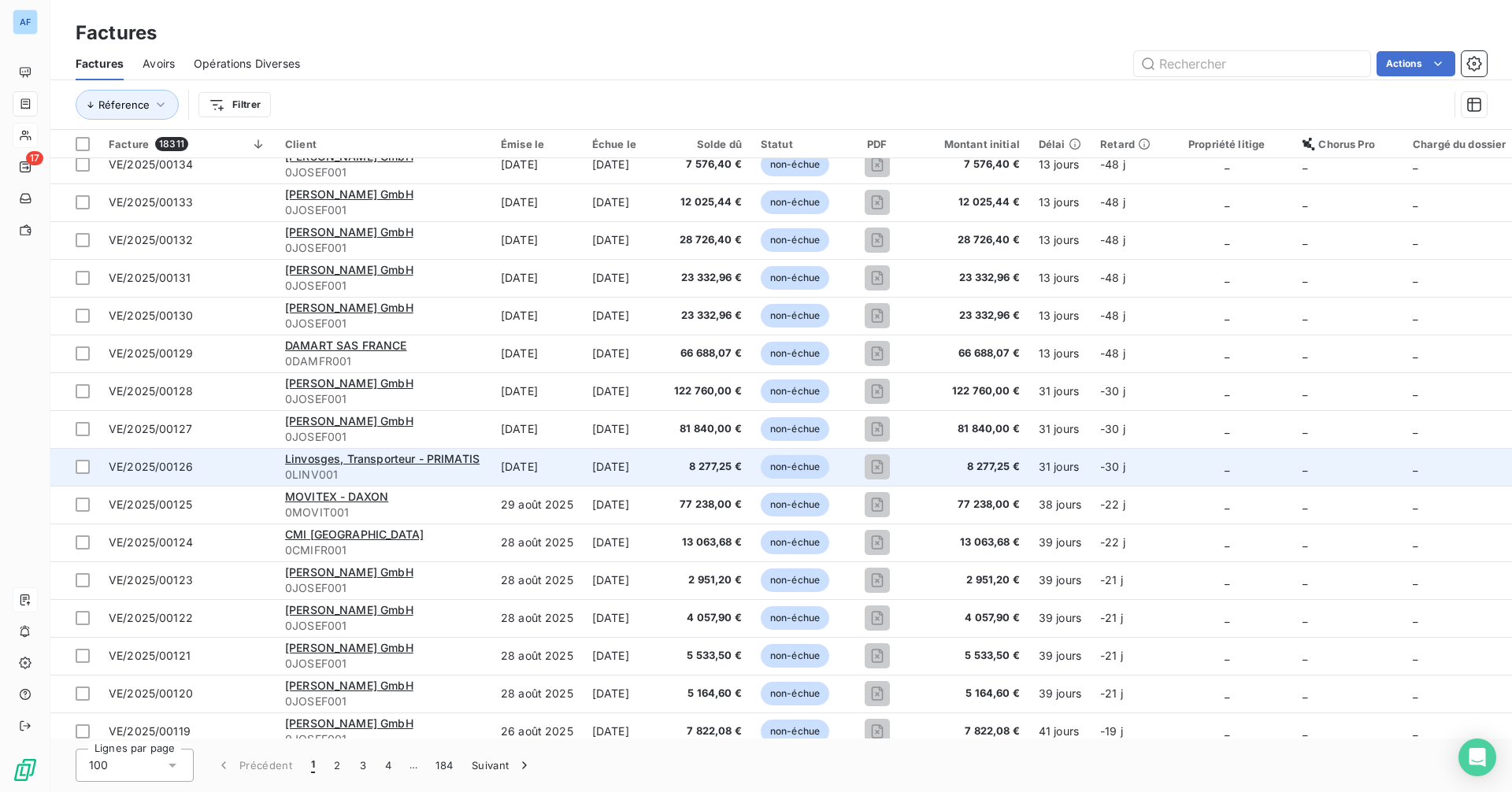
click at [618, 463] on td "[DATE]" at bounding box center [624, 466] width 82 height 37
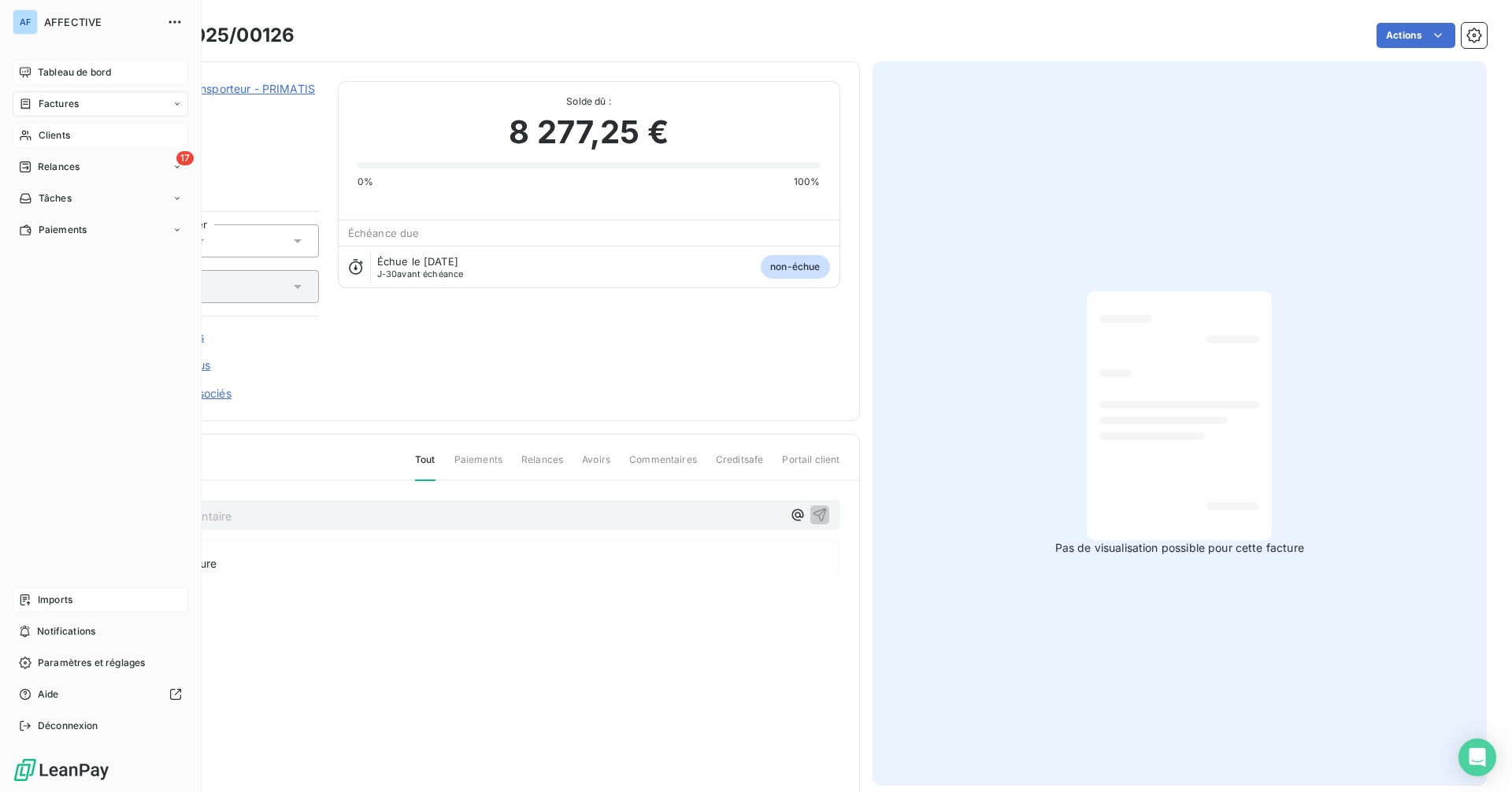
click at [52, 74] on span "Tableau de bord" at bounding box center [74, 72] width 73 height 14
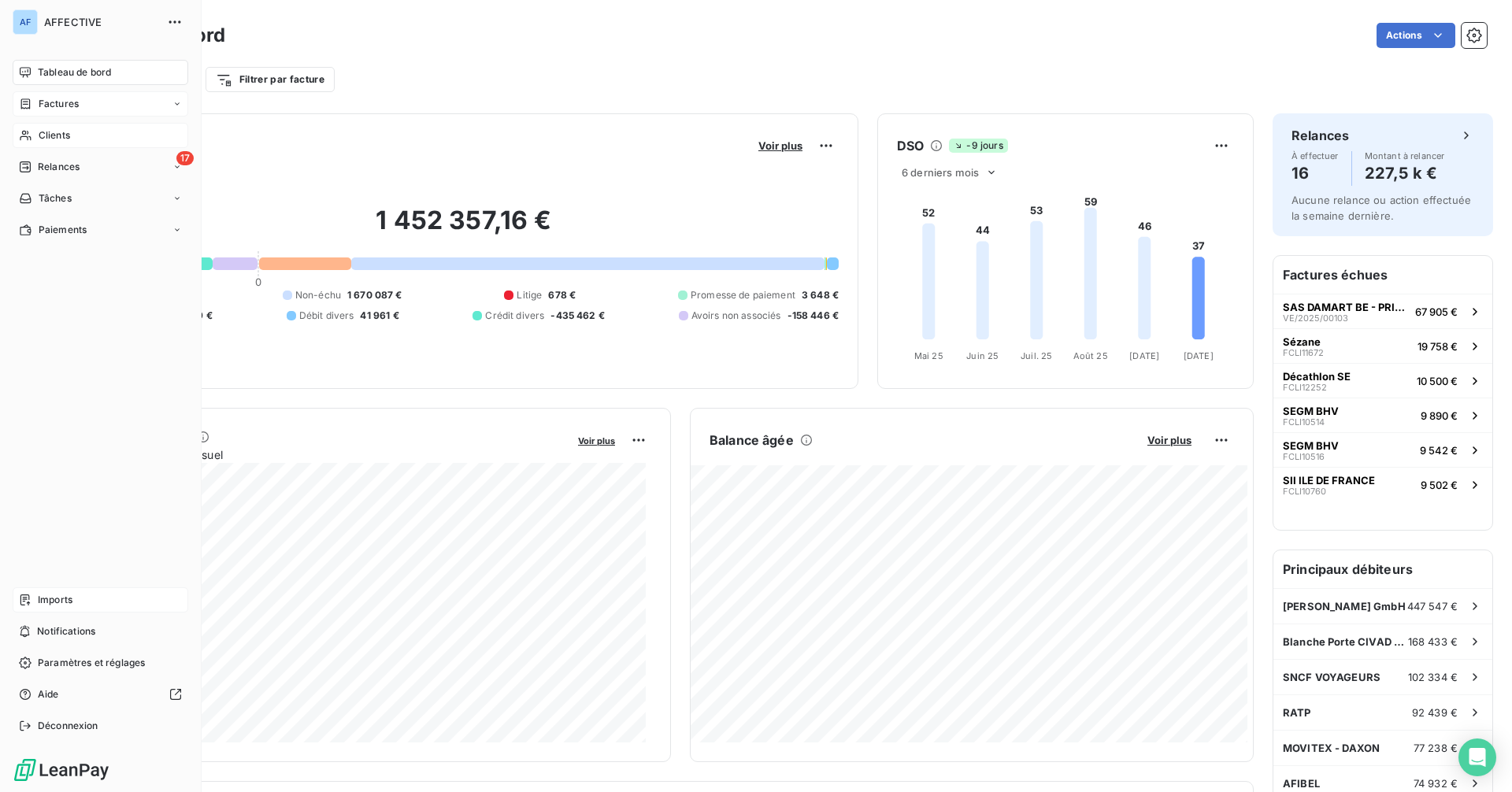
click at [37, 70] on div "Tableau de bord" at bounding box center [100, 72] width 176 height 25
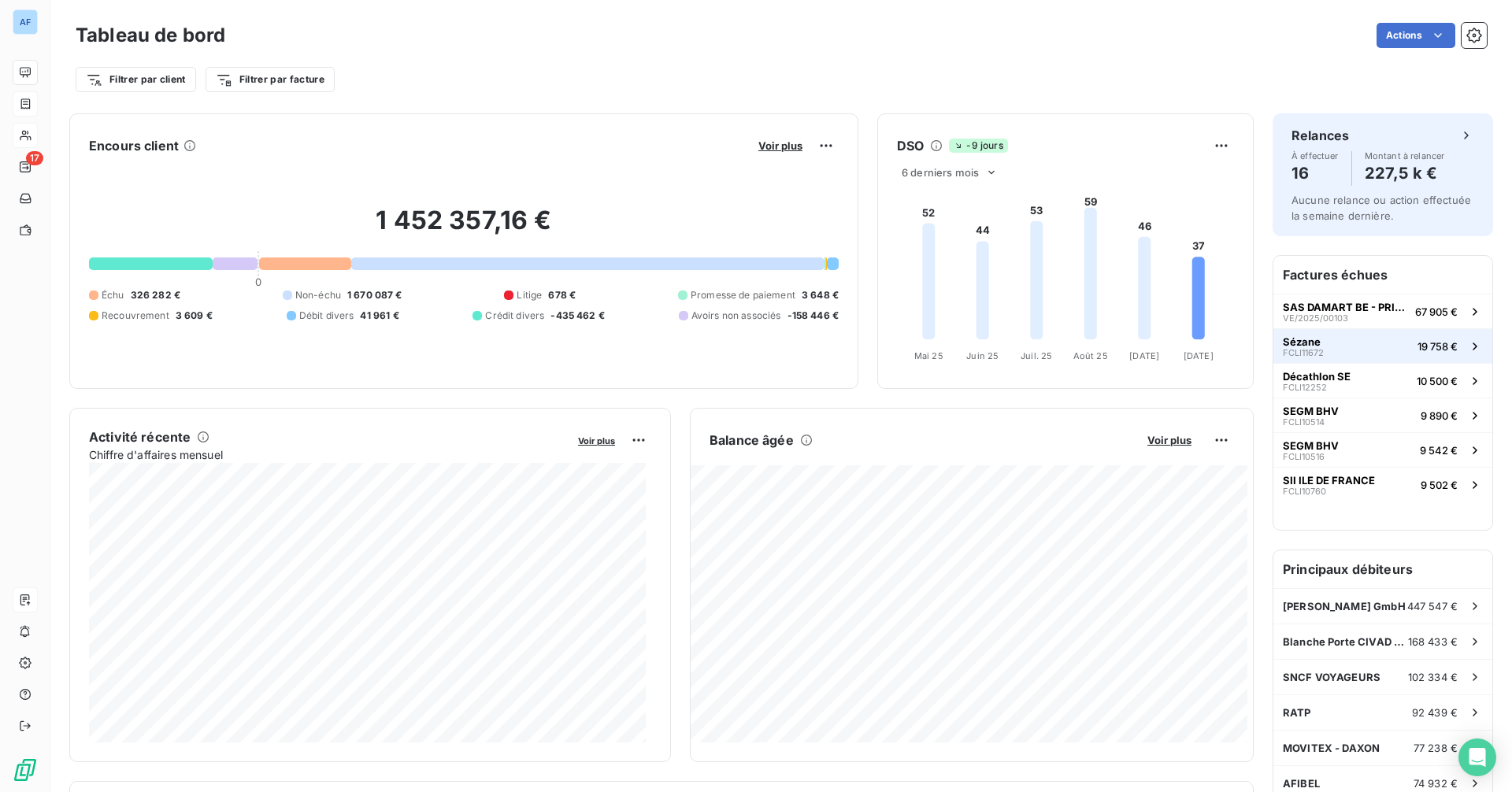
click at [1209, 355] on button "Sézane FCLI11672 19 758 €" at bounding box center [1382, 346] width 219 height 35
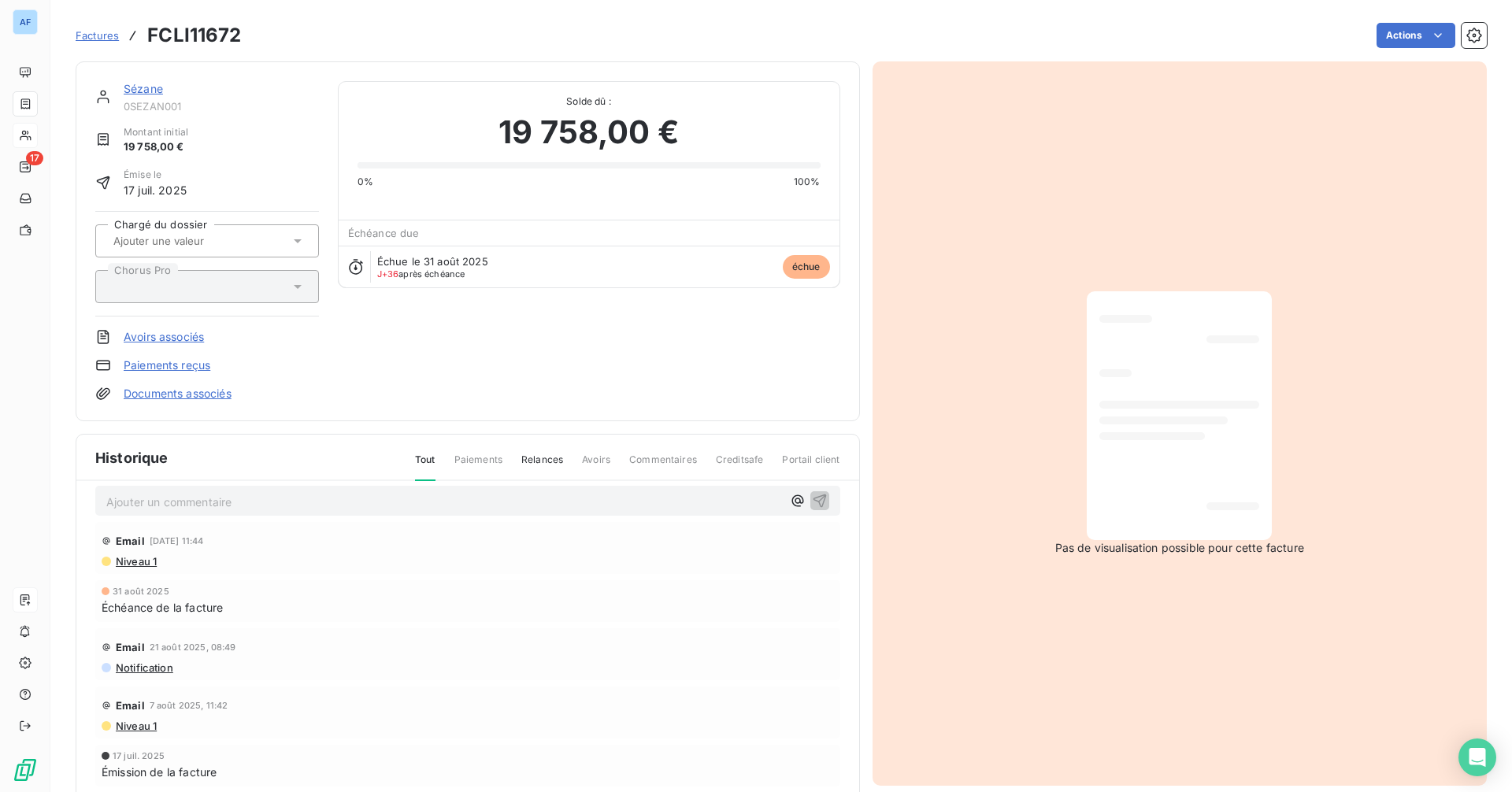
scroll to position [18, 0]
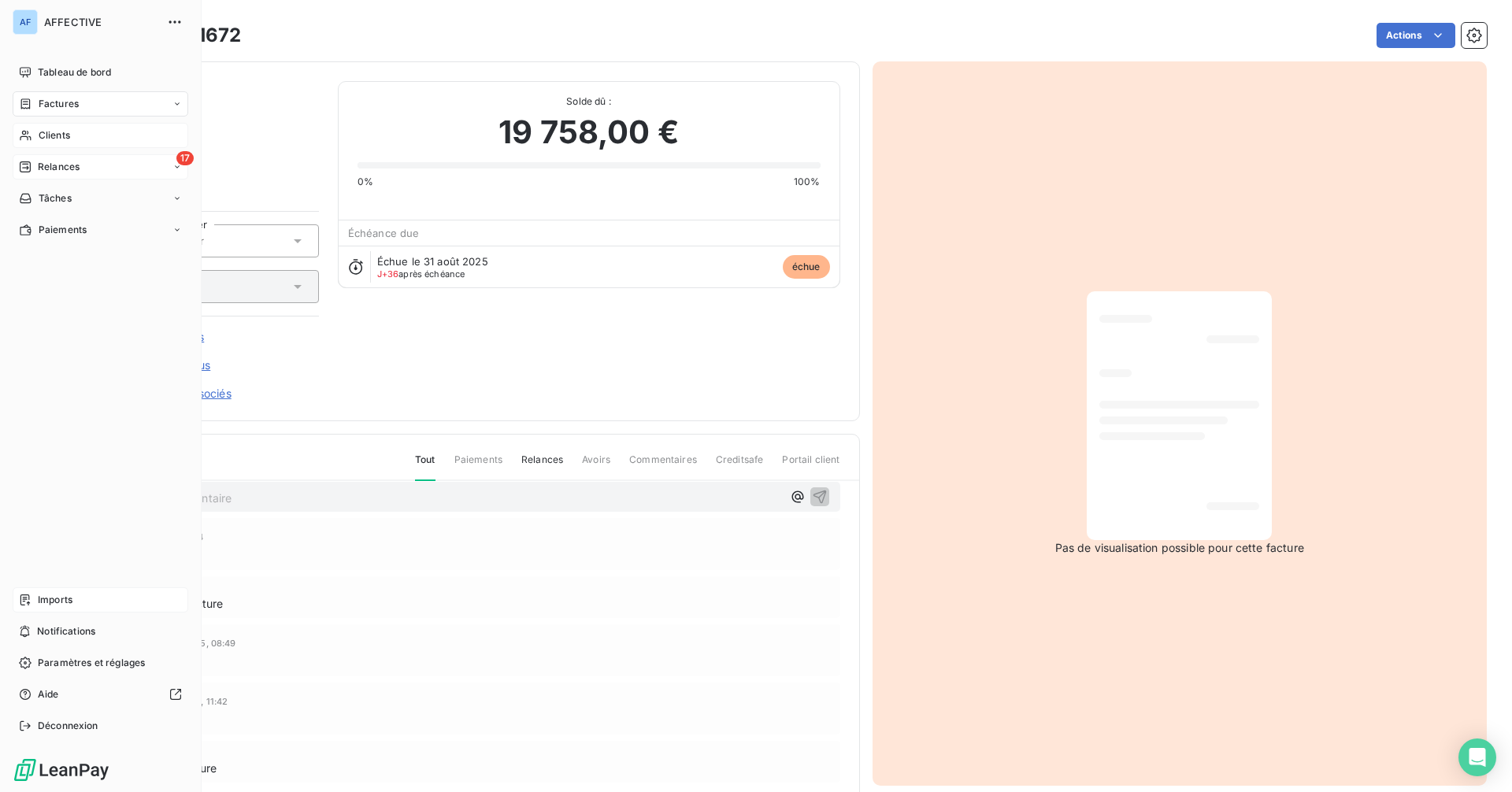
click at [60, 169] on span "Relances" at bounding box center [58, 166] width 42 height 14
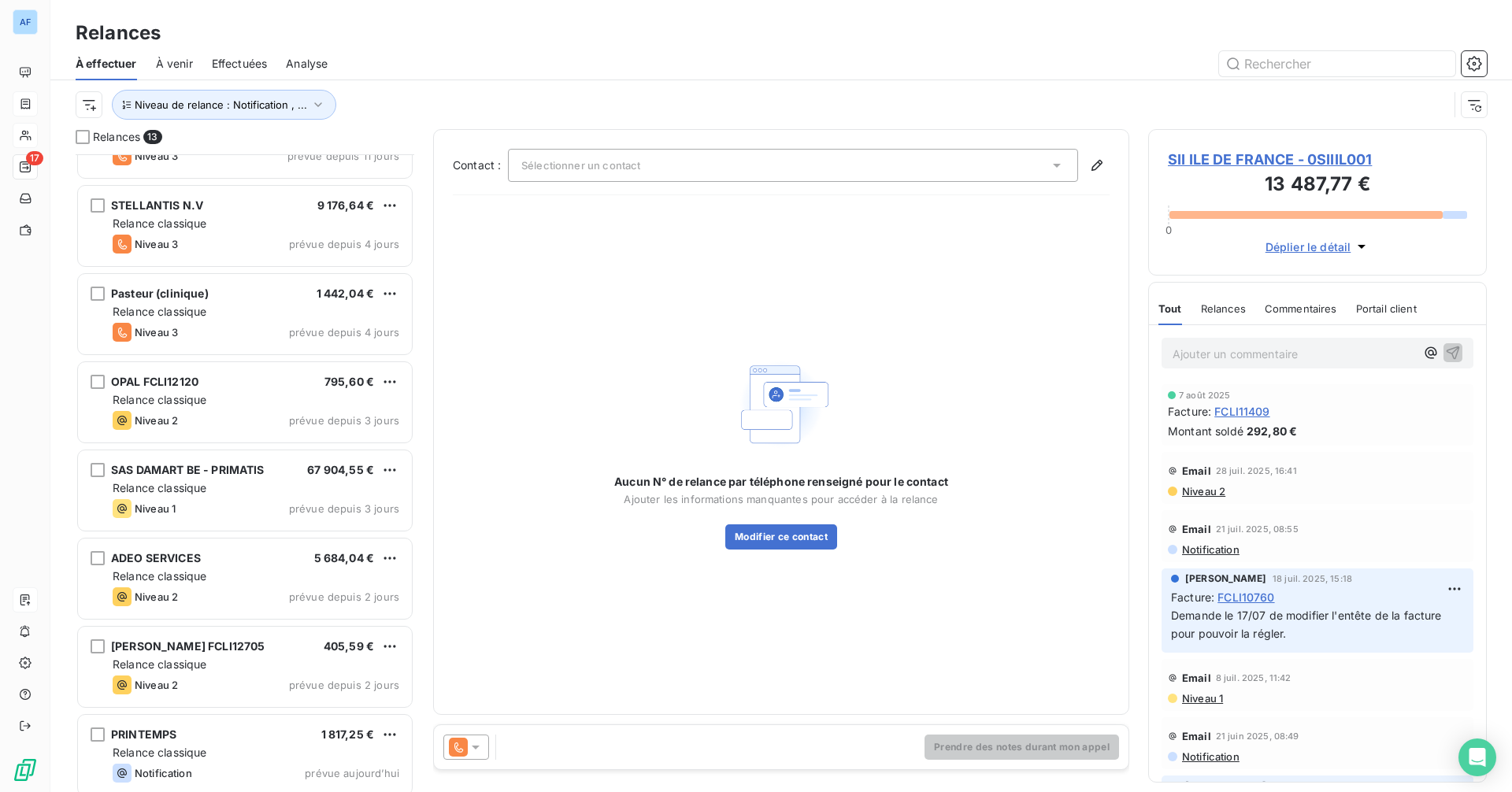
scroll to position [510, 0]
